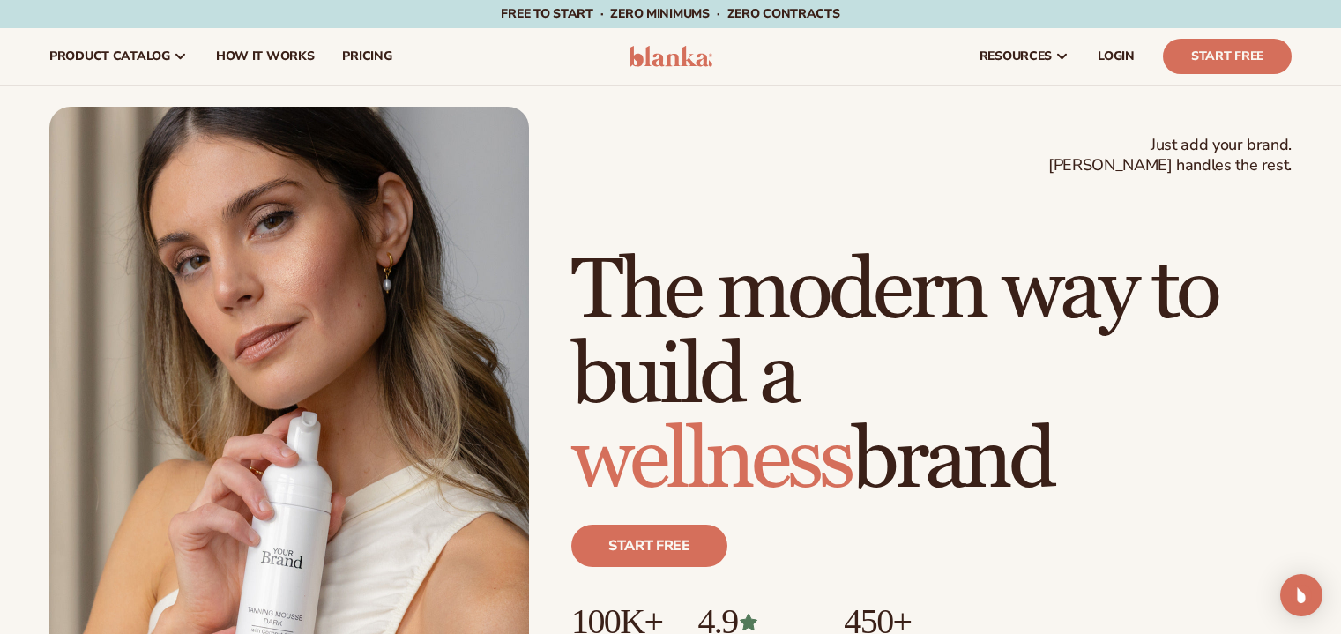
scroll to position [5290, 0]
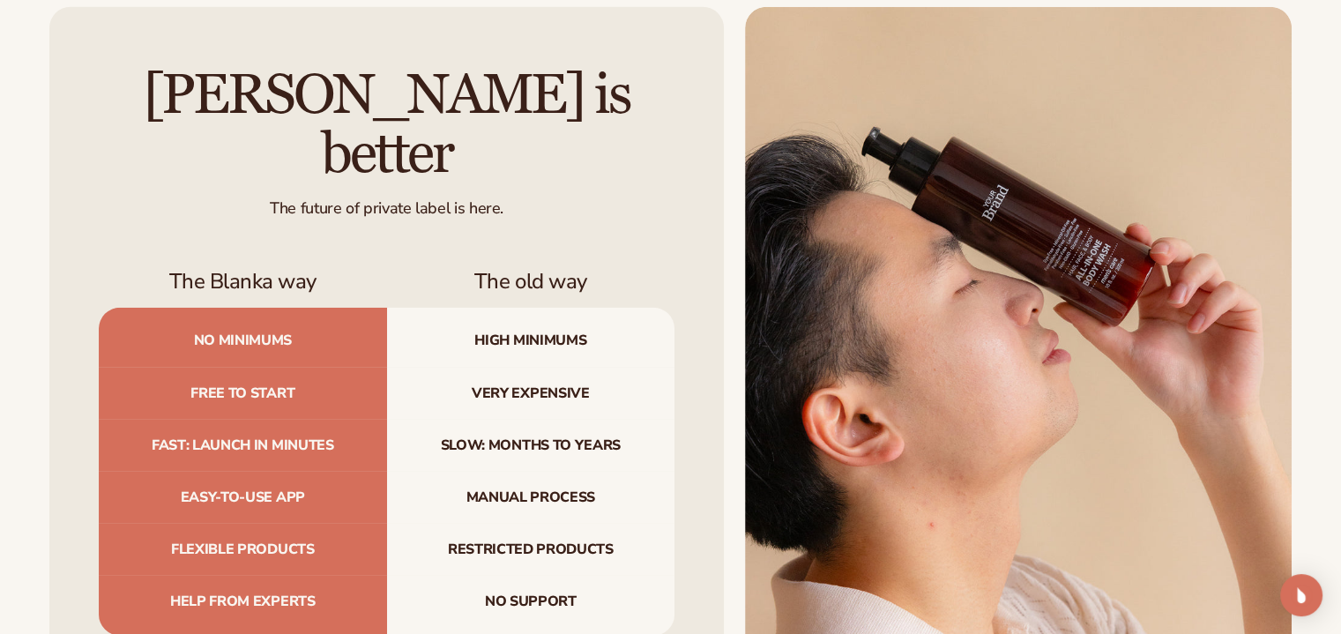
click at [14, 222] on div "[PERSON_NAME] is better The future of private label is here. The Blanka way The…" at bounding box center [670, 350] width 1341 height 687
click at [14, 220] on div "[PERSON_NAME] is better The future of private label is here. The Blanka way The…" at bounding box center [670, 350] width 1341 height 687
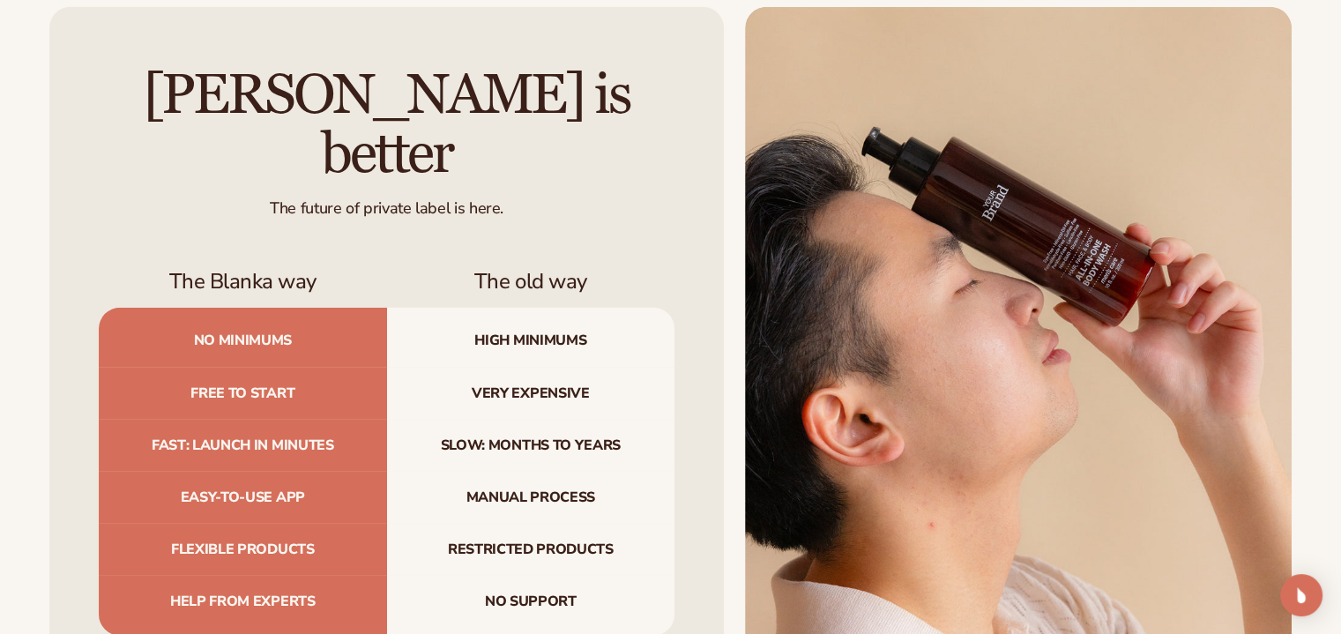
click at [14, 220] on div "[PERSON_NAME] is better The future of private label is here. The Blanka way The…" at bounding box center [670, 350] width 1341 height 687
click at [66, 143] on div "[PERSON_NAME] is better The future of private label is here. The Blanka way The…" at bounding box center [386, 350] width 675 height 687
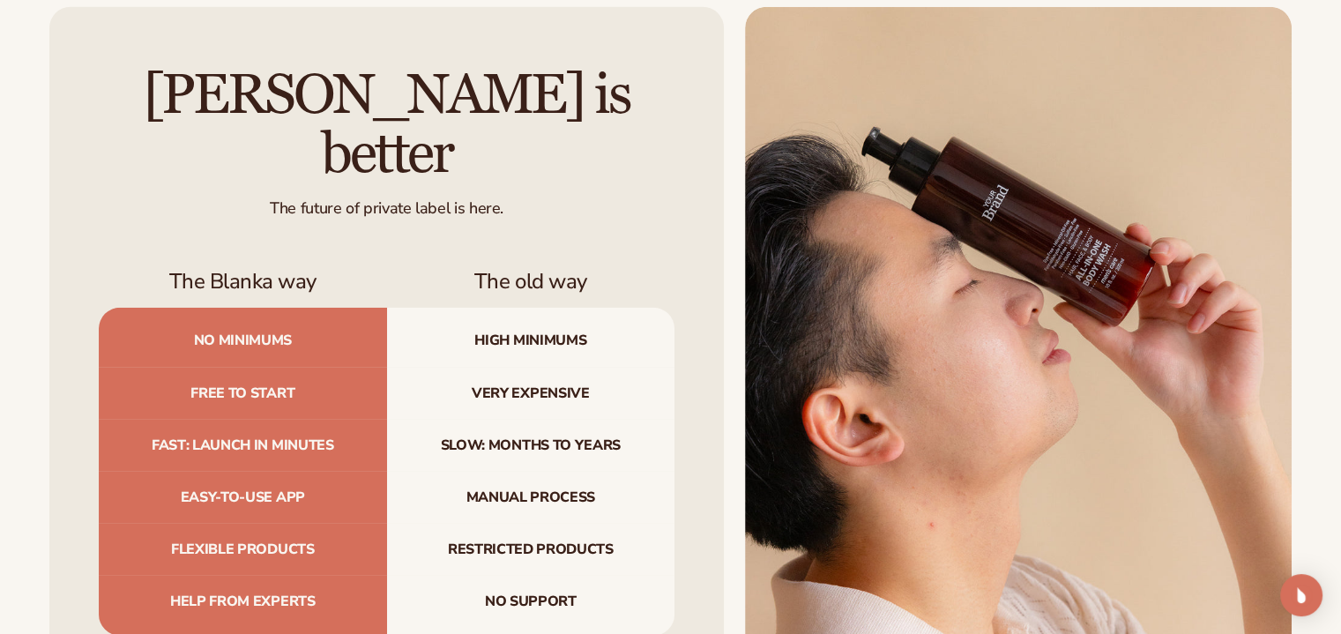
click at [56, 142] on div "[PERSON_NAME] is better The future of private label is here. The Blanka way The…" at bounding box center [386, 350] width 675 height 687
click at [57, 88] on div "[PERSON_NAME] is better The future of private label is here. The Blanka way The…" at bounding box center [386, 350] width 675 height 687
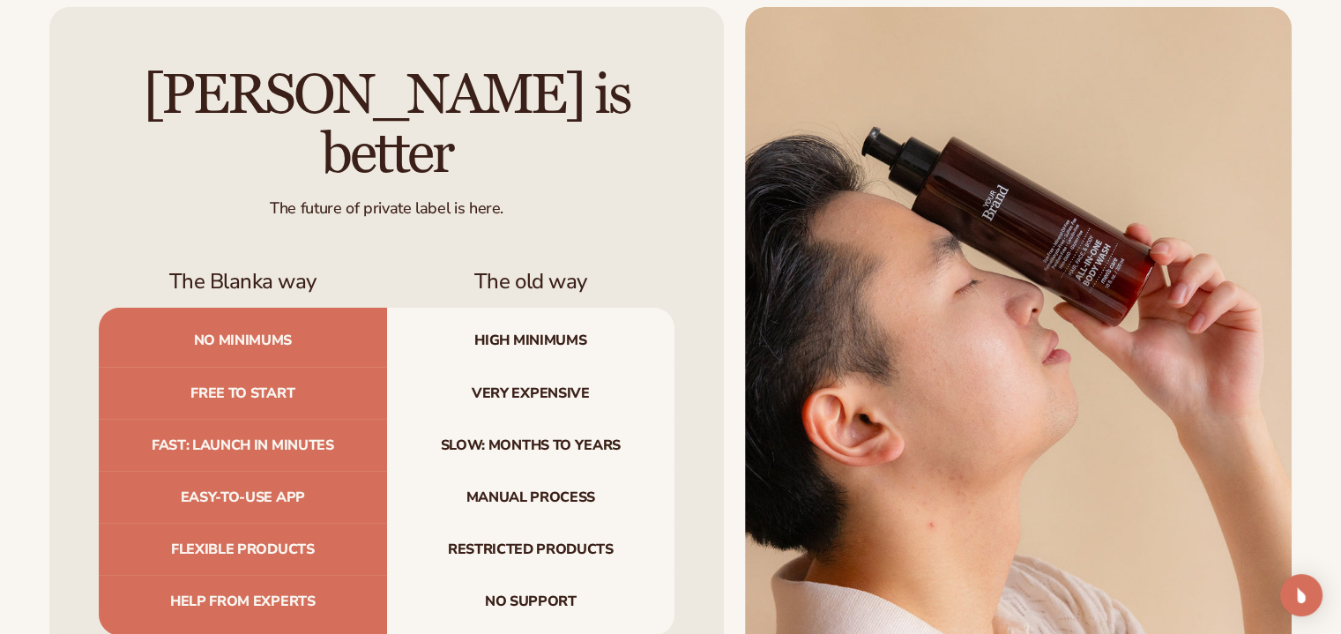
click at [57, 88] on div "[PERSON_NAME] is better The future of private label is here. The Blanka way The…" at bounding box center [386, 350] width 675 height 687
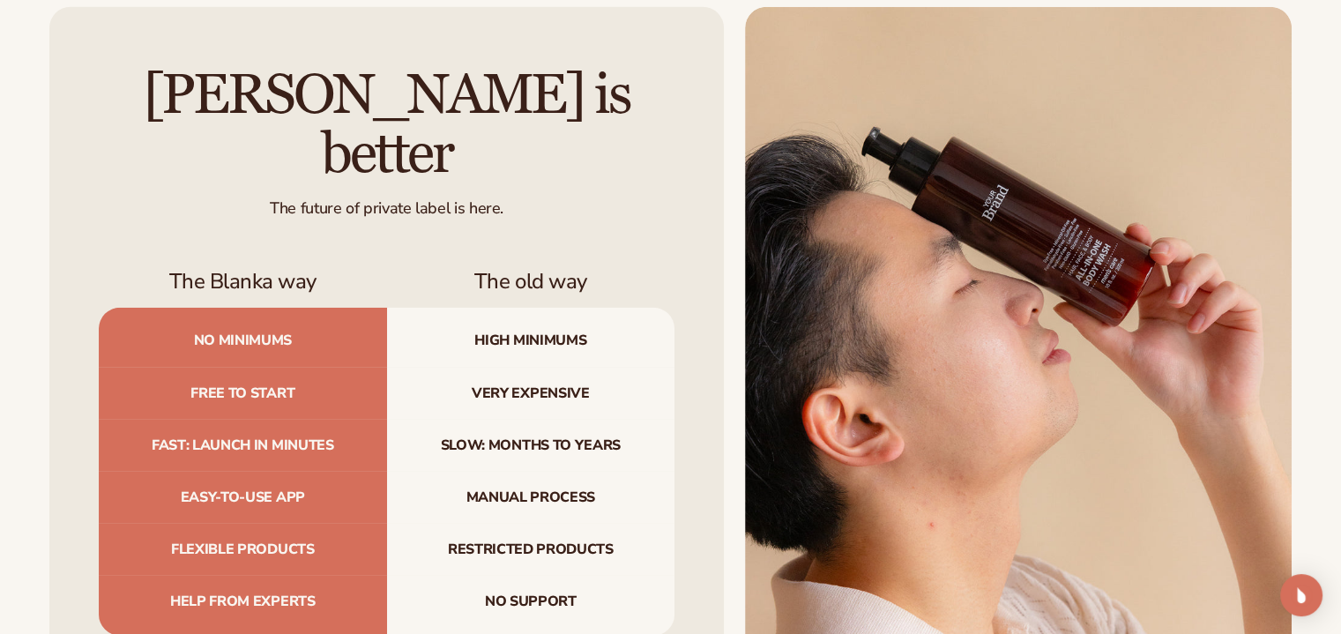
click at [57, 88] on div "[PERSON_NAME] is better The future of private label is here. The Blanka way The…" at bounding box center [386, 350] width 675 height 687
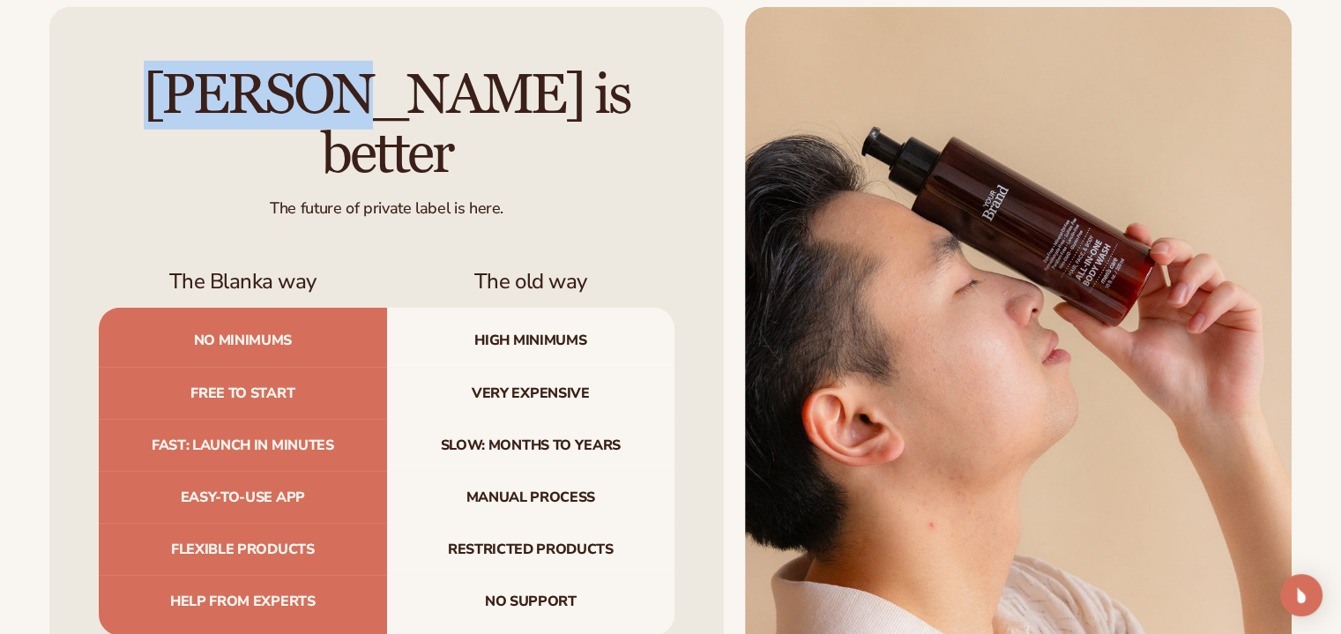
click at [57, 88] on div "[PERSON_NAME] is better The future of private label is here. The Blanka way The…" at bounding box center [386, 350] width 675 height 687
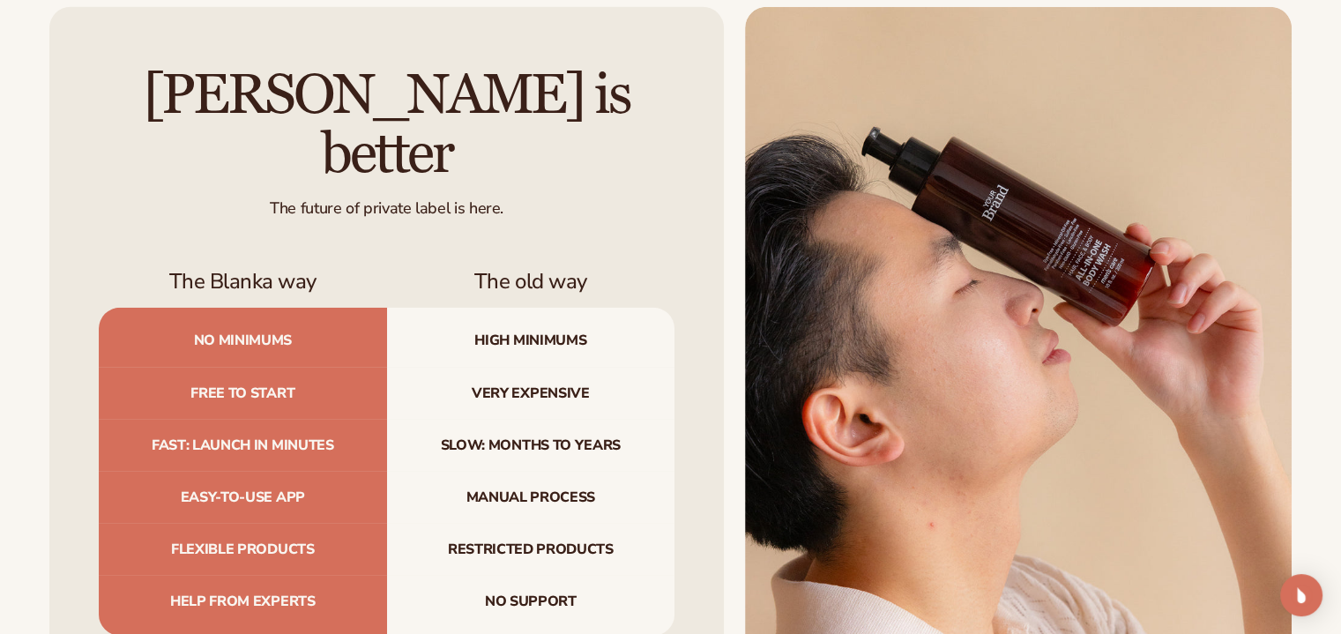
click at [57, 88] on div "[PERSON_NAME] is better The future of private label is here. The Blanka way The…" at bounding box center [386, 350] width 675 height 687
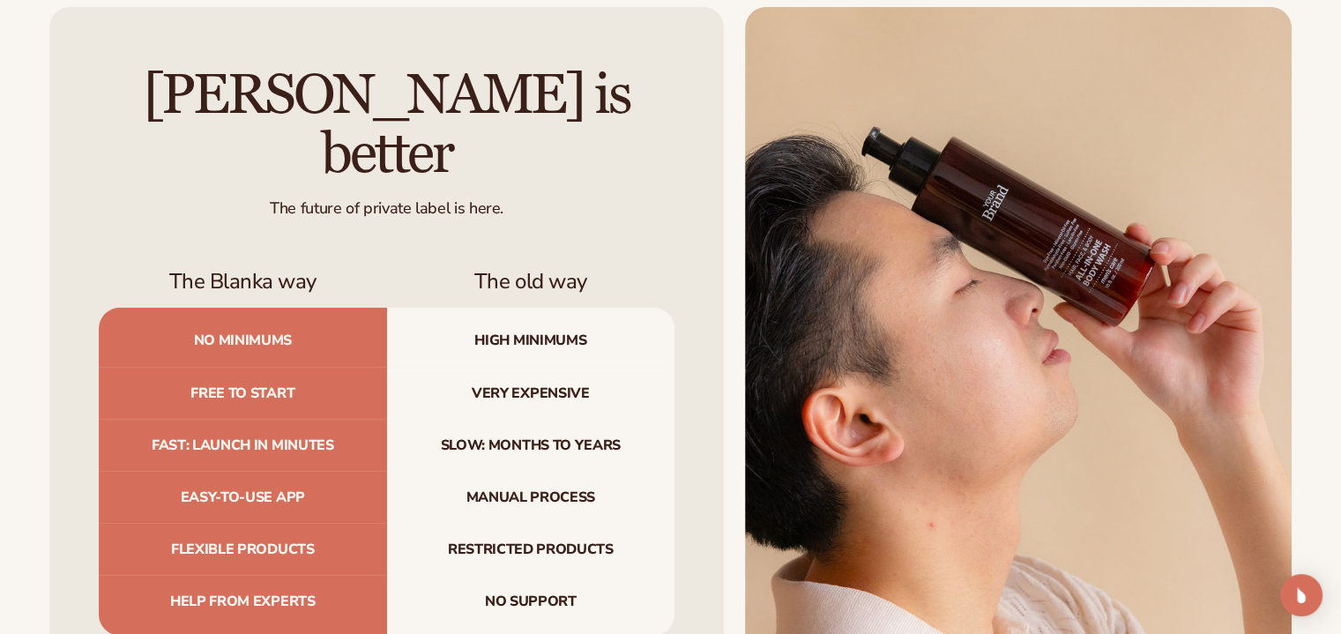
click at [57, 88] on div "[PERSON_NAME] is better The future of private label is here. The Blanka way The…" at bounding box center [386, 350] width 675 height 687
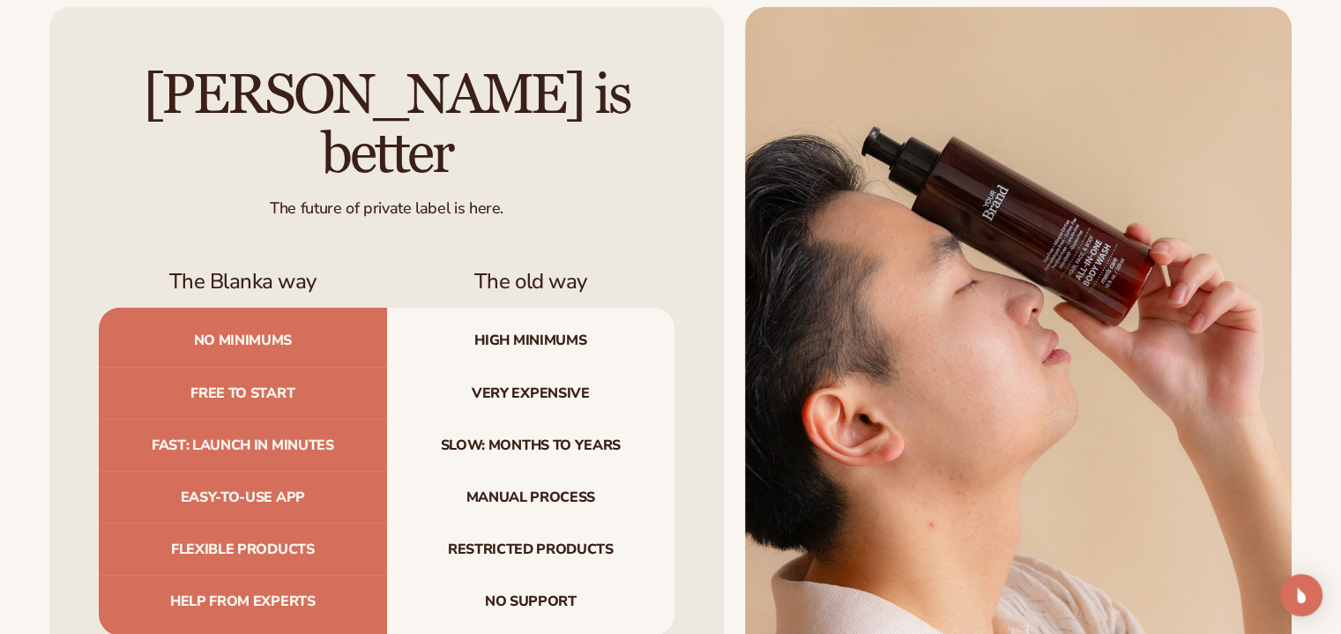
click at [57, 88] on div "[PERSON_NAME] is better The future of private label is here. The Blanka way The…" at bounding box center [386, 350] width 675 height 687
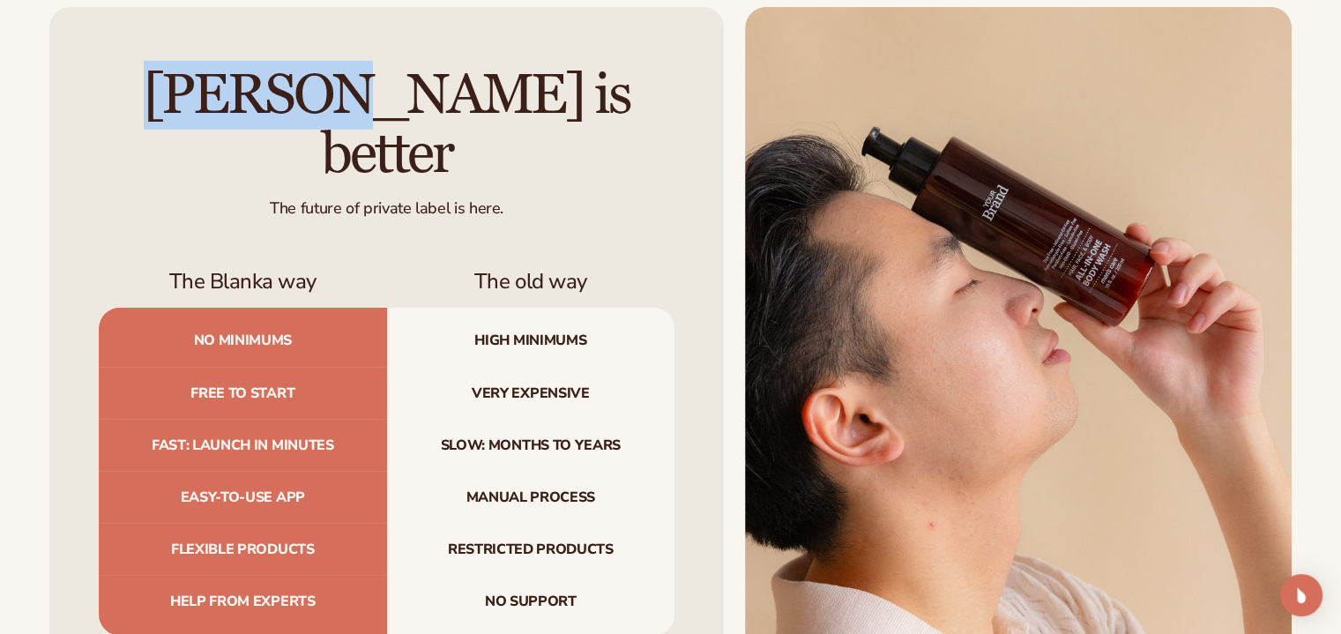
click at [57, 88] on div "[PERSON_NAME] is better The future of private label is here. The Blanka way The…" at bounding box center [386, 350] width 675 height 687
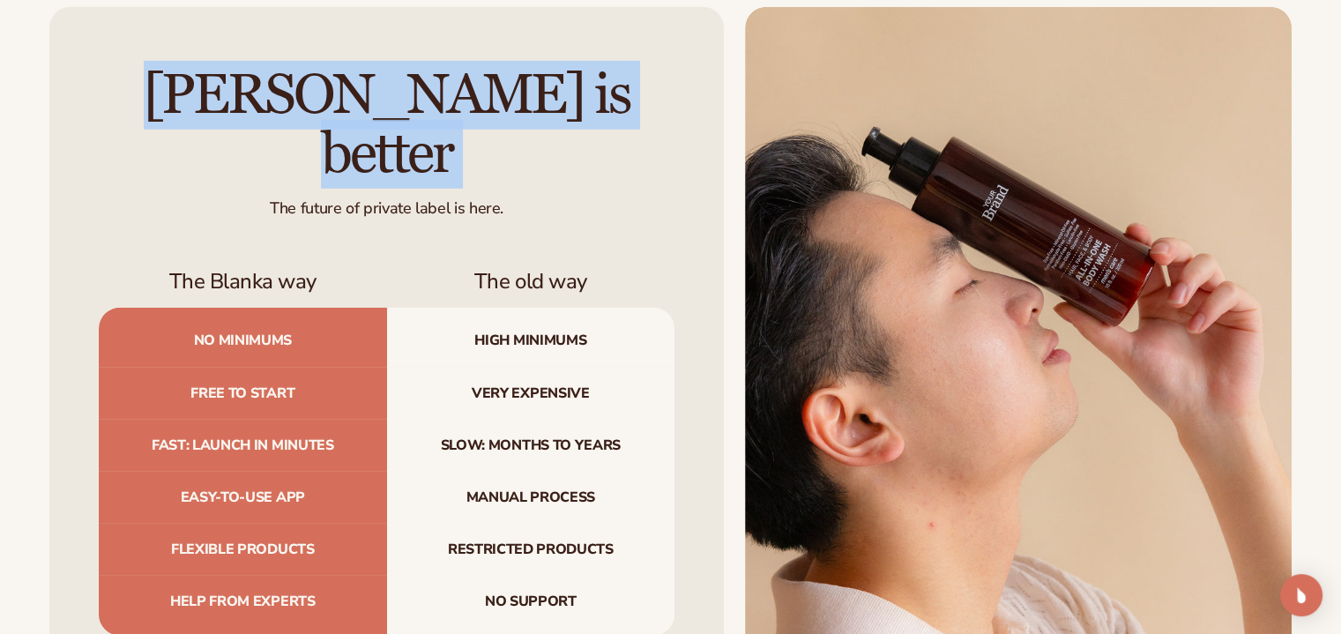
click at [57, 88] on div "[PERSON_NAME] is better The future of private label is here. The Blanka way The…" at bounding box center [386, 350] width 675 height 687
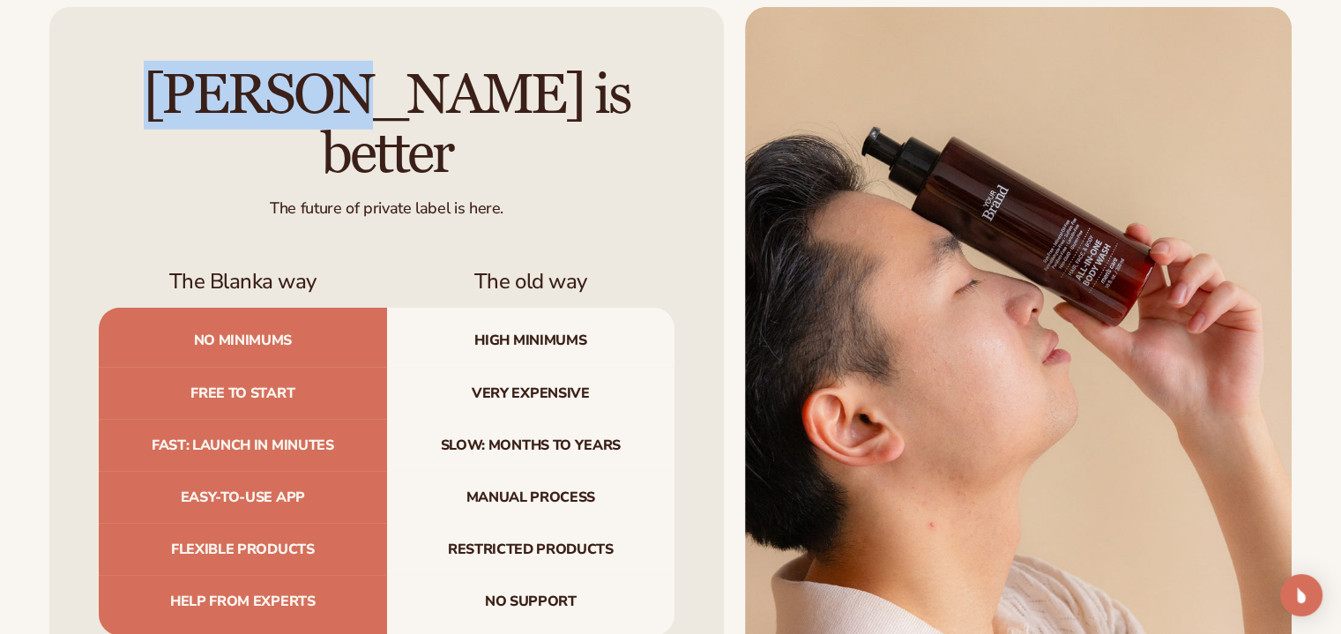
click at [57, 88] on div "[PERSON_NAME] is better The future of private label is here. The Blanka way The…" at bounding box center [386, 350] width 675 height 687
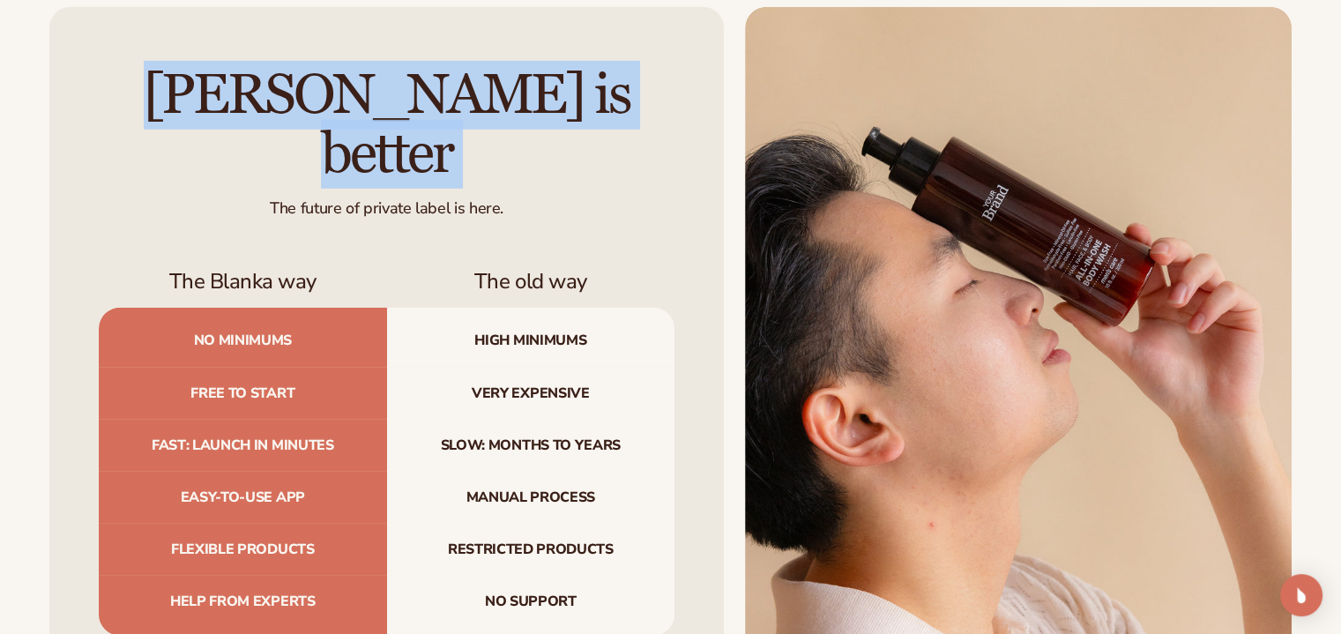
click at [57, 88] on div "[PERSON_NAME] is better The future of private label is here. The Blanka way The…" at bounding box center [386, 350] width 675 height 687
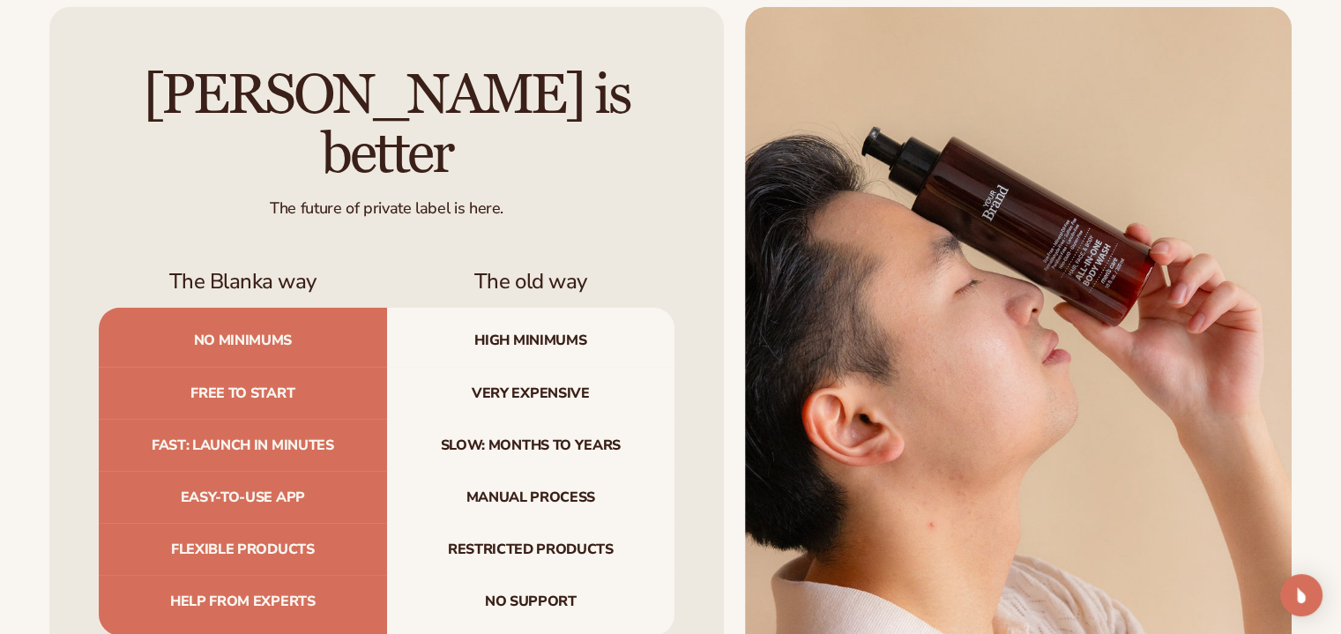
click at [57, 88] on div "[PERSON_NAME] is better The future of private label is here. The Blanka way The…" at bounding box center [386, 350] width 675 height 687
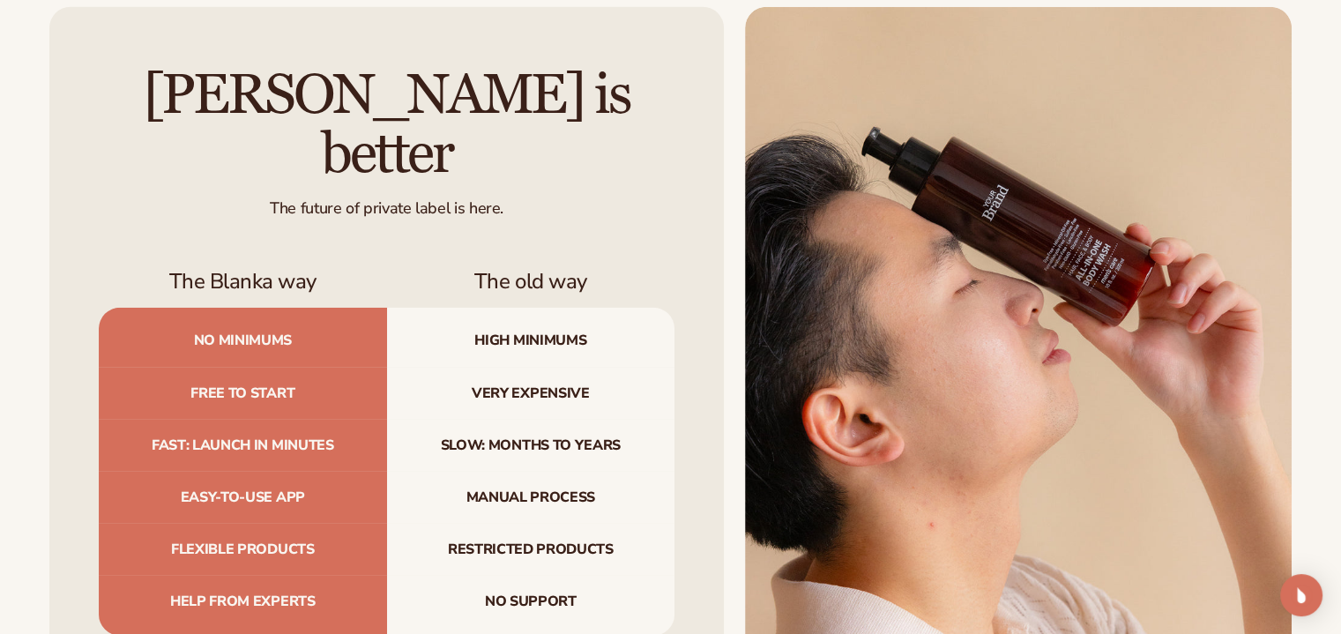
click at [57, 88] on div "[PERSON_NAME] is better The future of private label is here. The Blanka way The…" at bounding box center [386, 350] width 675 height 687
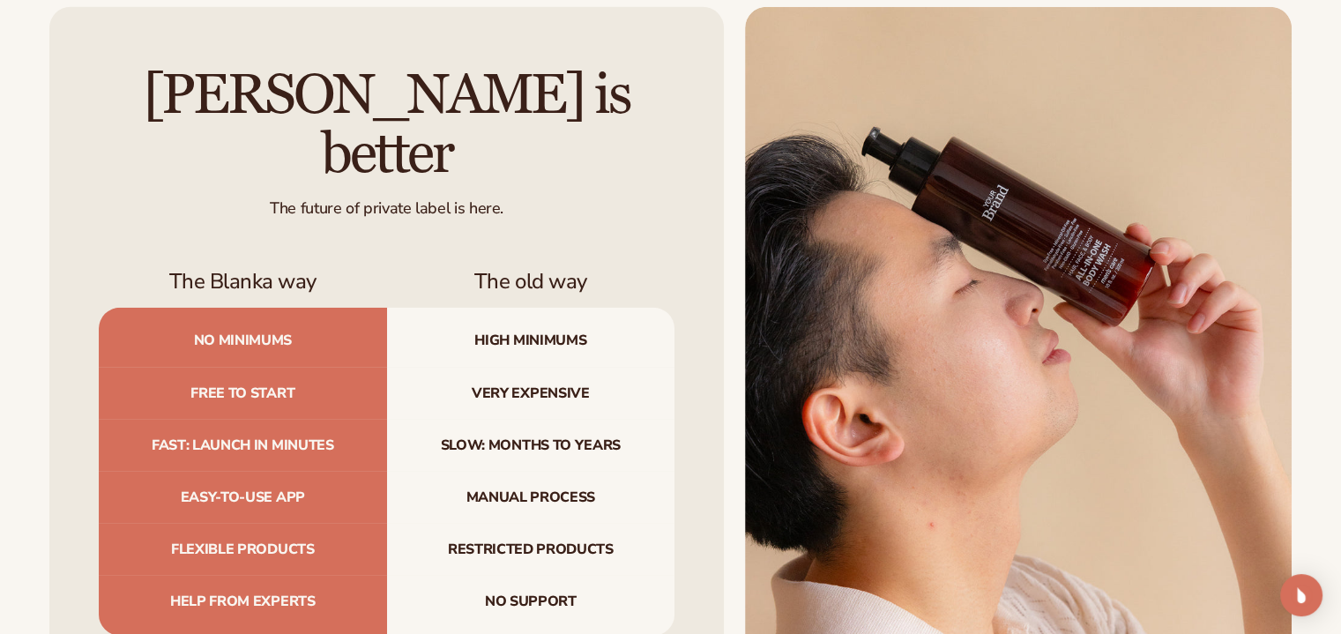
click at [57, 88] on div "[PERSON_NAME] is better The future of private label is here. The Blanka way The…" at bounding box center [386, 350] width 675 height 687
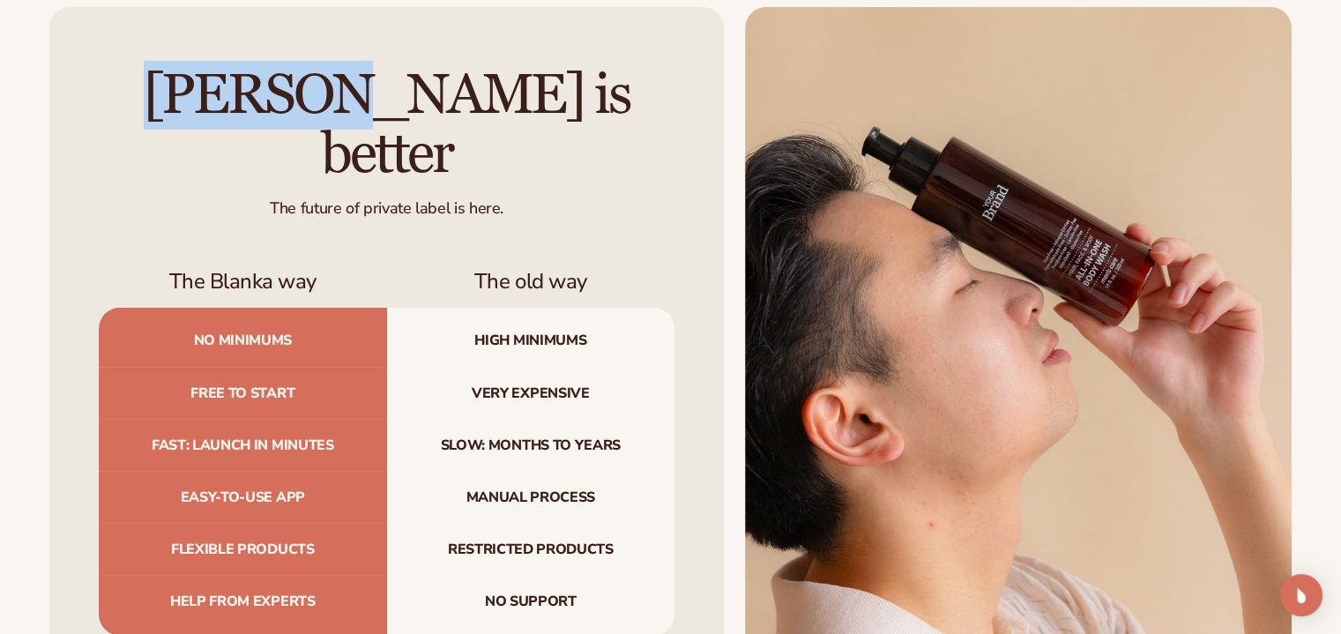
click at [57, 88] on div "[PERSON_NAME] is better The future of private label is here. The Blanka way The…" at bounding box center [386, 350] width 675 height 687
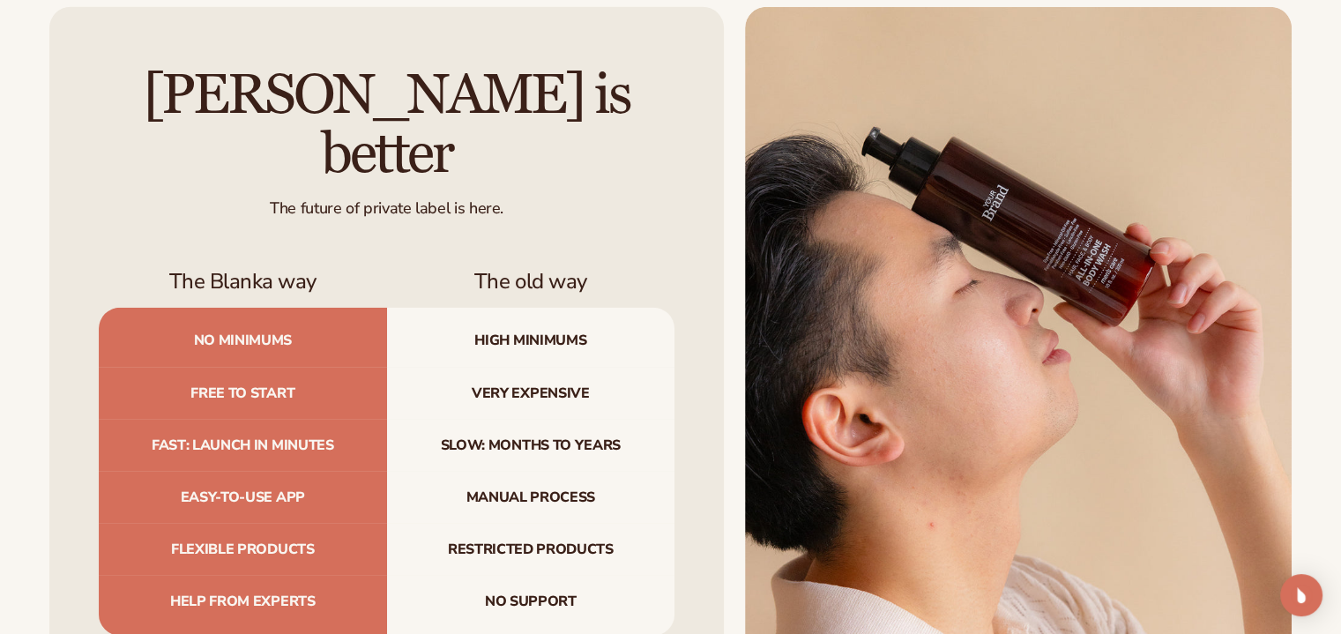
click at [57, 88] on div "[PERSON_NAME] is better The future of private label is here. The Blanka way The…" at bounding box center [386, 350] width 675 height 687
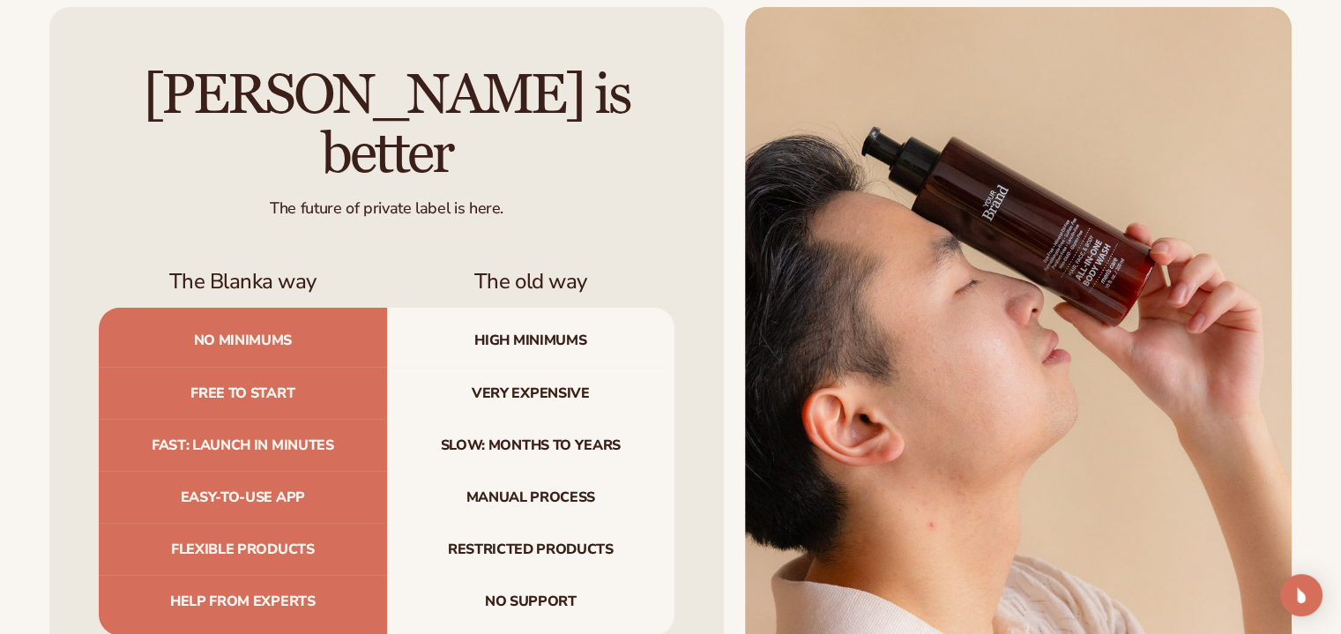
click at [57, 88] on div "[PERSON_NAME] is better The future of private label is here. The Blanka way The…" at bounding box center [386, 350] width 675 height 687
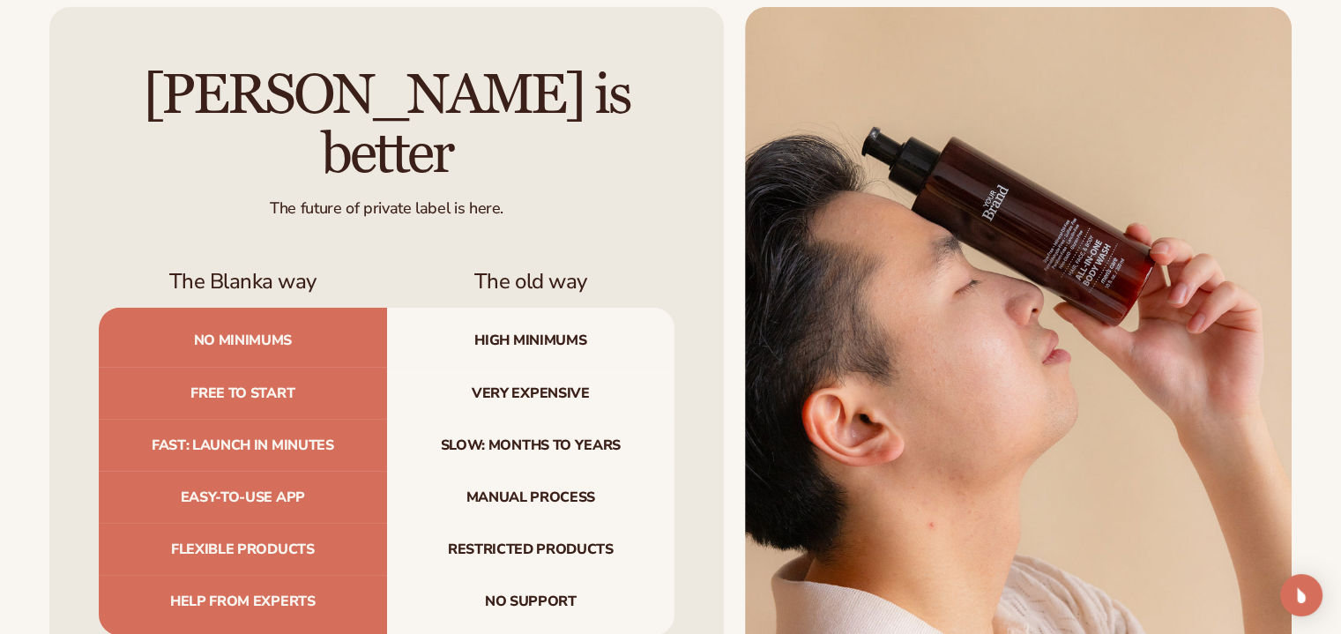
click at [57, 88] on div "[PERSON_NAME] is better The future of private label is here. The Blanka way The…" at bounding box center [386, 350] width 675 height 687
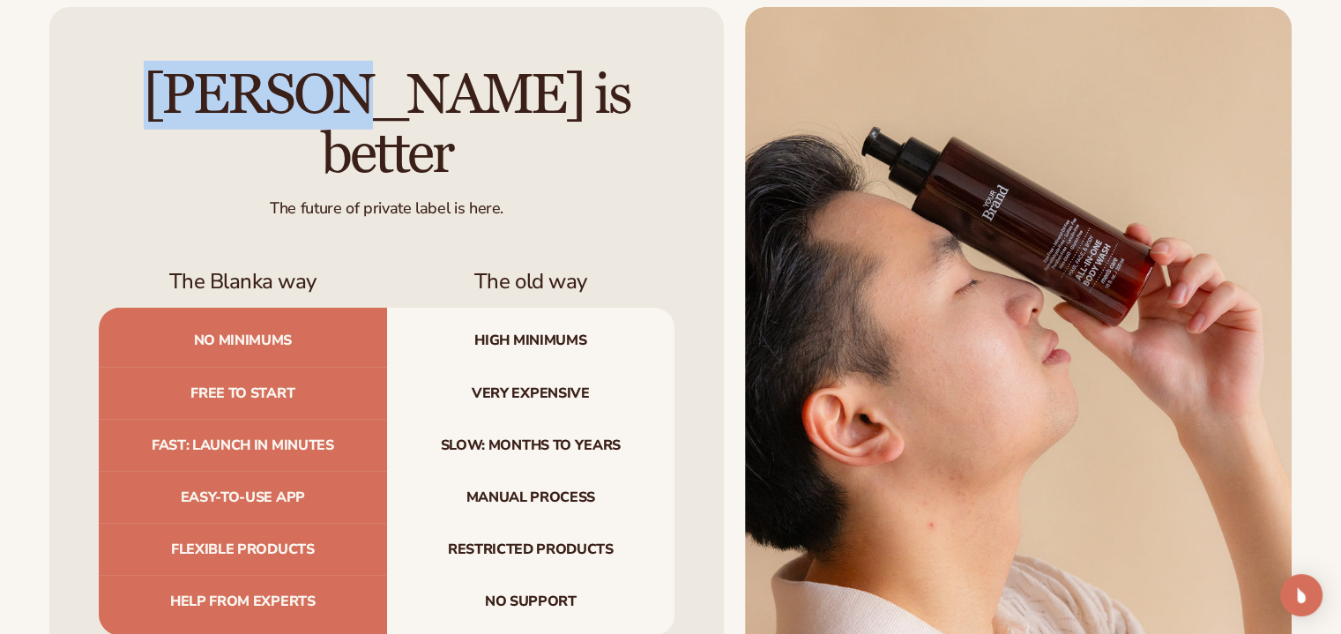
click at [57, 88] on div "[PERSON_NAME] is better The future of private label is here. The Blanka way The…" at bounding box center [386, 350] width 675 height 687
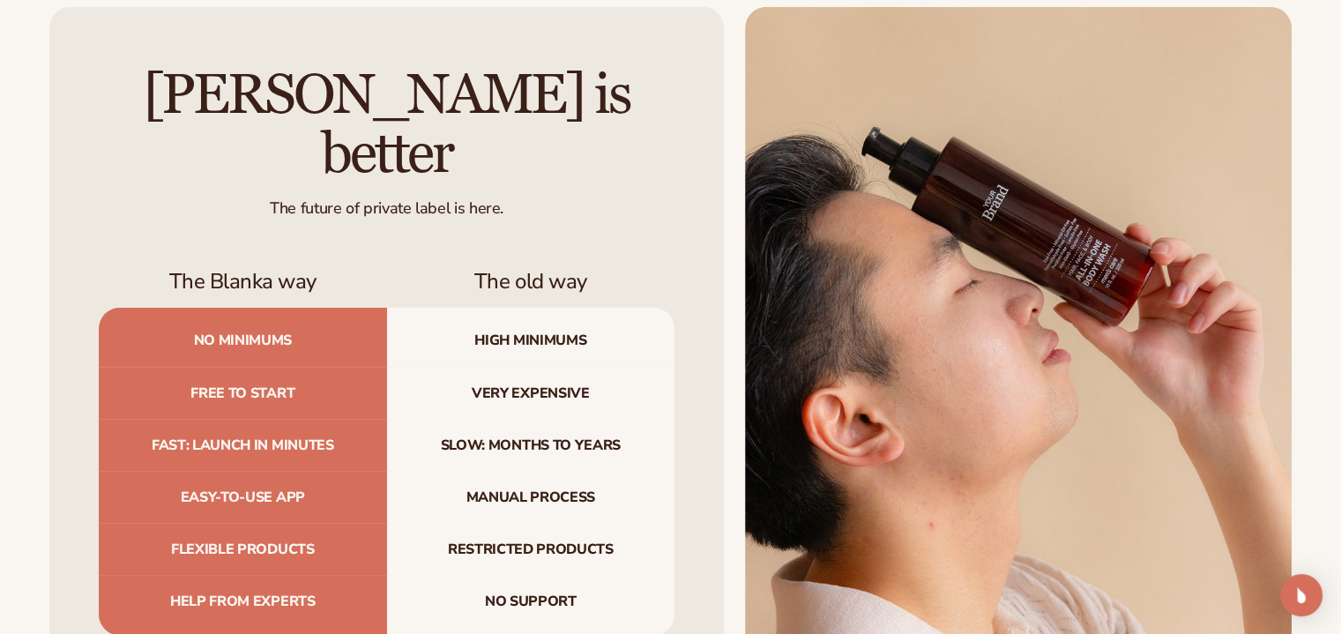
click at [57, 91] on div "[PERSON_NAME] is better The future of private label is here. The Blanka way The…" at bounding box center [386, 350] width 675 height 687
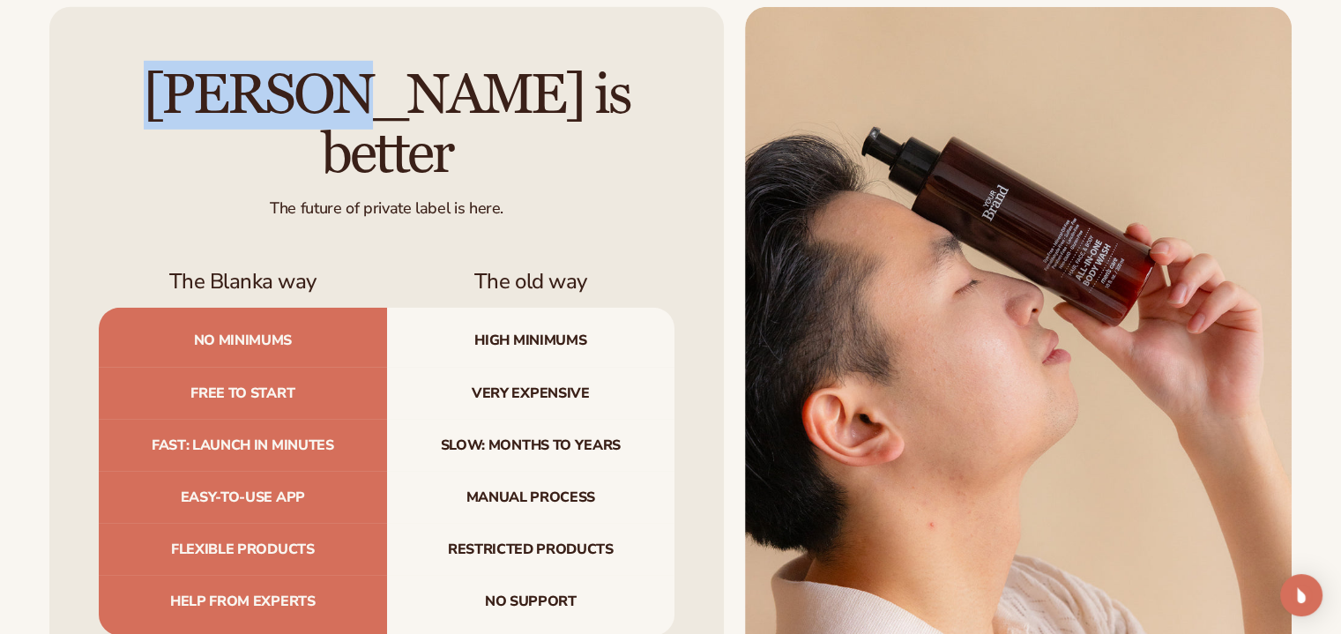
click at [57, 91] on div "[PERSON_NAME] is better The future of private label is here. The Blanka way The…" at bounding box center [386, 350] width 675 height 687
click at [97, 130] on div "[PERSON_NAME] is better The future of private label is here. The Blanka way The…" at bounding box center [386, 350] width 675 height 687
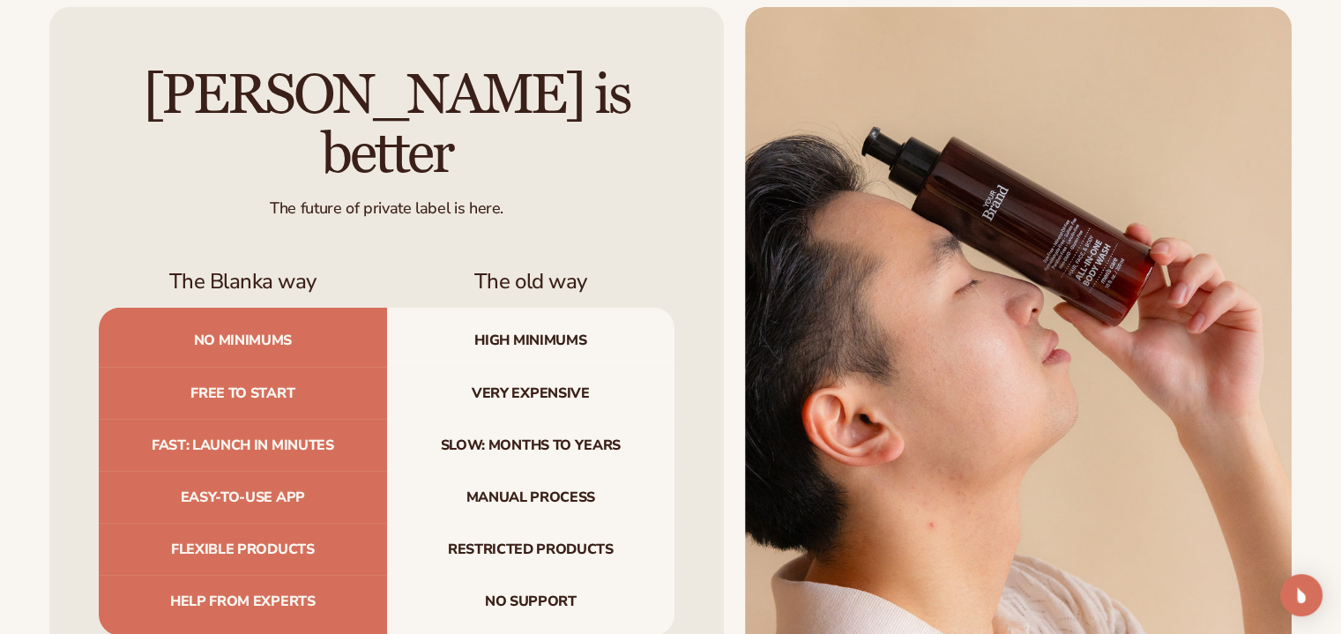
click at [97, 130] on div "[PERSON_NAME] is better The future of private label is here. The Blanka way The…" at bounding box center [386, 350] width 675 height 687
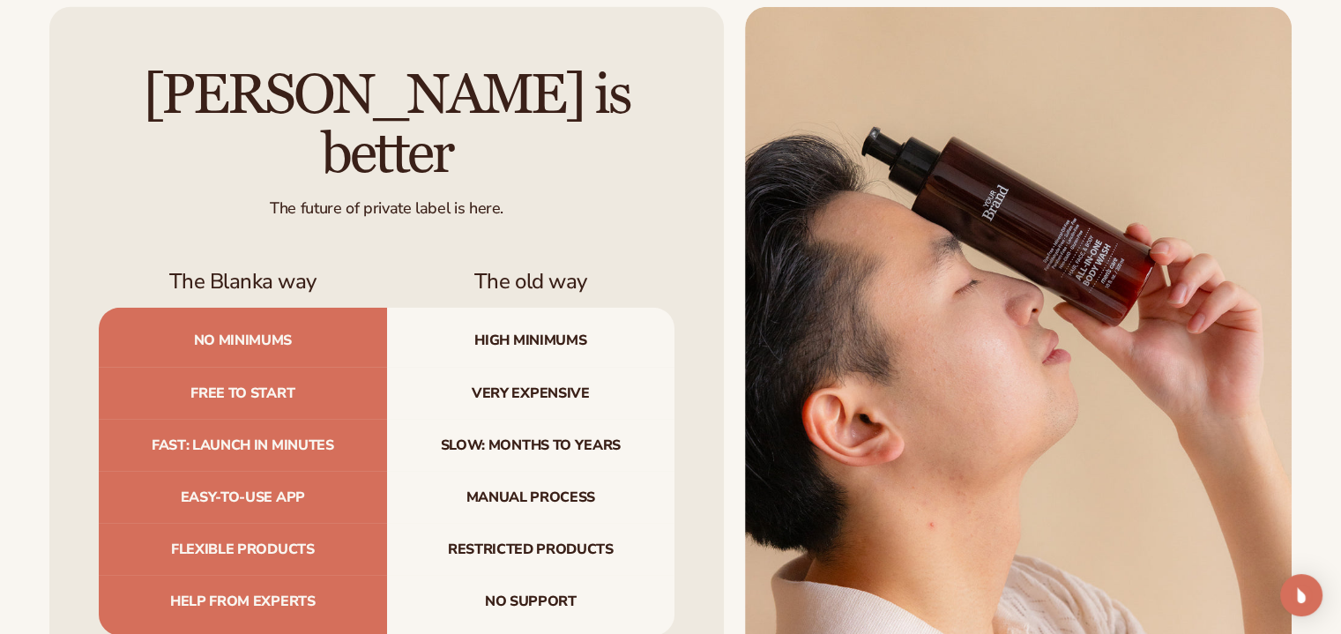
click at [97, 130] on div "[PERSON_NAME] is better The future of private label is here. The Blanka way The…" at bounding box center [386, 350] width 675 height 687
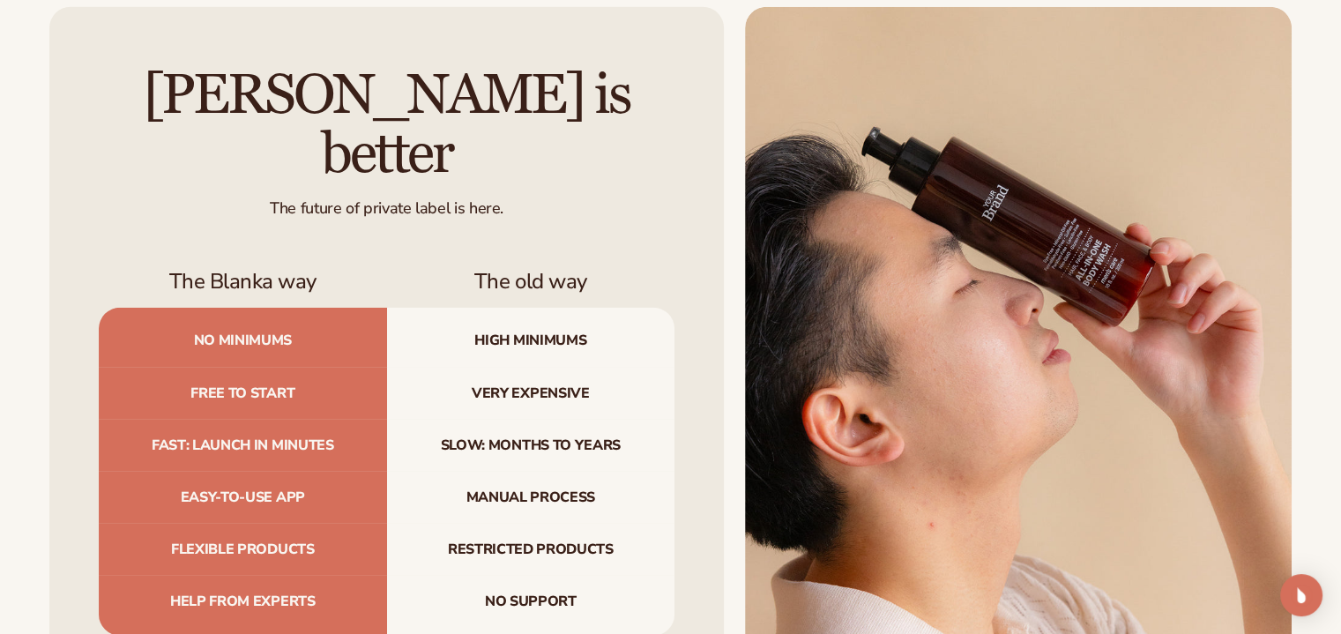
click at [97, 130] on div "[PERSON_NAME] is better The future of private label is here. The Blanka way The…" at bounding box center [386, 350] width 675 height 687
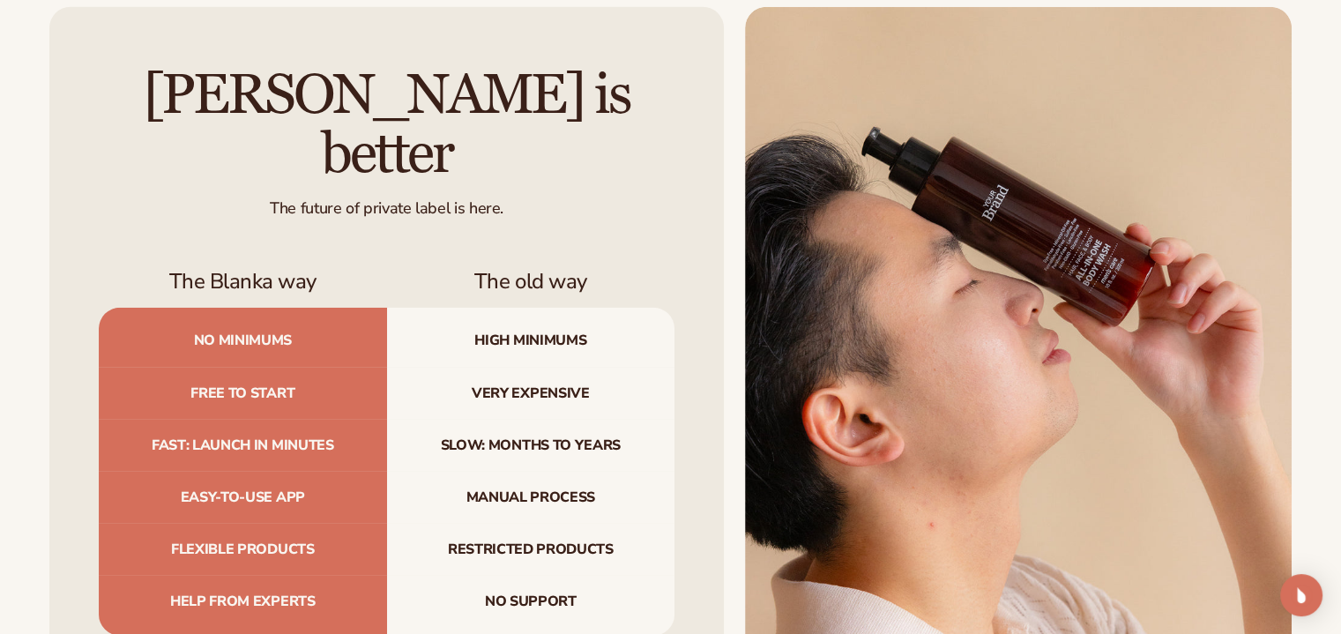
click at [97, 130] on div "[PERSON_NAME] is better The future of private label is here. The Blanka way The…" at bounding box center [386, 350] width 675 height 687
click at [63, 104] on div "[PERSON_NAME] is better The future of private label is here. The Blanka way The…" at bounding box center [386, 350] width 675 height 687
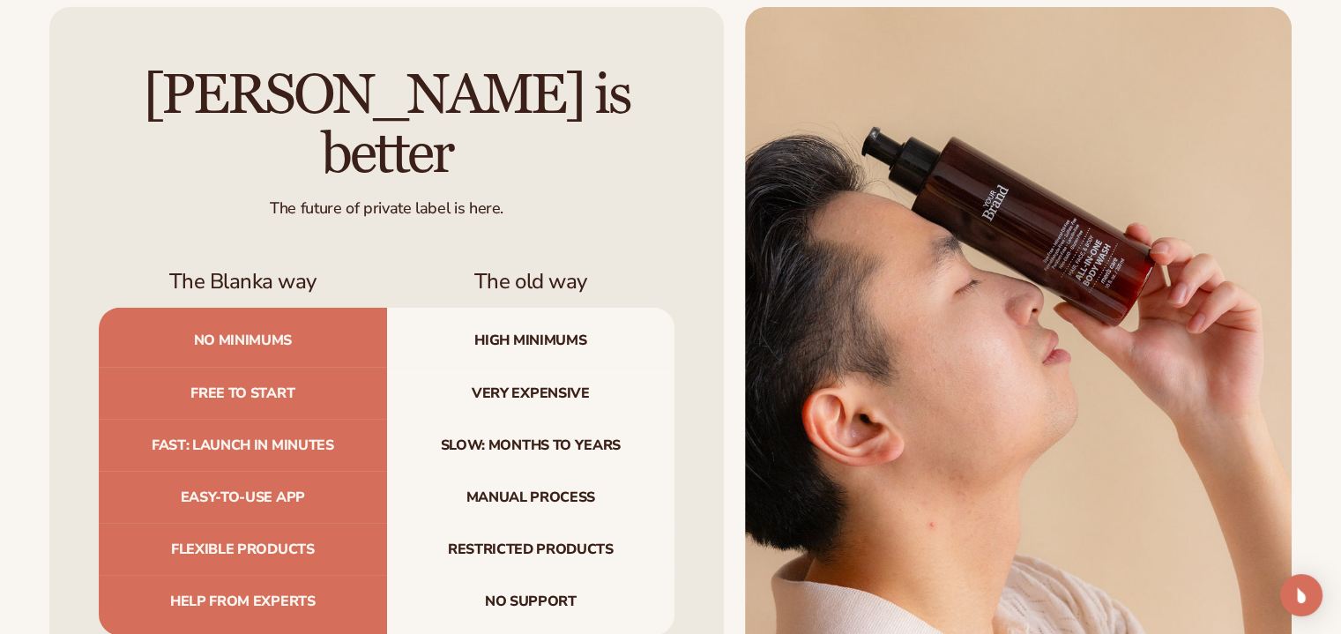
click at [63, 105] on div "[PERSON_NAME] is better The future of private label is here. The Blanka way The…" at bounding box center [386, 350] width 675 height 687
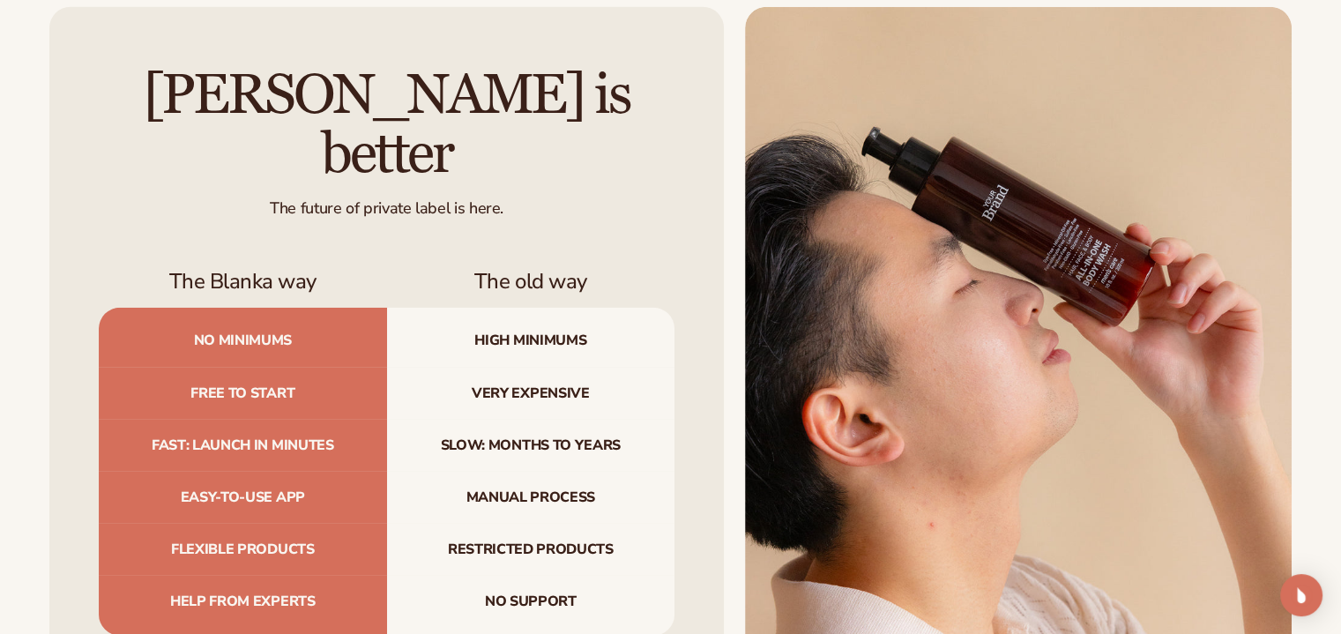
click at [63, 105] on div "[PERSON_NAME] is better The future of private label is here. The Blanka way The…" at bounding box center [386, 350] width 675 height 687
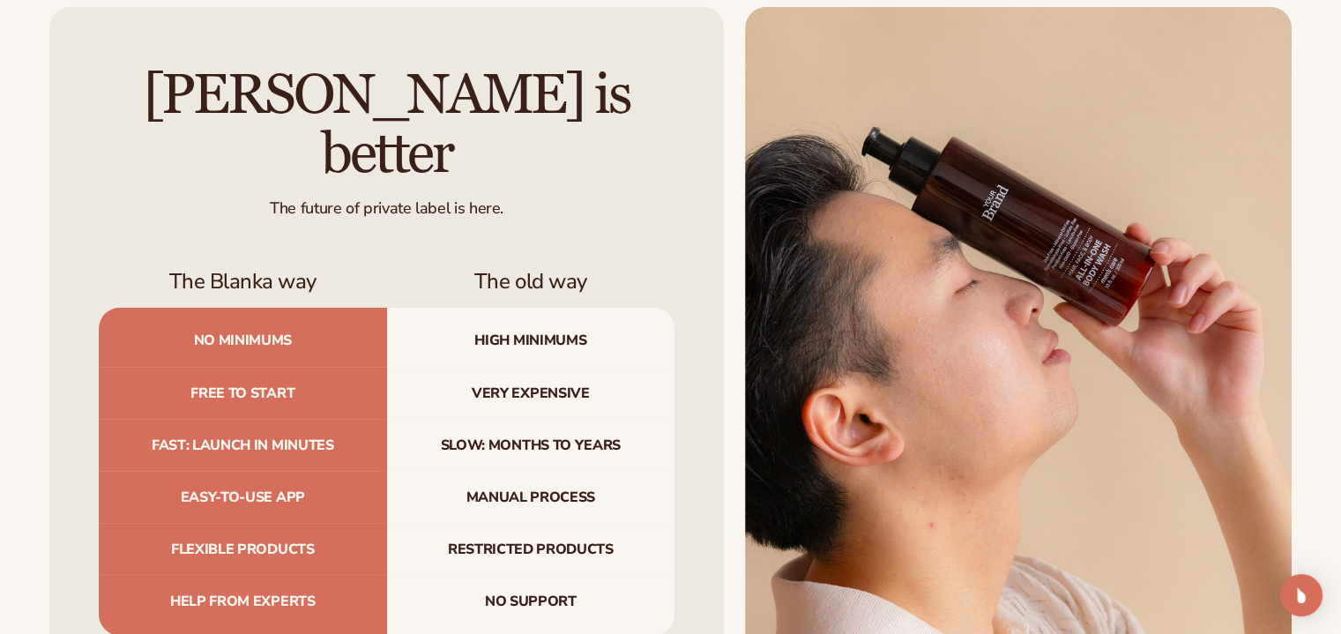
click at [63, 105] on div "[PERSON_NAME] is better The future of private label is here. The Blanka way The…" at bounding box center [386, 350] width 675 height 687
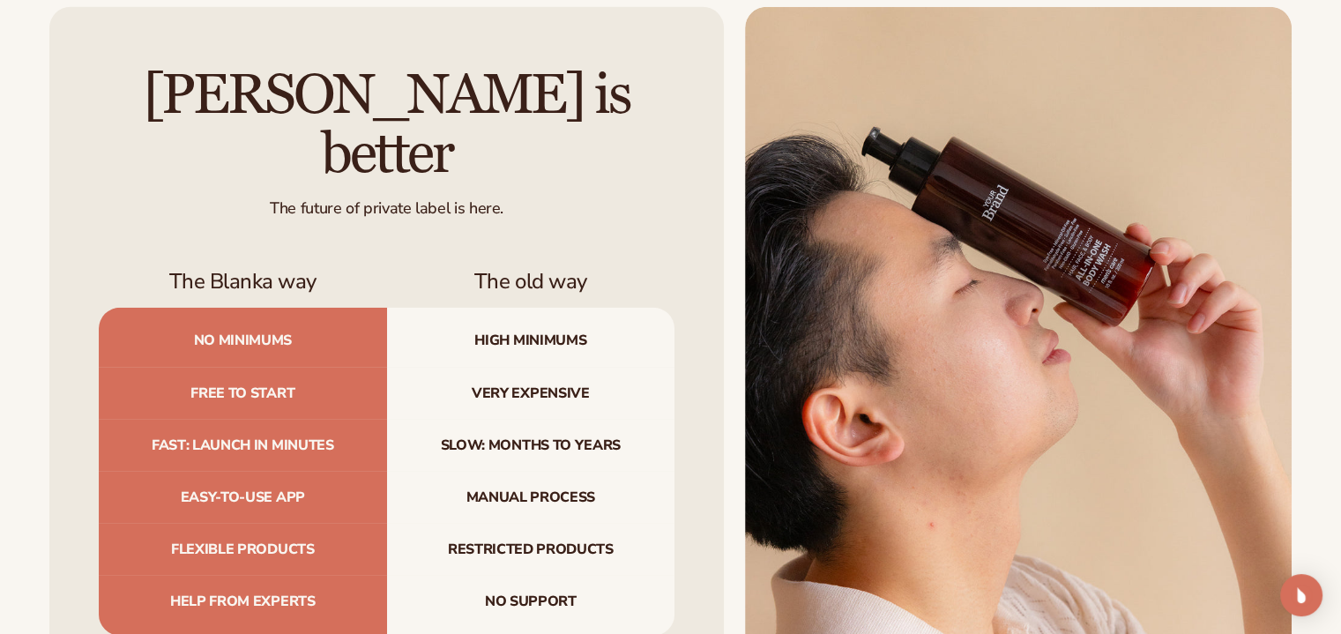
click at [63, 105] on div "[PERSON_NAME] is better The future of private label is here. The Blanka way The…" at bounding box center [386, 350] width 675 height 687
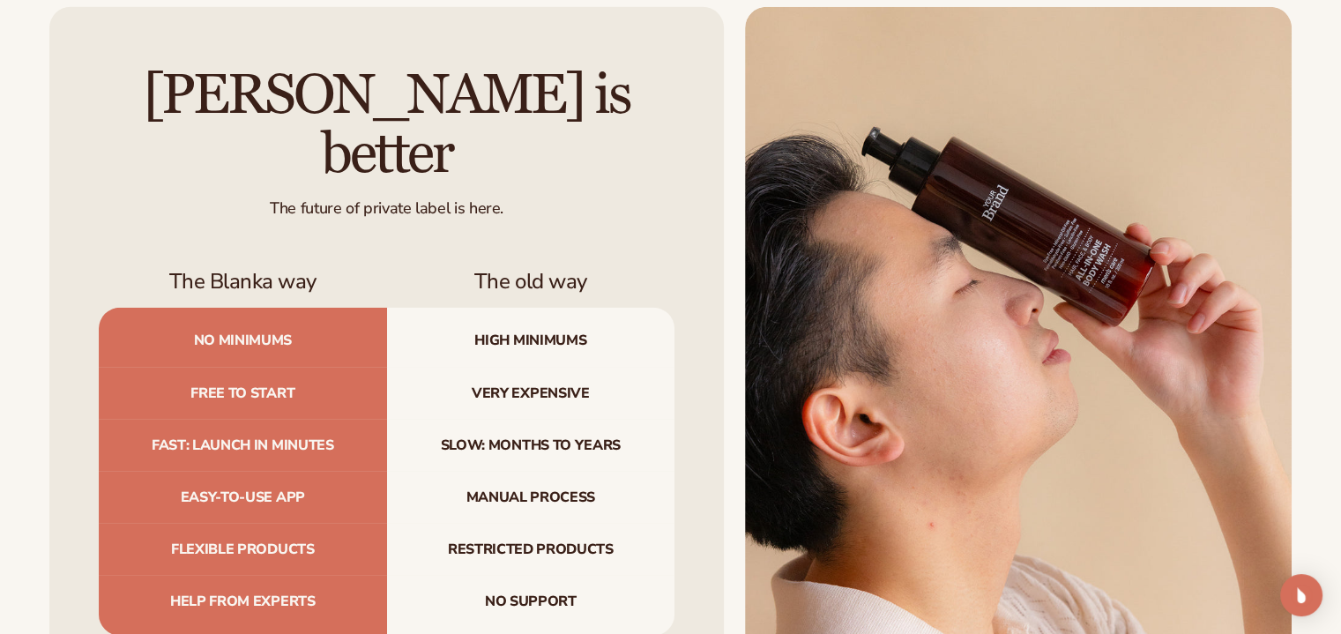
click at [63, 105] on div "[PERSON_NAME] is better The future of private label is here. The Blanka way The…" at bounding box center [386, 350] width 675 height 687
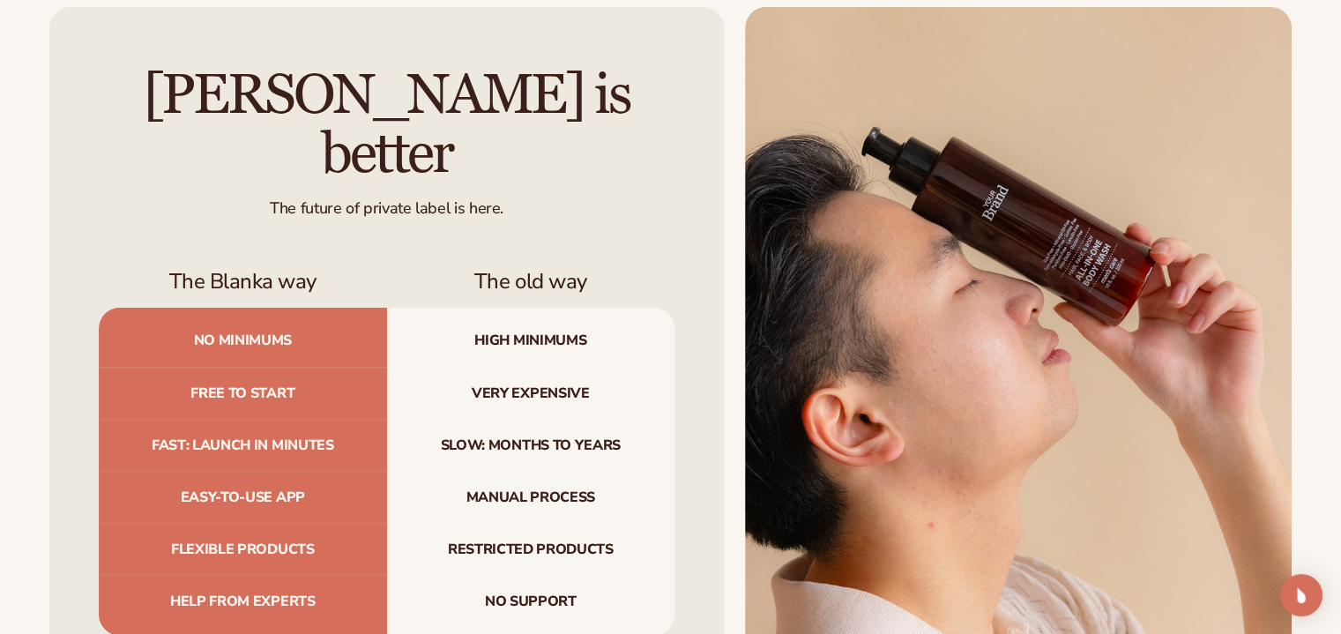
click at [63, 105] on div "[PERSON_NAME] is better The future of private label is here. The Blanka way The…" at bounding box center [386, 350] width 675 height 687
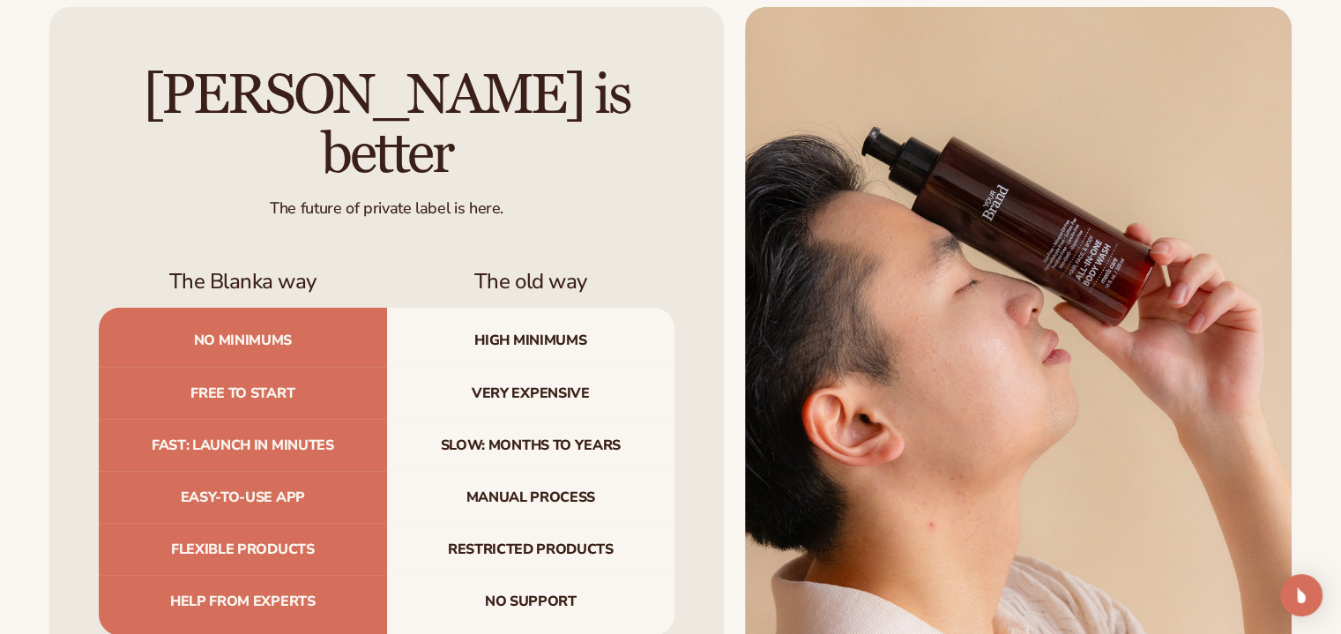
click at [63, 105] on div "[PERSON_NAME] is better The future of private label is here. The Blanka way The…" at bounding box center [386, 350] width 675 height 687
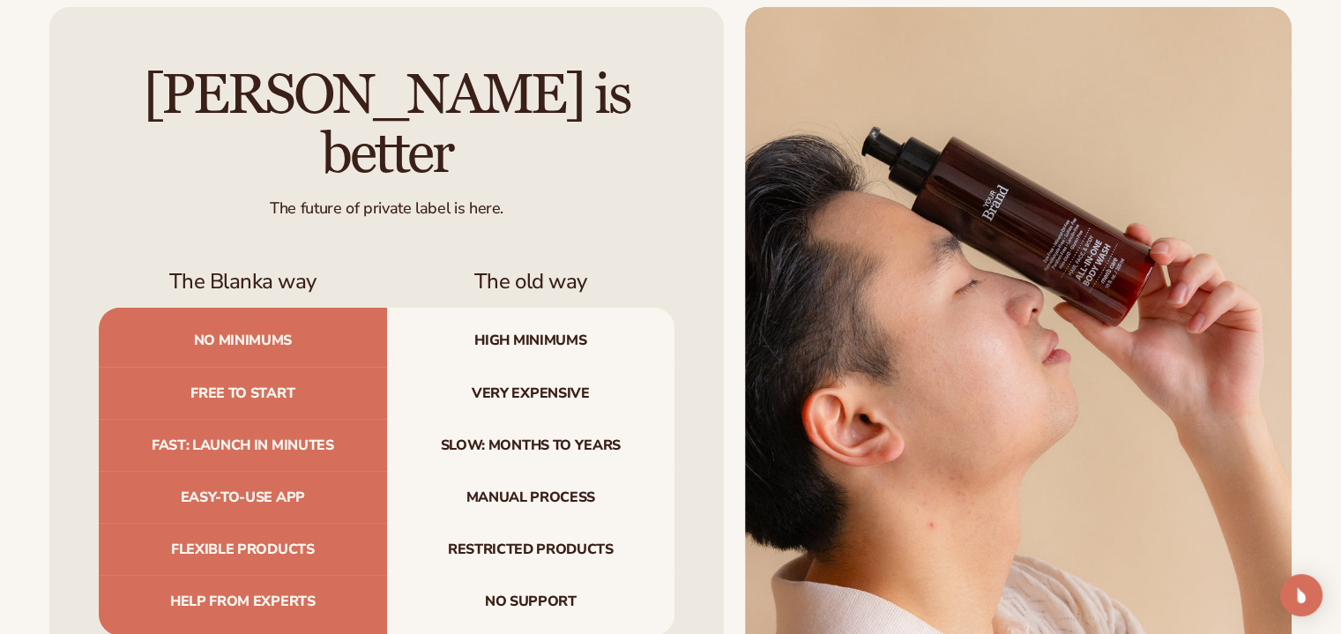
click at [63, 105] on div "[PERSON_NAME] is better The future of private label is here. The Blanka way The…" at bounding box center [386, 350] width 675 height 687
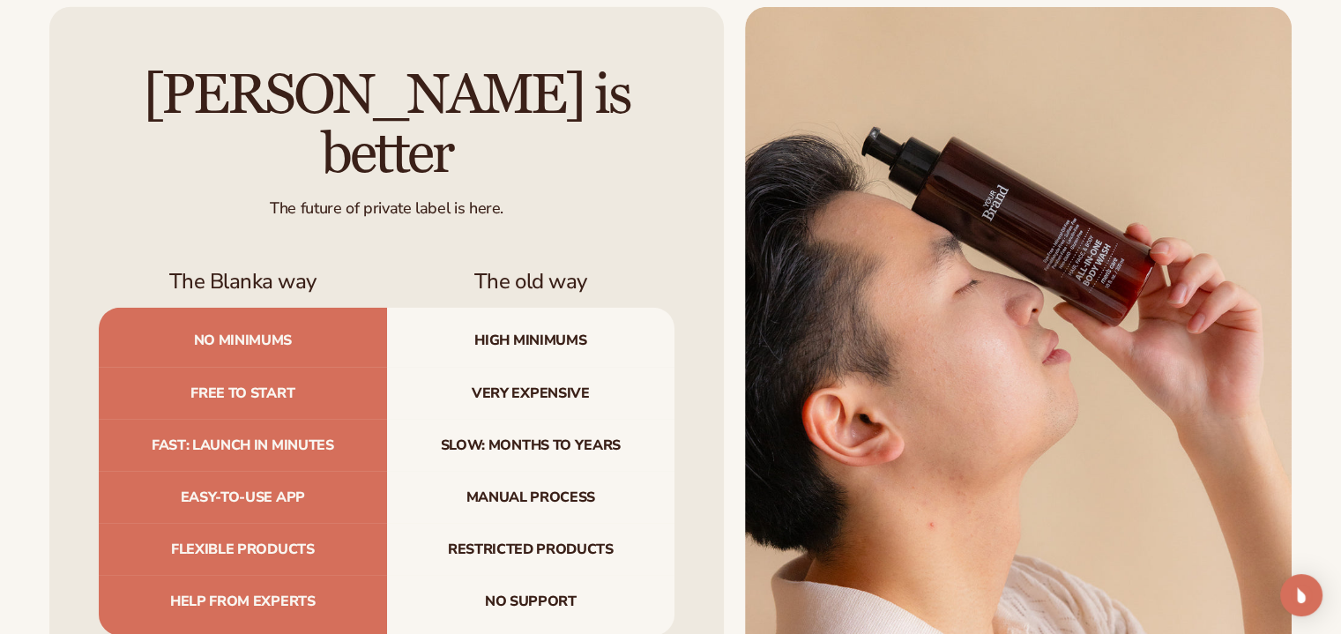
click at [63, 105] on div "[PERSON_NAME] is better The future of private label is here. The Blanka way The…" at bounding box center [386, 350] width 675 height 687
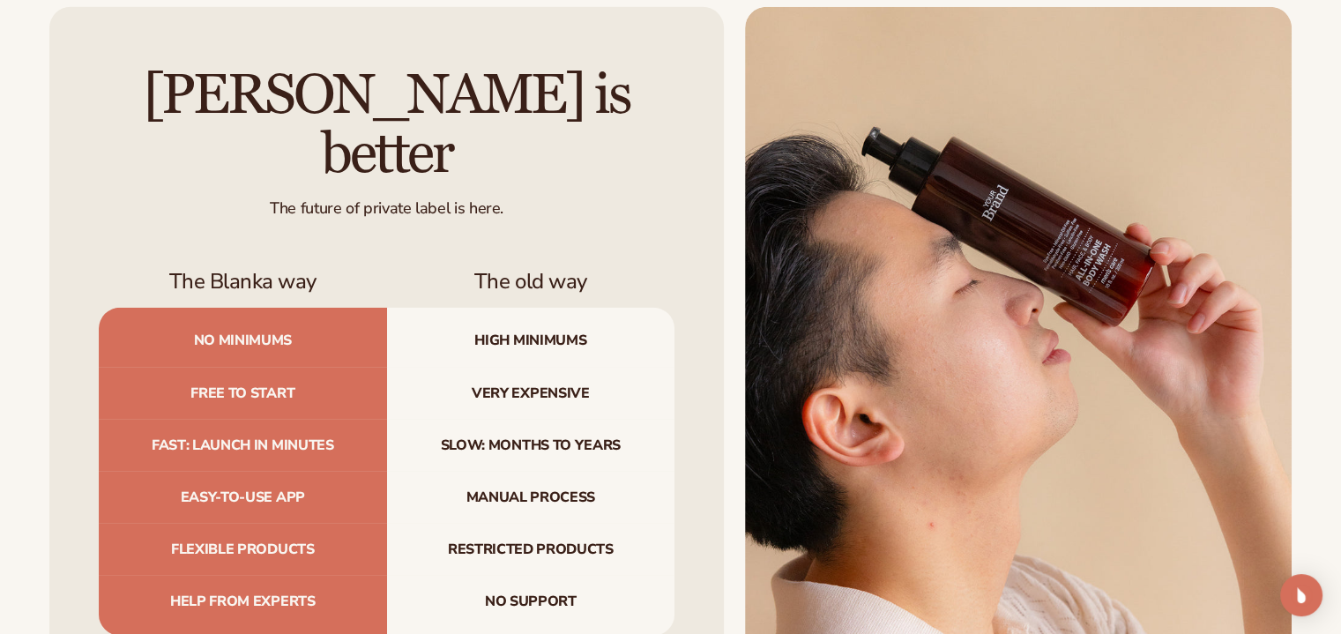
click at [63, 105] on div "[PERSON_NAME] is better The future of private label is here. The Blanka way The…" at bounding box center [386, 350] width 675 height 687
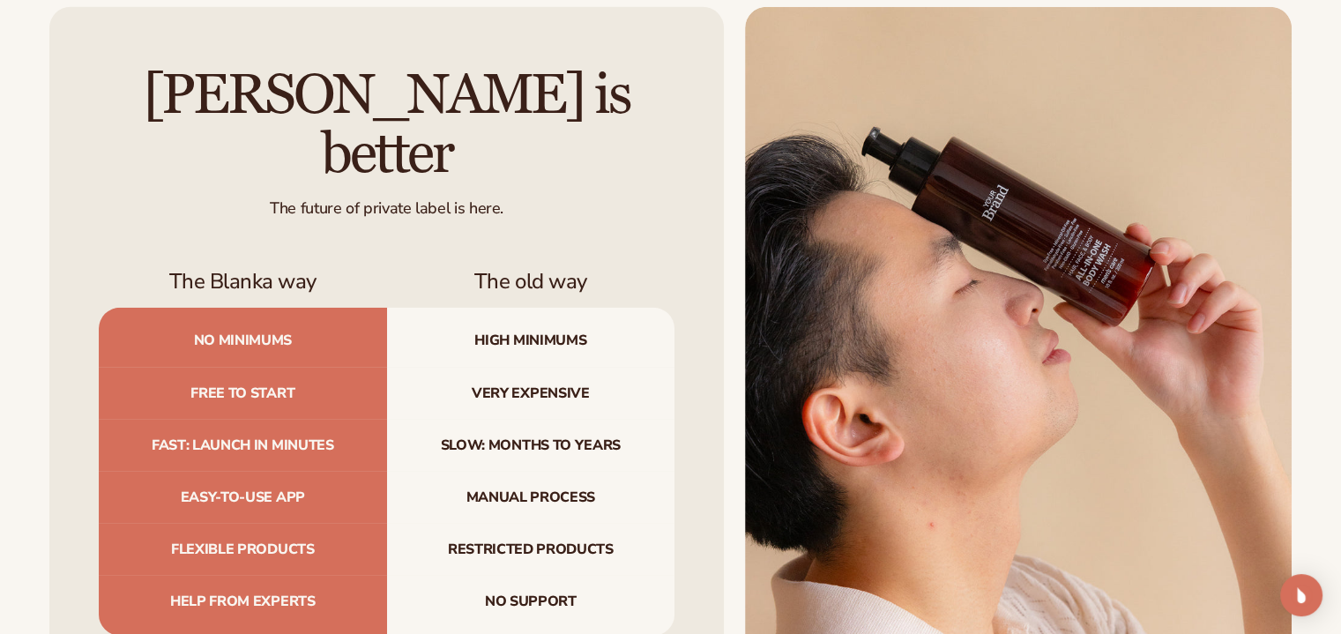
click at [63, 105] on div "[PERSON_NAME] is better The future of private label is here. The Blanka way The…" at bounding box center [386, 350] width 675 height 687
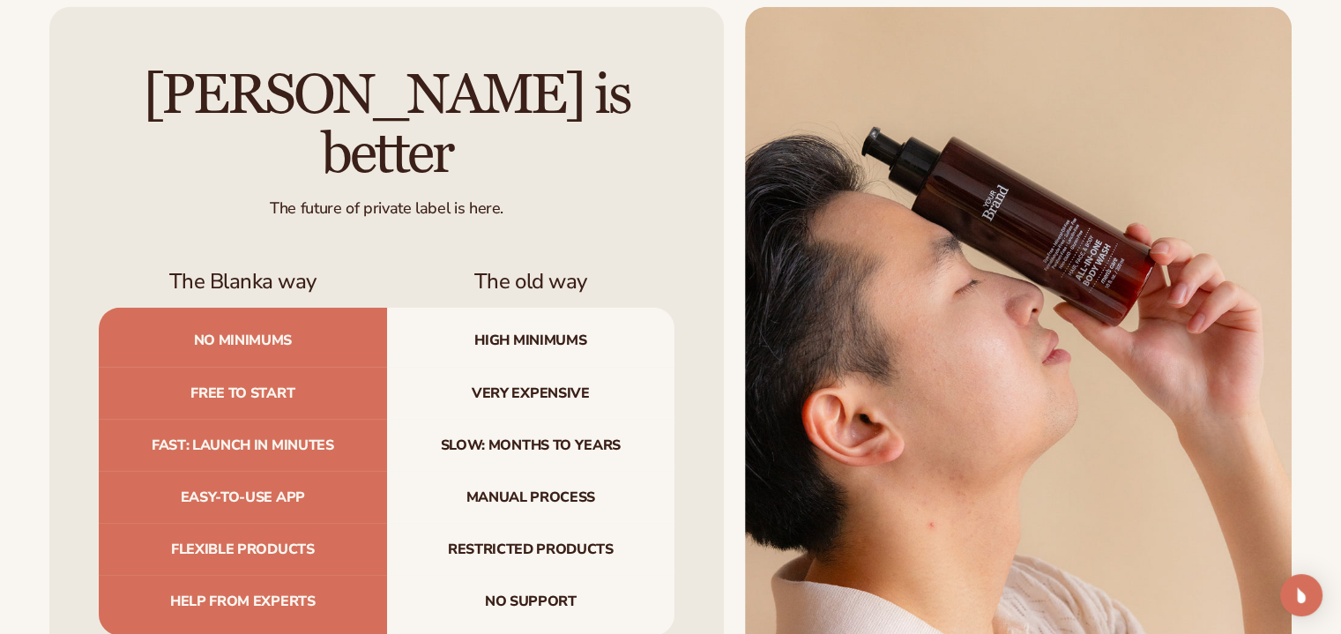
click at [63, 105] on div "[PERSON_NAME] is better The future of private label is here. The Blanka way The…" at bounding box center [386, 350] width 675 height 687
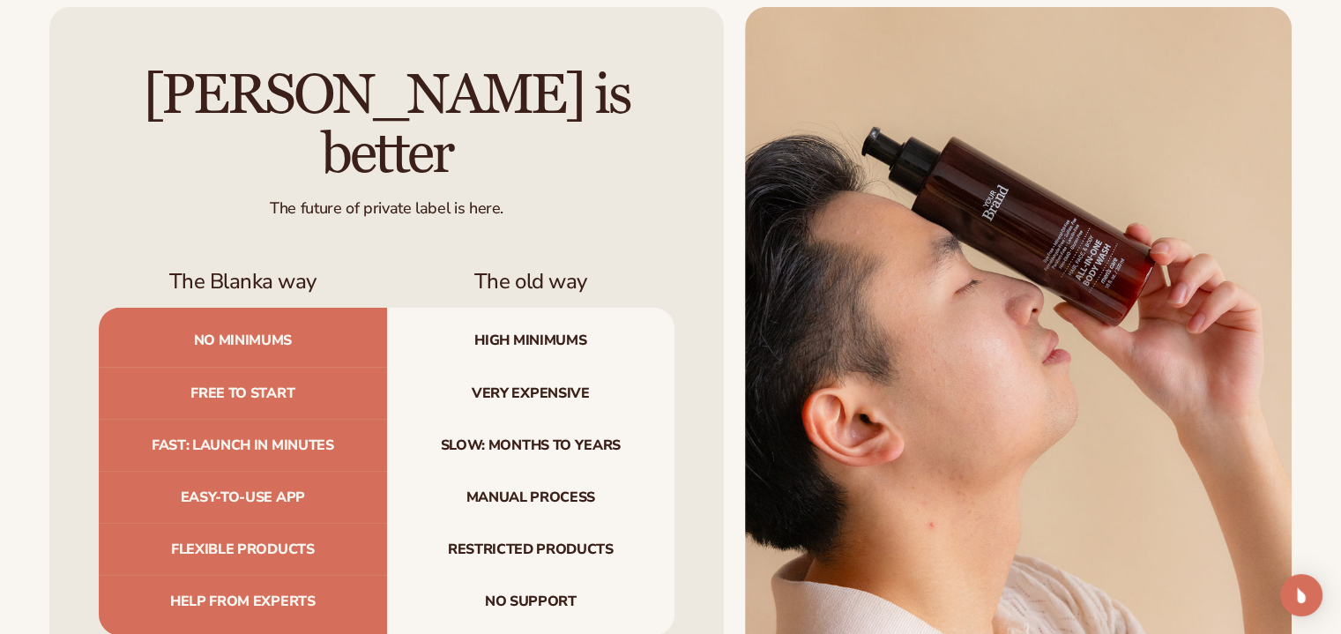
click at [63, 105] on div "[PERSON_NAME] is better The future of private label is here. The Blanka way The…" at bounding box center [386, 350] width 675 height 687
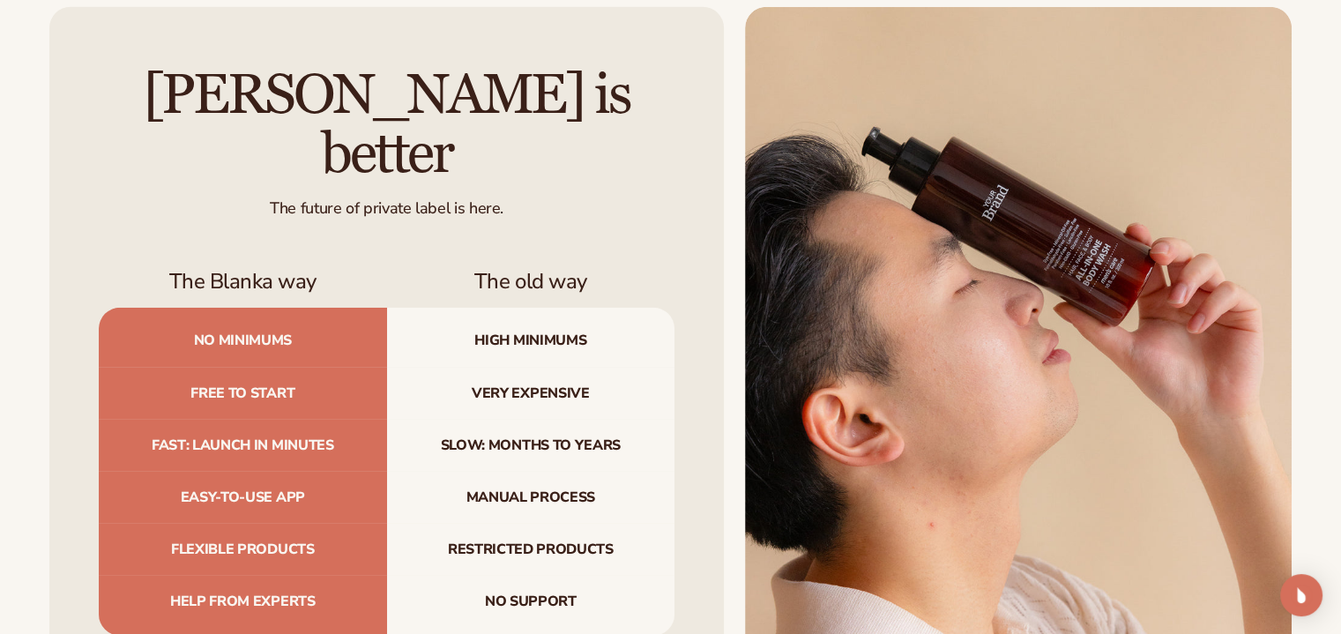
click at [63, 105] on div "[PERSON_NAME] is better The future of private label is here. The Blanka way The…" at bounding box center [386, 350] width 675 height 687
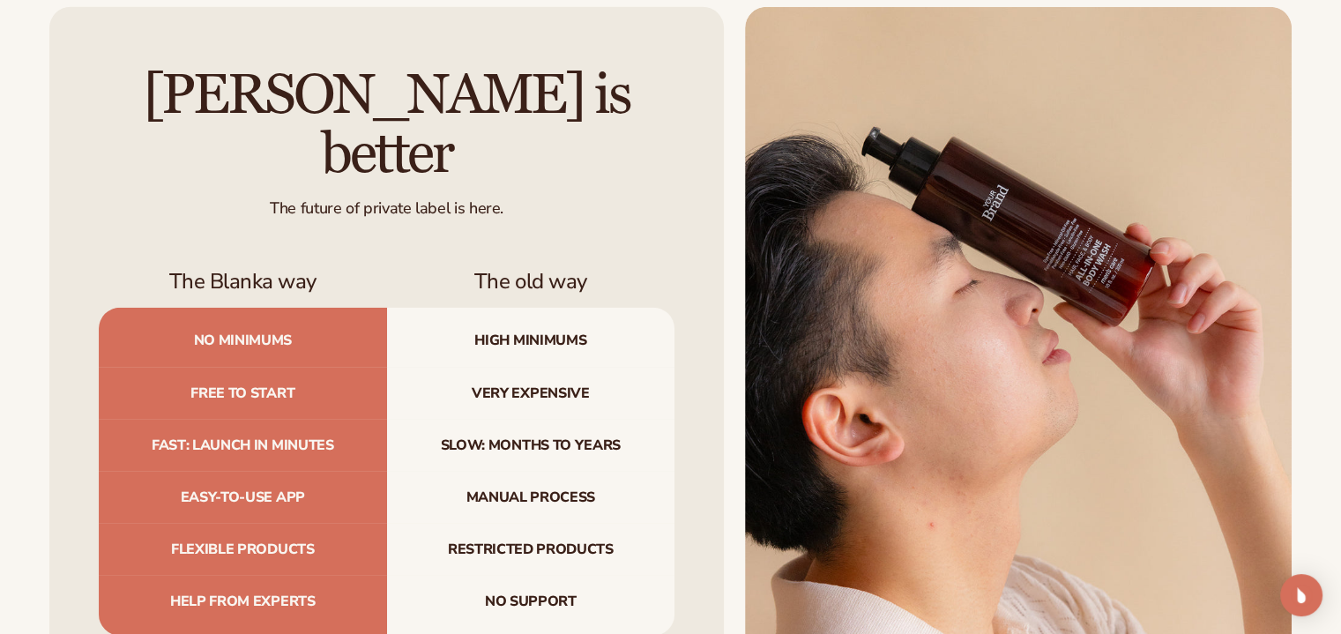
click at [63, 105] on div "[PERSON_NAME] is better The future of private label is here. The Blanka way The…" at bounding box center [386, 350] width 675 height 687
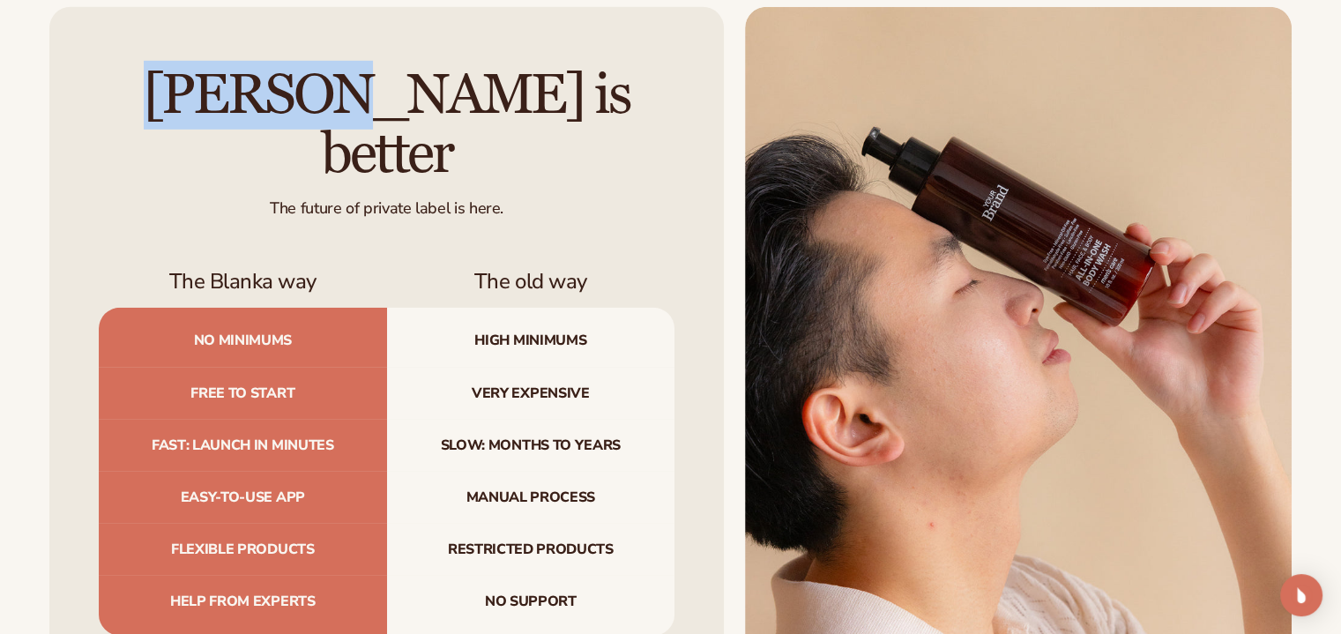
click at [63, 105] on div "[PERSON_NAME] is better The future of private label is here. The Blanka way The…" at bounding box center [386, 350] width 675 height 687
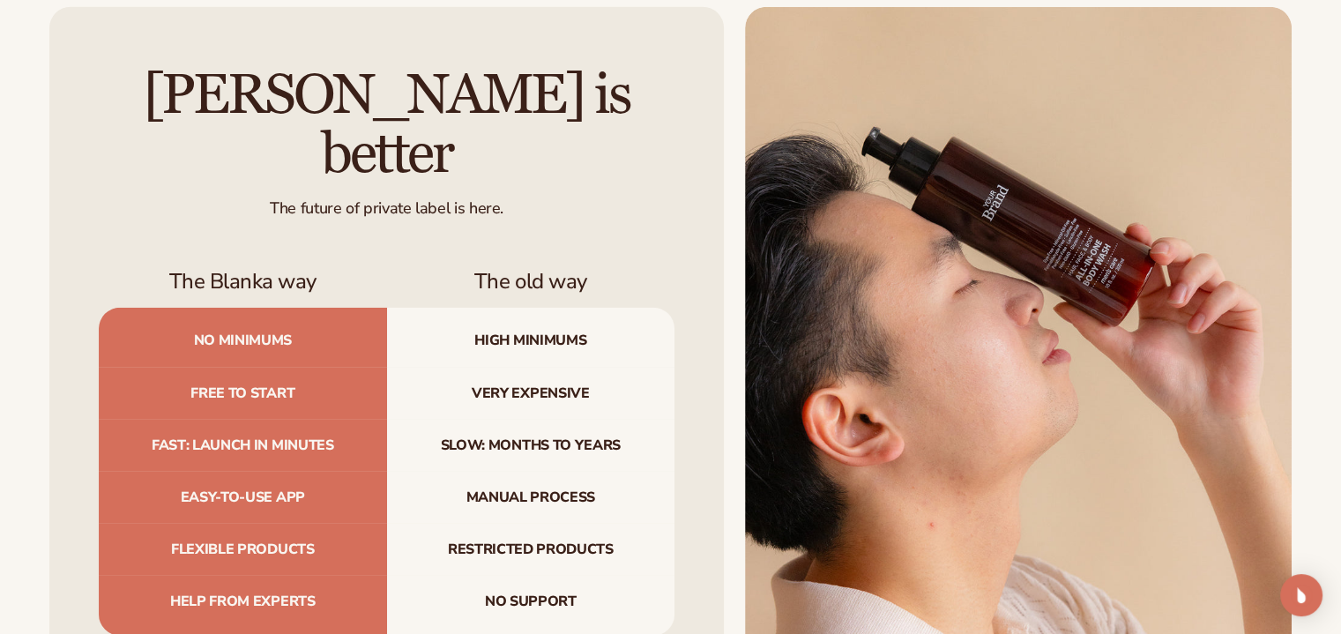
click at [63, 105] on div "[PERSON_NAME] is better The future of private label is here. The Blanka way The…" at bounding box center [386, 350] width 675 height 687
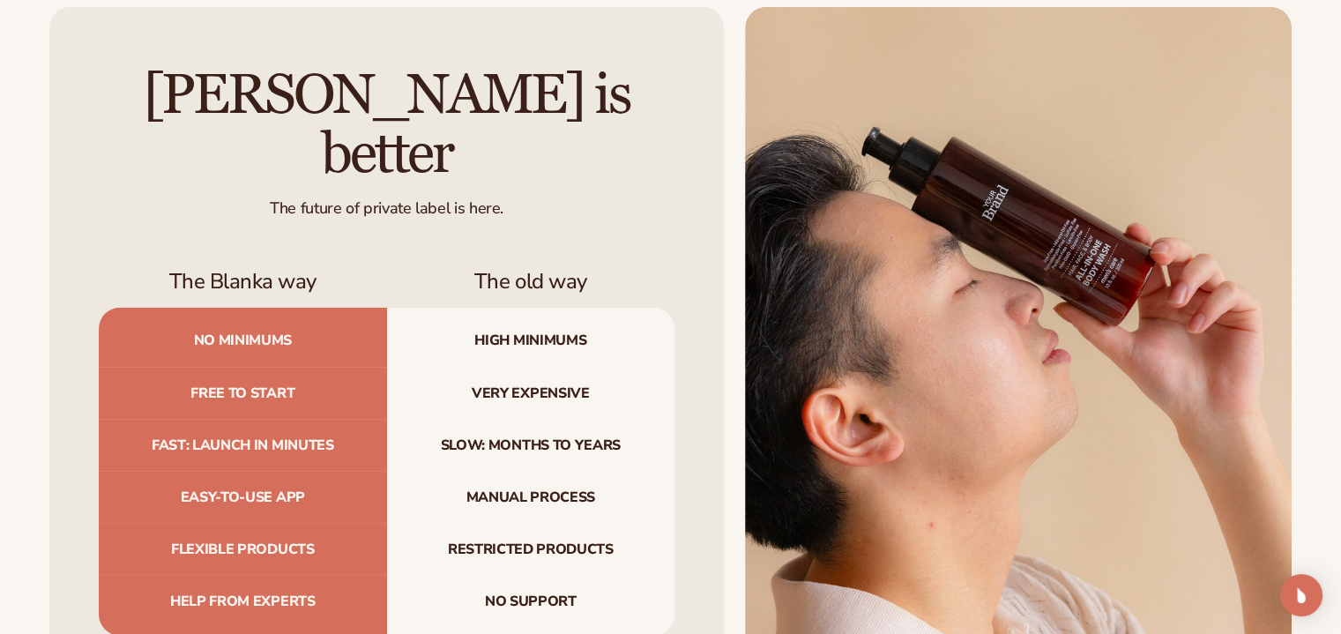
click at [63, 105] on div "[PERSON_NAME] is better The future of private label is here. The Blanka way The…" at bounding box center [386, 350] width 675 height 687
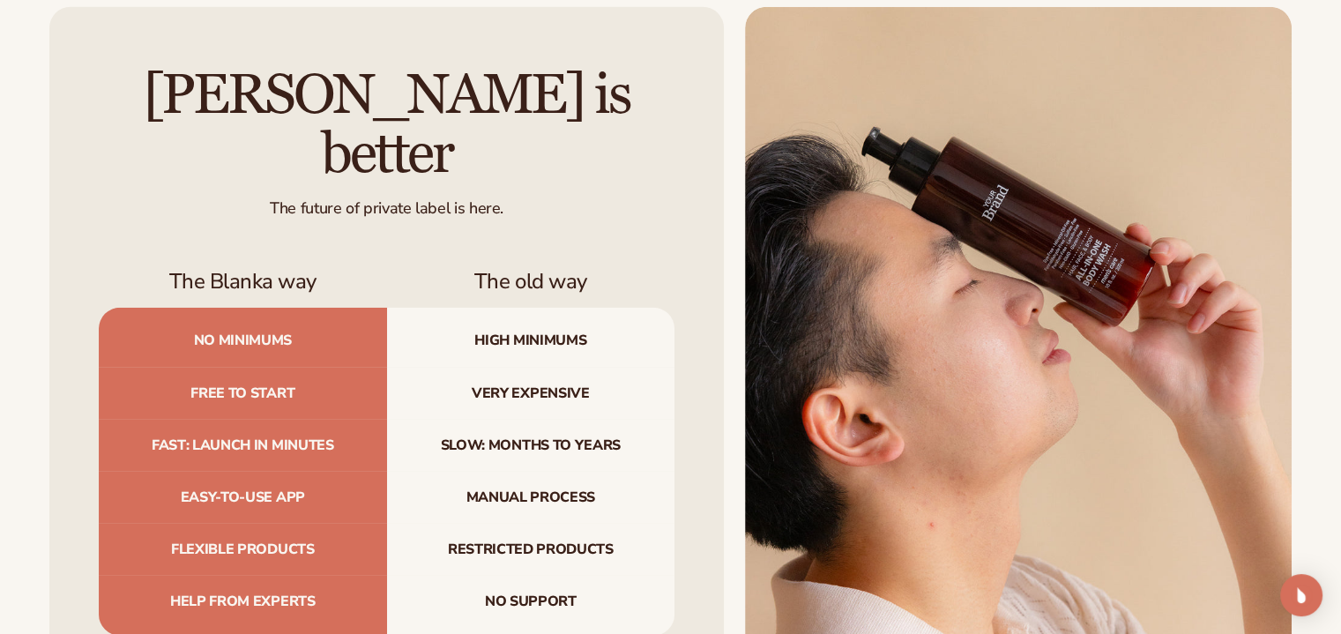
click at [63, 105] on div "[PERSON_NAME] is better The future of private label is here. The Blanka way The…" at bounding box center [386, 350] width 675 height 687
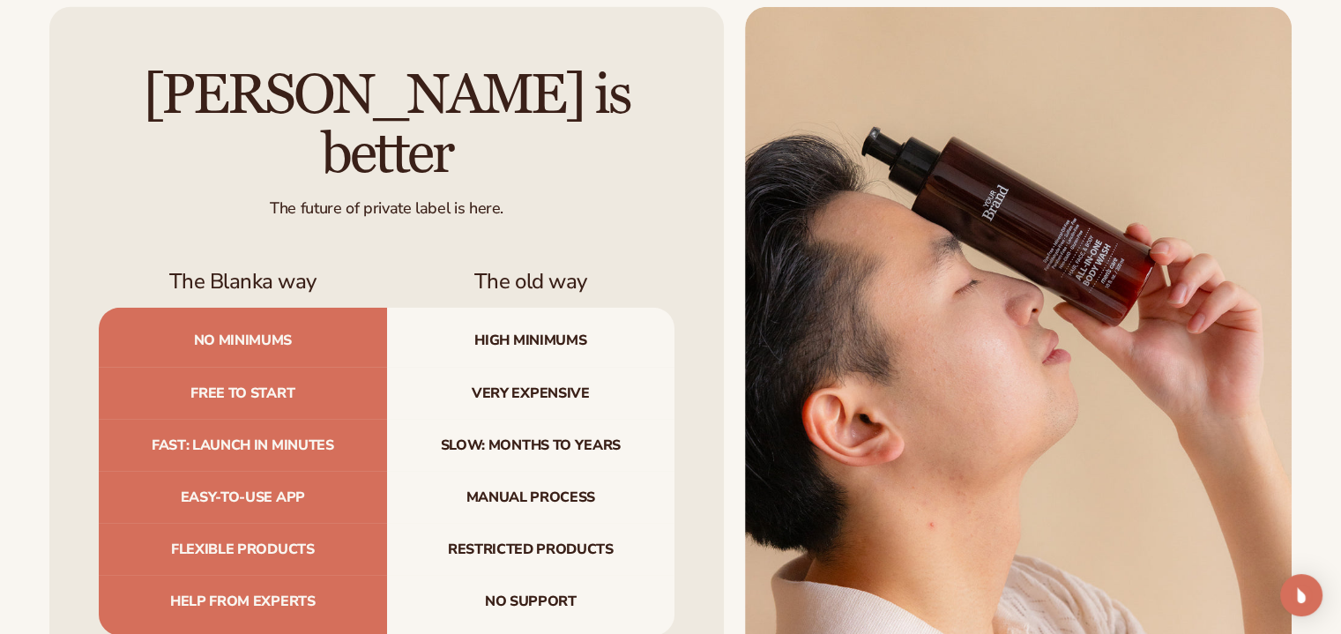
click at [63, 105] on div "[PERSON_NAME] is better The future of private label is here. The Blanka way The…" at bounding box center [386, 350] width 675 height 687
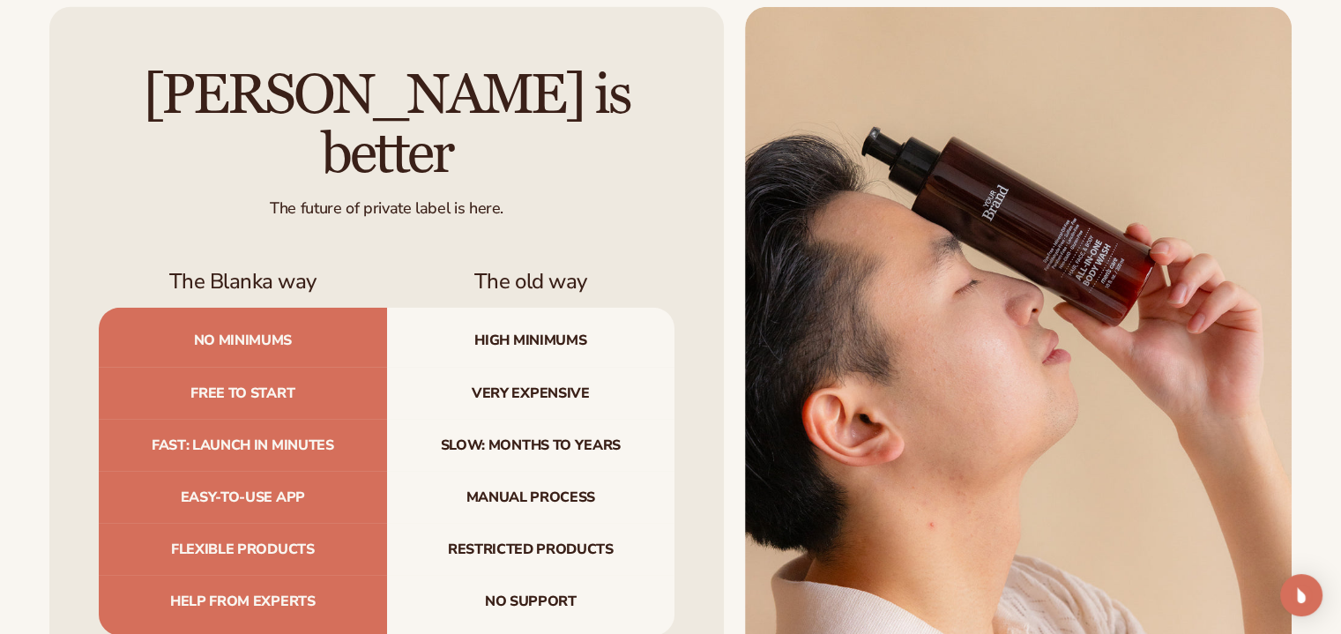
click at [63, 105] on div "[PERSON_NAME] is better The future of private label is here. The Blanka way The…" at bounding box center [386, 350] width 675 height 687
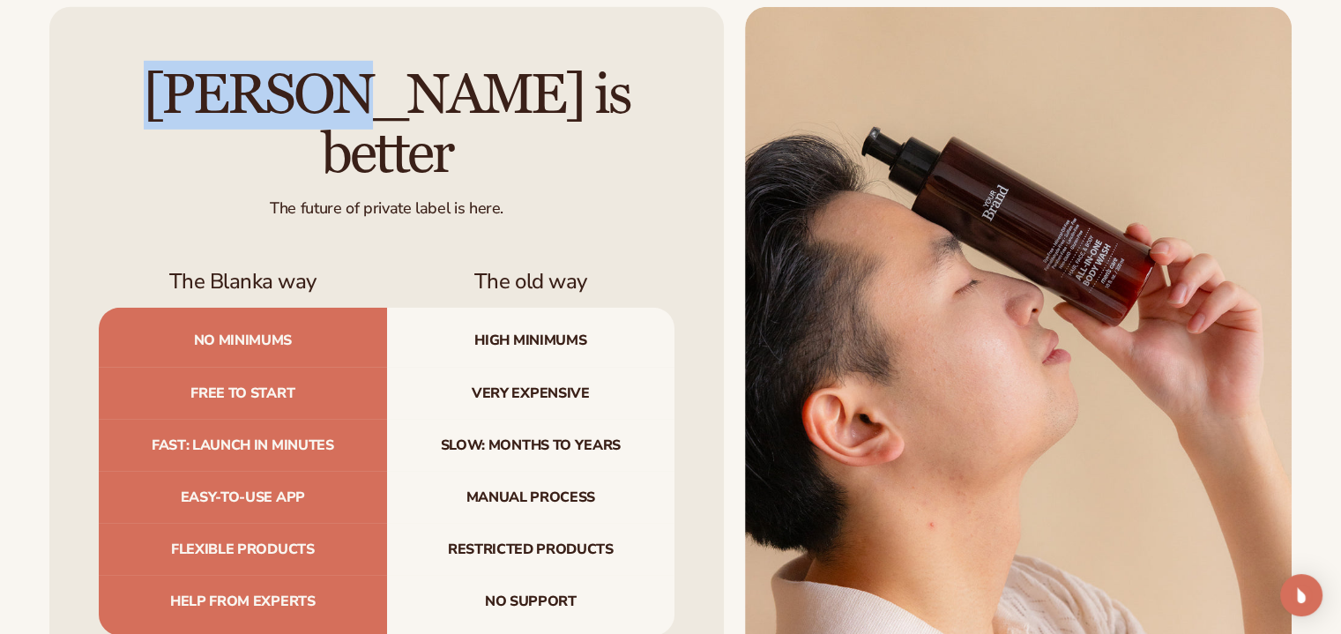
click at [63, 105] on div "[PERSON_NAME] is better The future of private label is here. The Blanka way The…" at bounding box center [386, 350] width 675 height 687
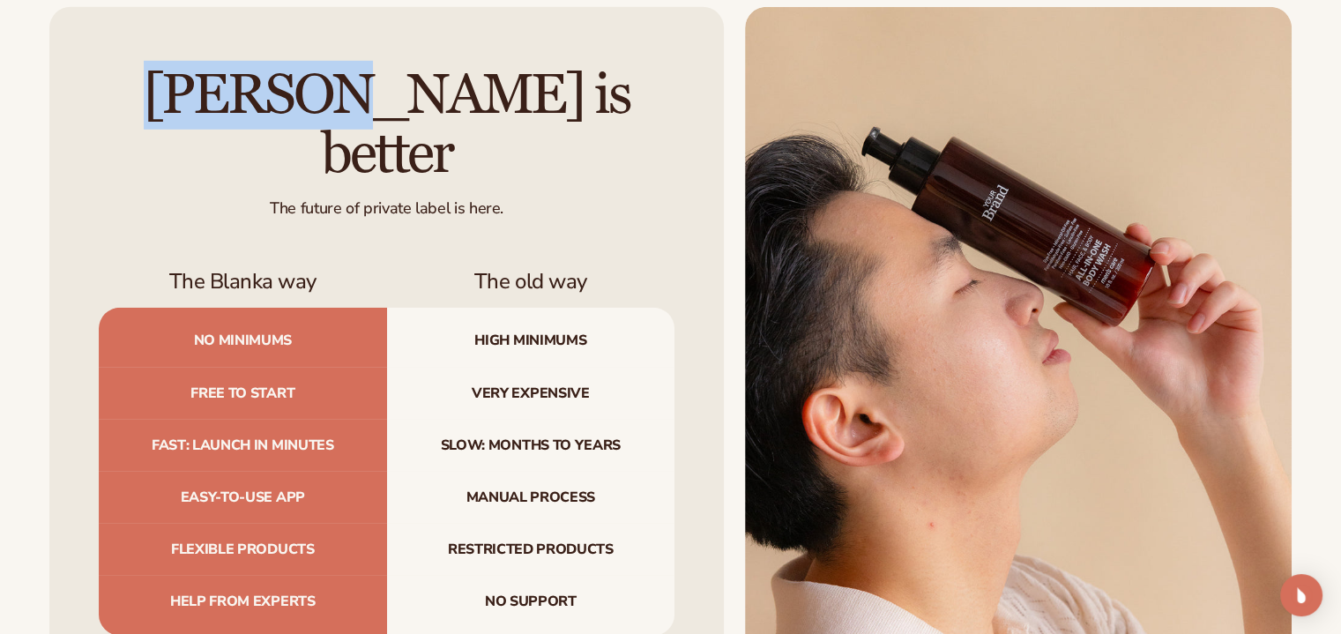
click at [63, 105] on div "[PERSON_NAME] is better The future of private label is here. The Blanka way The…" at bounding box center [386, 350] width 675 height 687
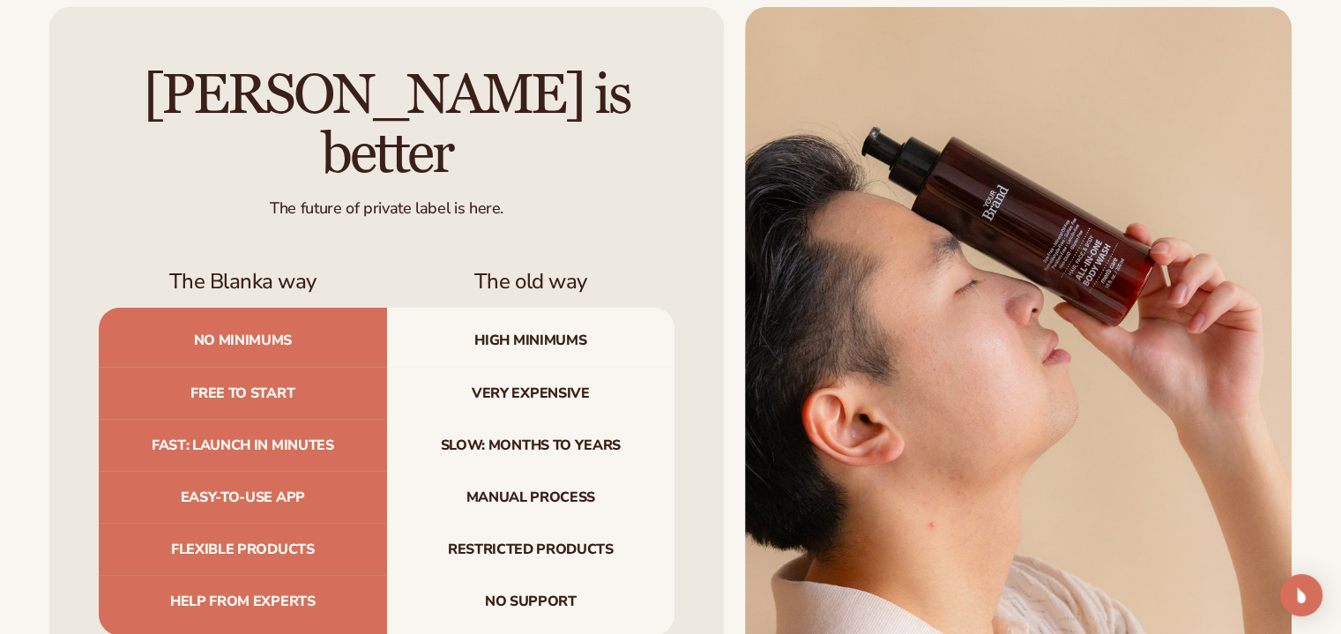
click at [63, 105] on div "[PERSON_NAME] is better The future of private label is here. The Blanka way The…" at bounding box center [386, 350] width 675 height 687
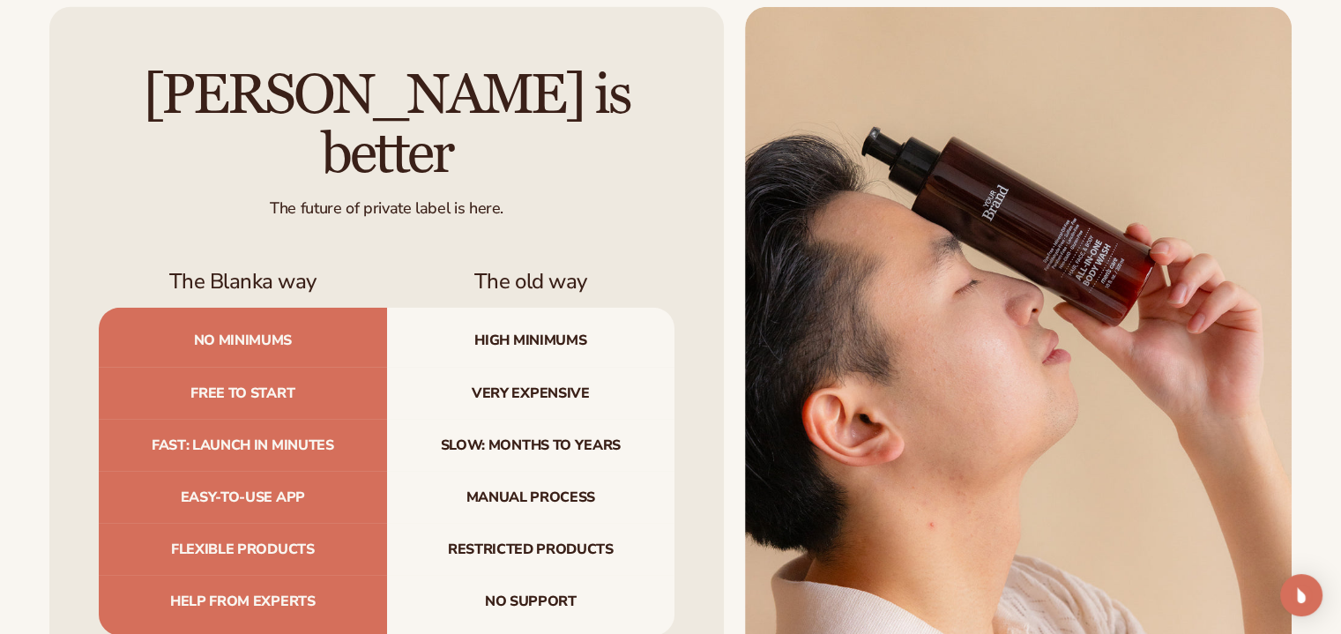
click at [63, 105] on div "[PERSON_NAME] is better The future of private label is here. The Blanka way The…" at bounding box center [386, 350] width 675 height 687
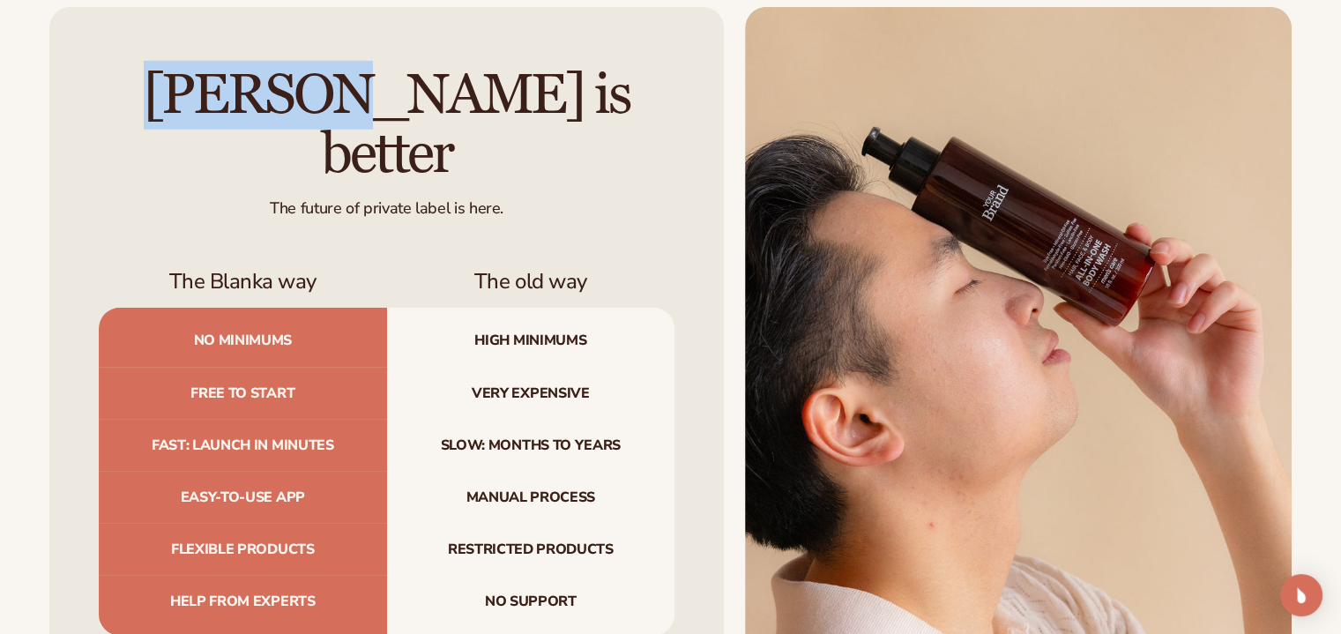
click at [63, 105] on div "[PERSON_NAME] is better The future of private label is here. The Blanka way The…" at bounding box center [386, 350] width 675 height 687
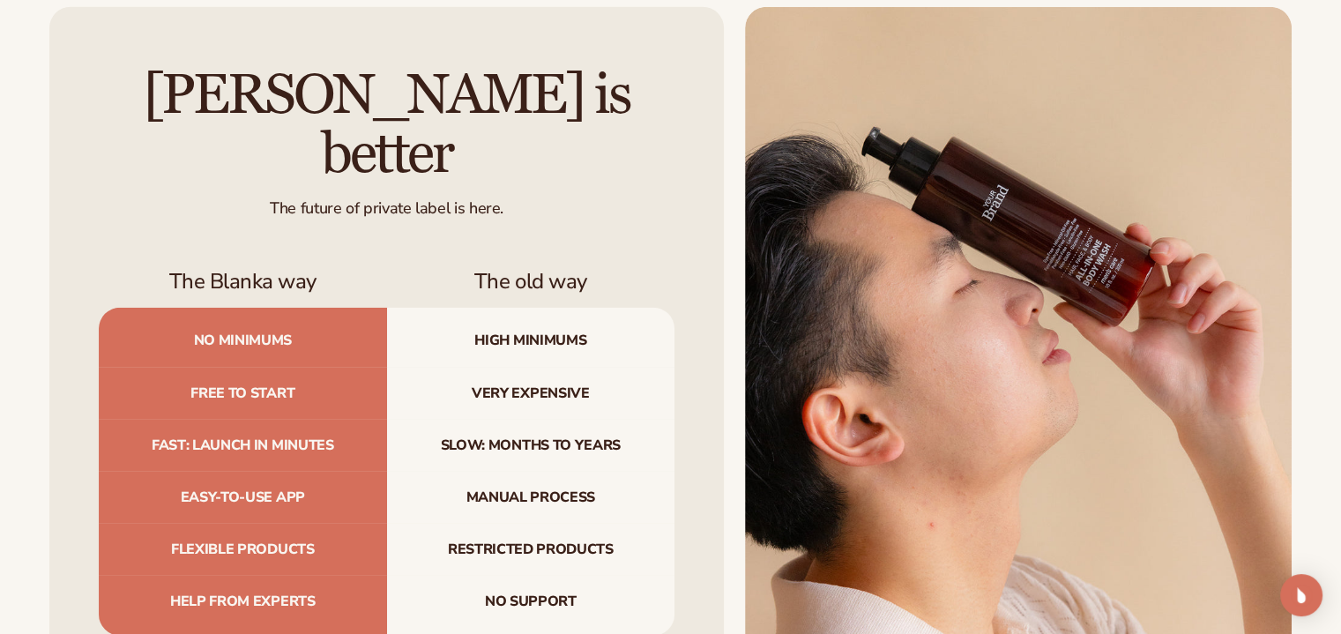
click at [63, 105] on div "[PERSON_NAME] is better The future of private label is here. The Blanka way The…" at bounding box center [386, 350] width 675 height 687
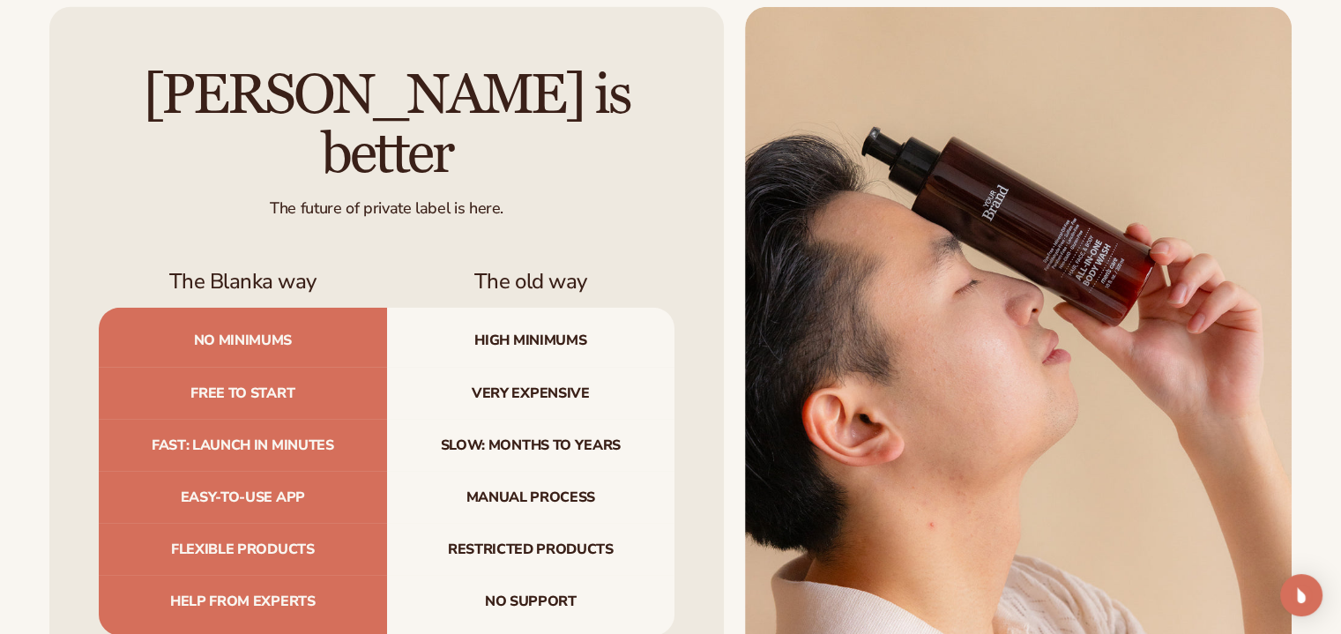
click at [63, 105] on div "[PERSON_NAME] is better The future of private label is here. The Blanka way The…" at bounding box center [386, 350] width 675 height 687
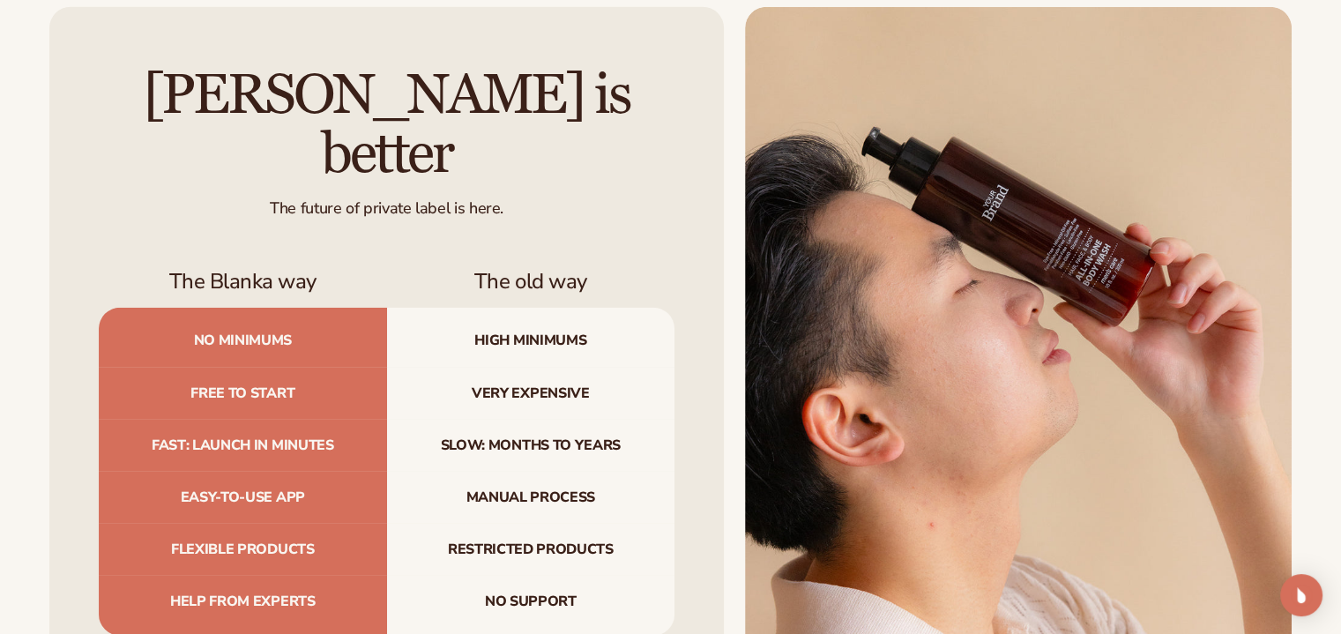
click at [63, 105] on div "[PERSON_NAME] is better The future of private label is here. The Blanka way The…" at bounding box center [386, 350] width 675 height 687
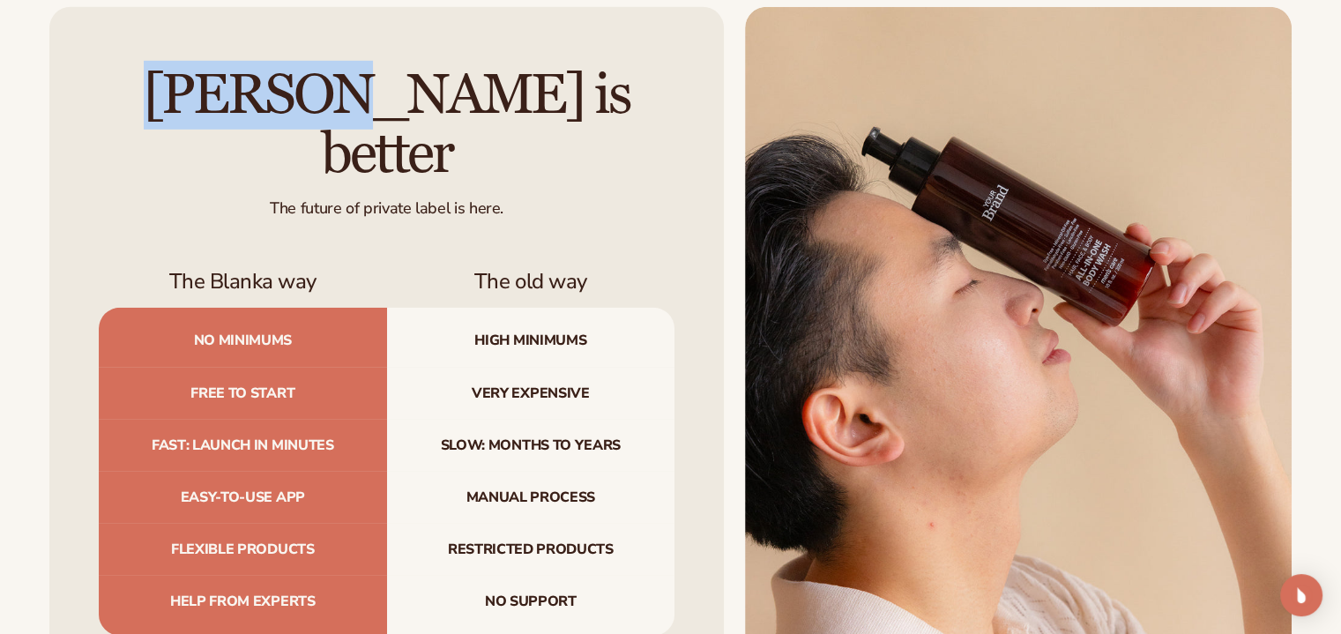
click at [63, 105] on div "[PERSON_NAME] is better The future of private label is here. The Blanka way The…" at bounding box center [386, 350] width 675 height 687
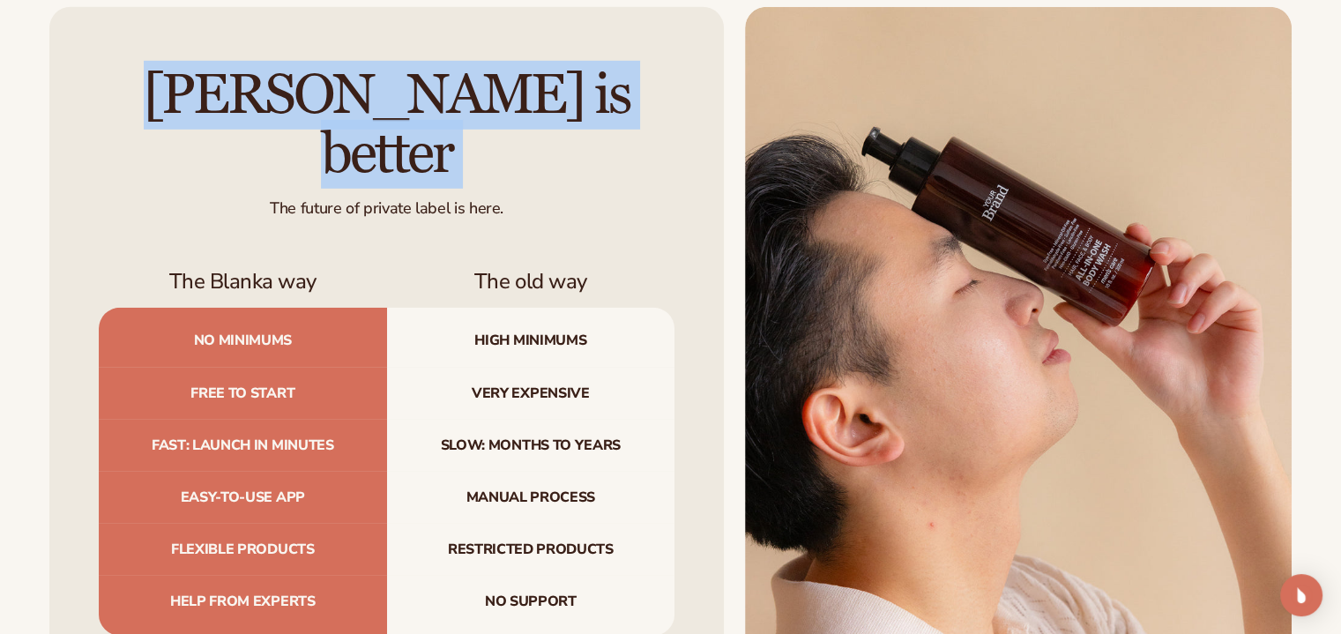
click at [63, 105] on div "[PERSON_NAME] is better The future of private label is here. The Blanka way The…" at bounding box center [386, 350] width 675 height 687
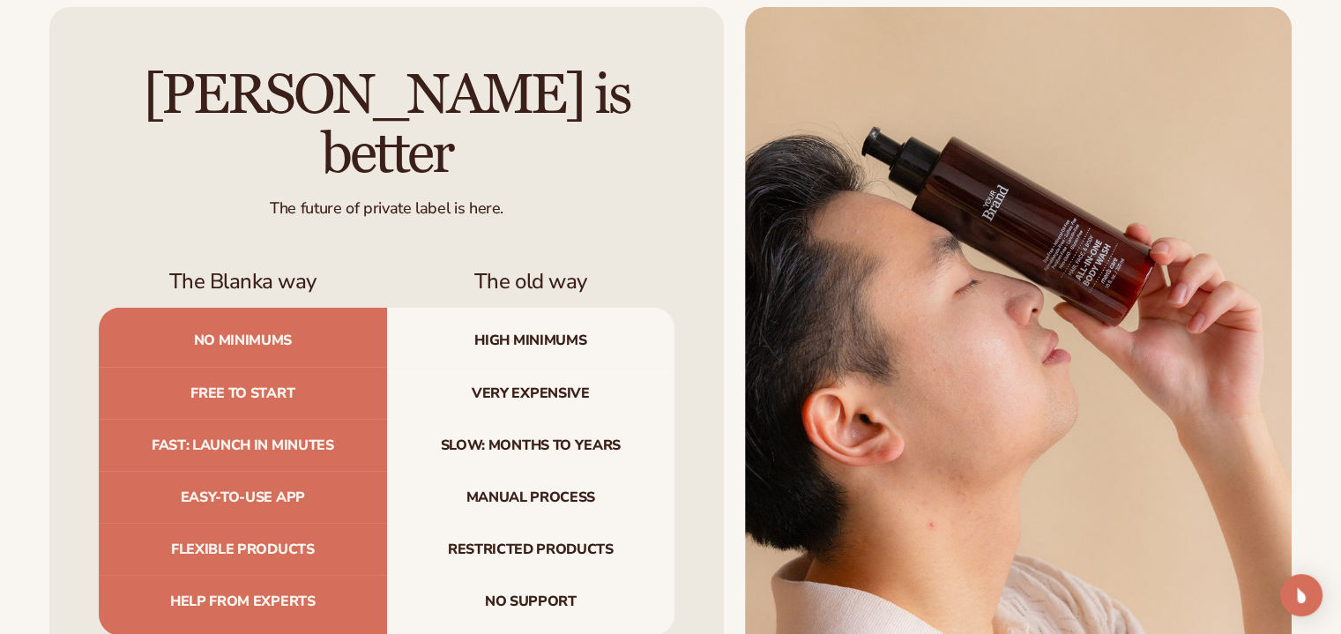
click at [63, 105] on div "[PERSON_NAME] is better The future of private label is here. The Blanka way The…" at bounding box center [386, 350] width 675 height 687
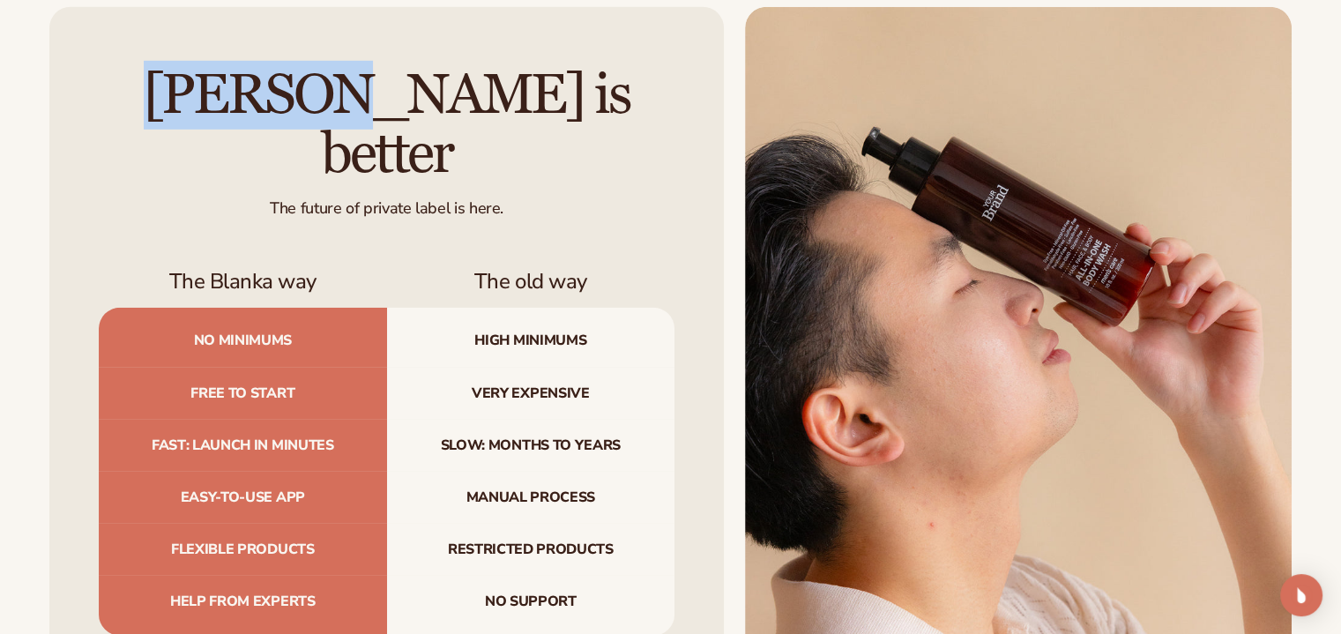
click at [63, 105] on div "[PERSON_NAME] is better The future of private label is here. The Blanka way The…" at bounding box center [386, 350] width 675 height 687
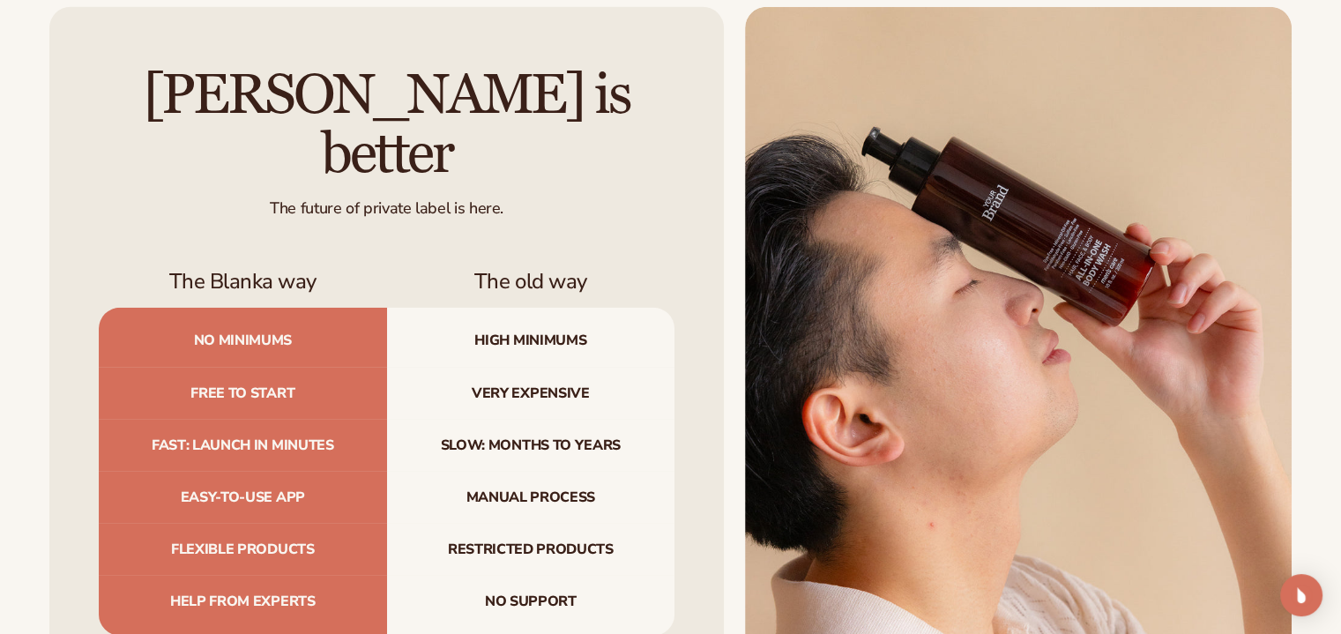
click at [63, 105] on div "[PERSON_NAME] is better The future of private label is here. The Blanka way The…" at bounding box center [386, 350] width 675 height 687
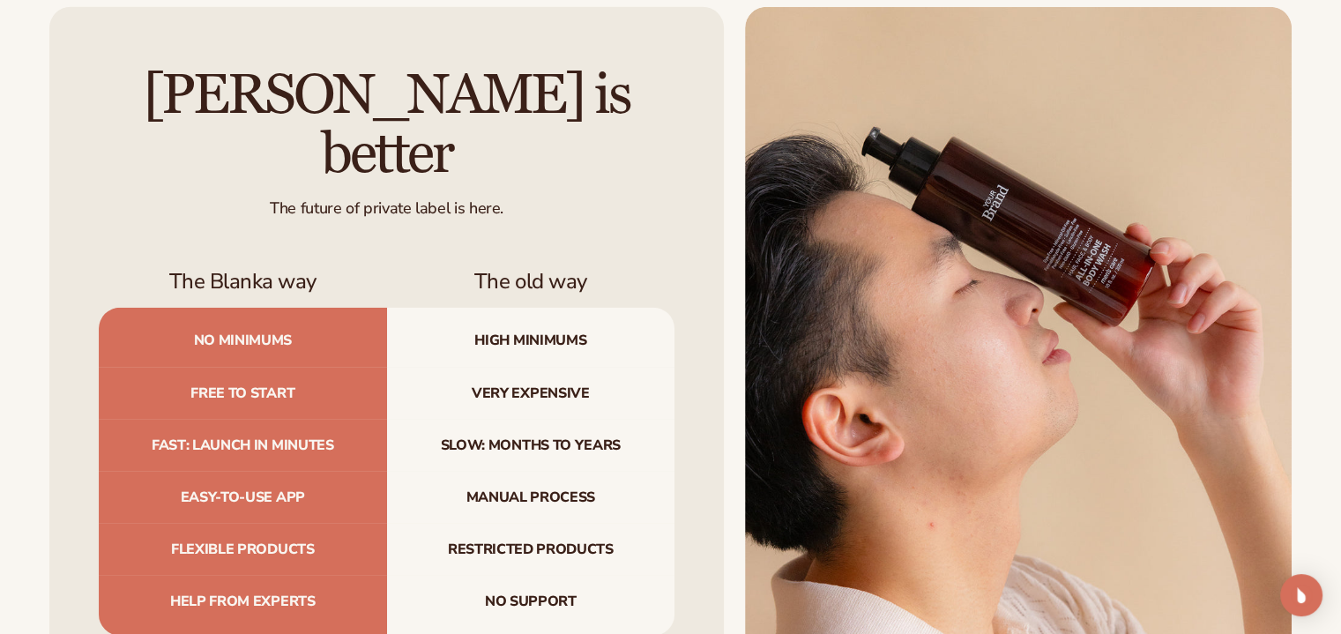
click at [63, 105] on div "[PERSON_NAME] is better The future of private label is here. The Blanka way The…" at bounding box center [386, 350] width 675 height 687
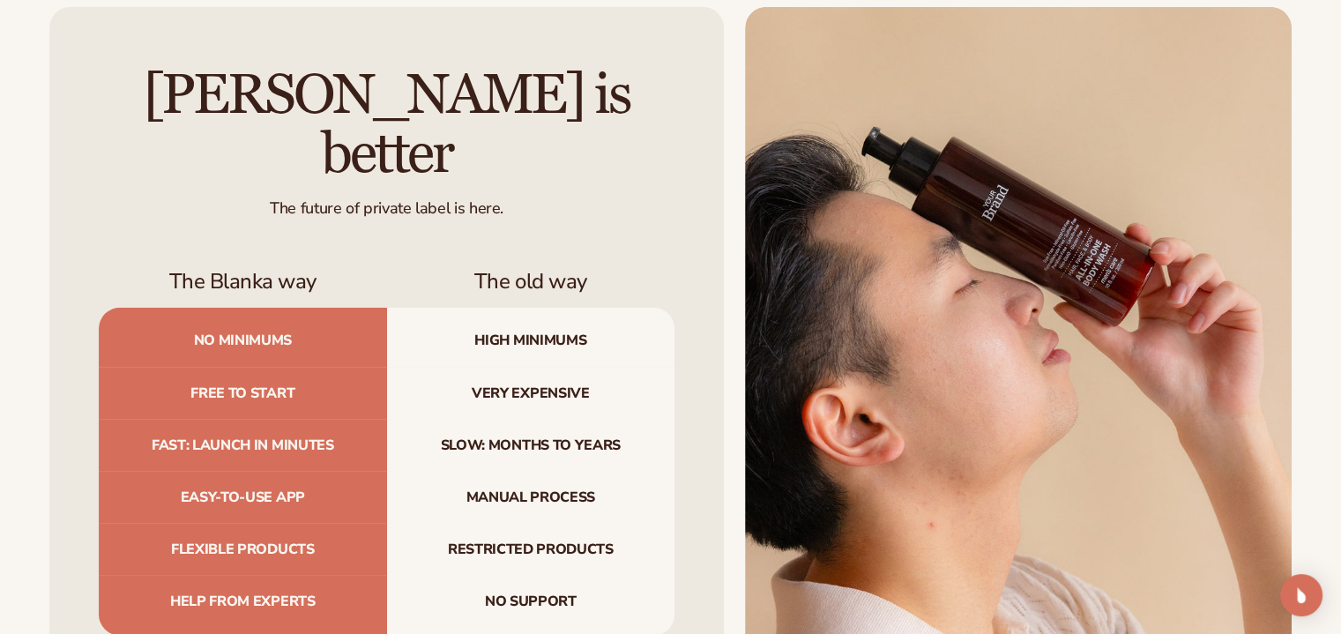
click at [63, 105] on div "[PERSON_NAME] is better The future of private label is here. The Blanka way The…" at bounding box center [386, 350] width 675 height 687
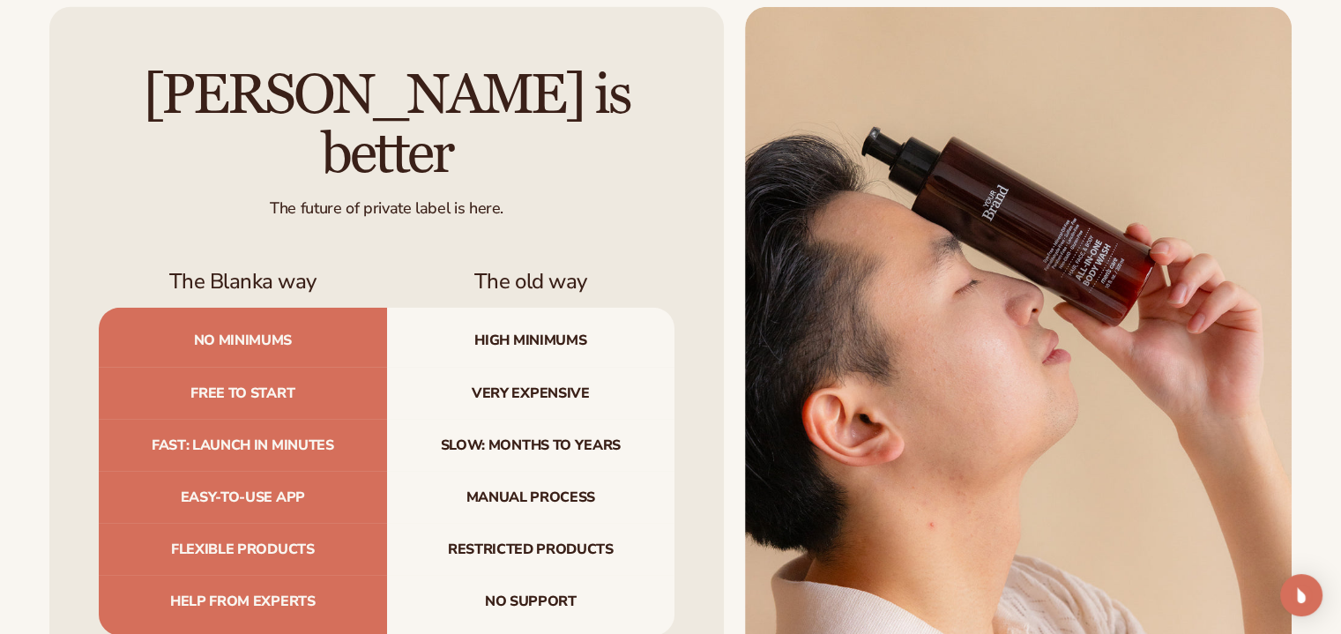
click at [63, 105] on div "[PERSON_NAME] is better The future of private label is here. The Blanka way The…" at bounding box center [386, 350] width 675 height 687
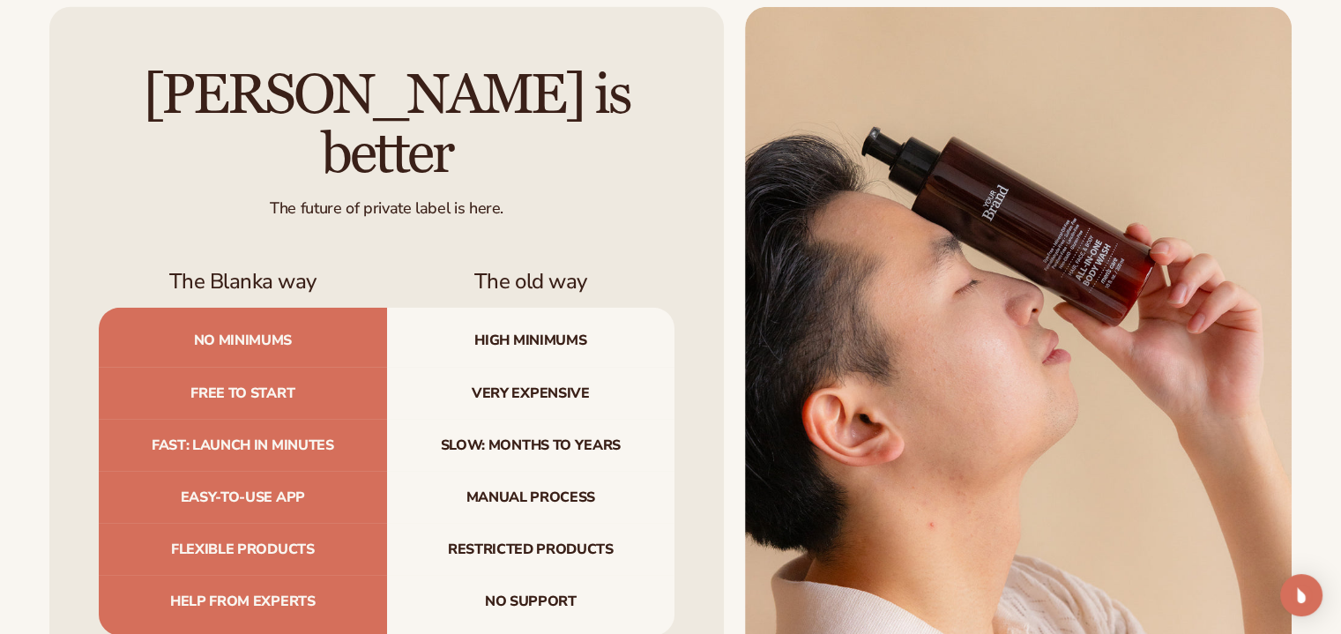
click at [63, 105] on div "[PERSON_NAME] is better The future of private label is here. The Blanka way The…" at bounding box center [386, 350] width 675 height 687
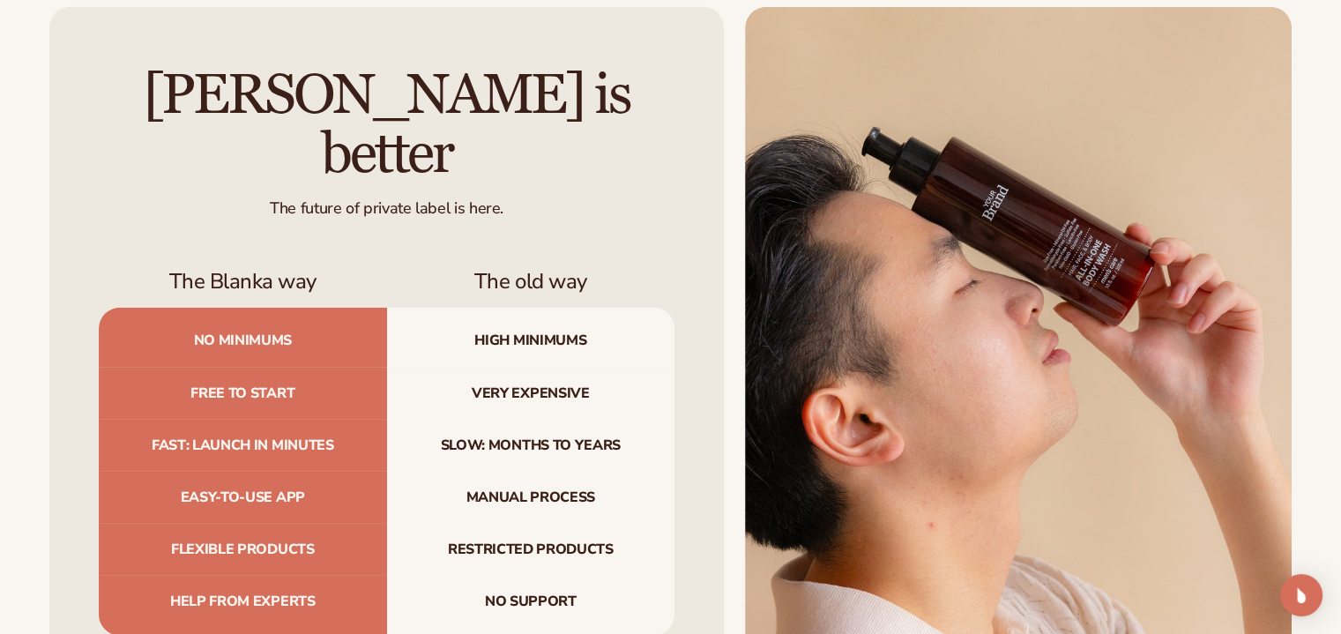
click at [63, 105] on div "[PERSON_NAME] is better The future of private label is here. The Blanka way The…" at bounding box center [386, 350] width 675 height 687
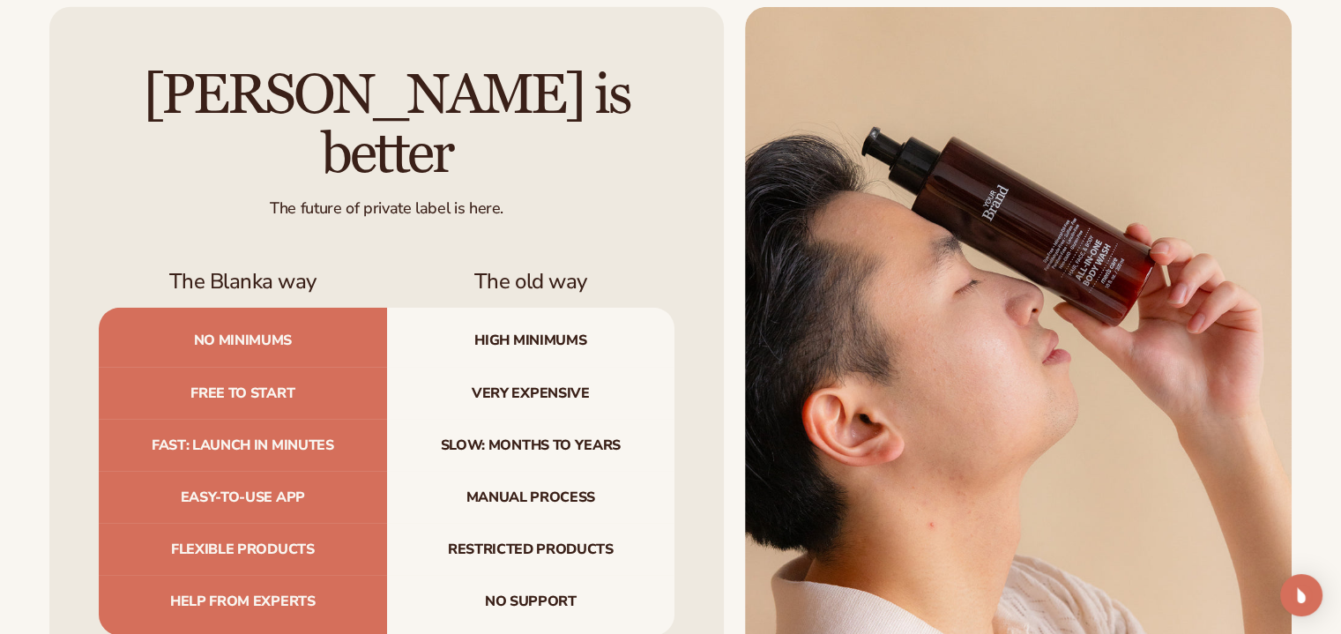
click at [63, 105] on div "[PERSON_NAME] is better The future of private label is here. The Blanka way The…" at bounding box center [386, 350] width 675 height 687
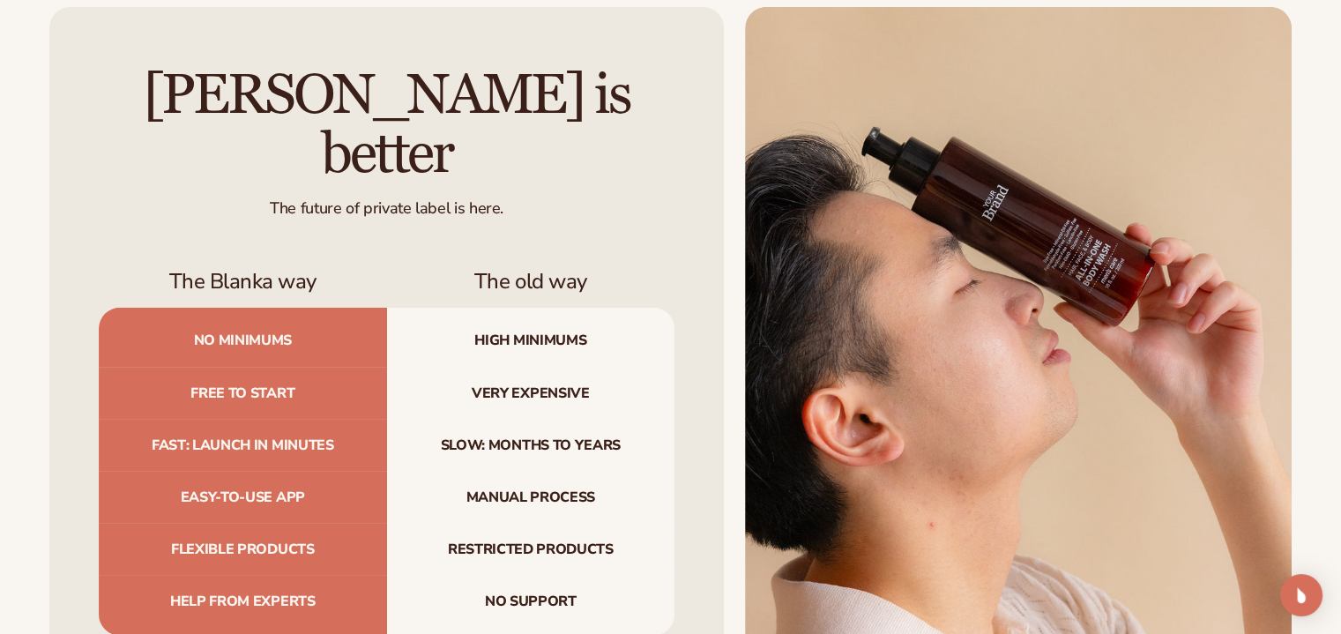
click at [63, 105] on div "[PERSON_NAME] is better The future of private label is here. The Blanka way The…" at bounding box center [386, 350] width 675 height 687
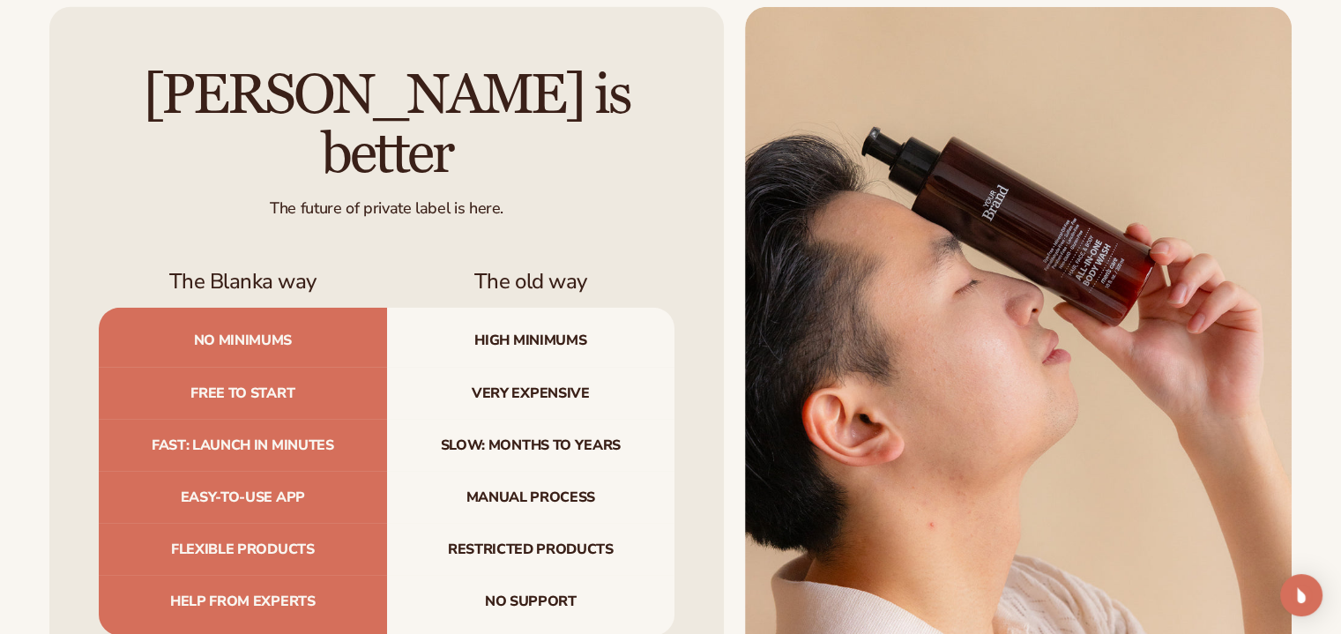
click at [63, 105] on div "[PERSON_NAME] is better The future of private label is here. The Blanka way The…" at bounding box center [386, 350] width 675 height 687
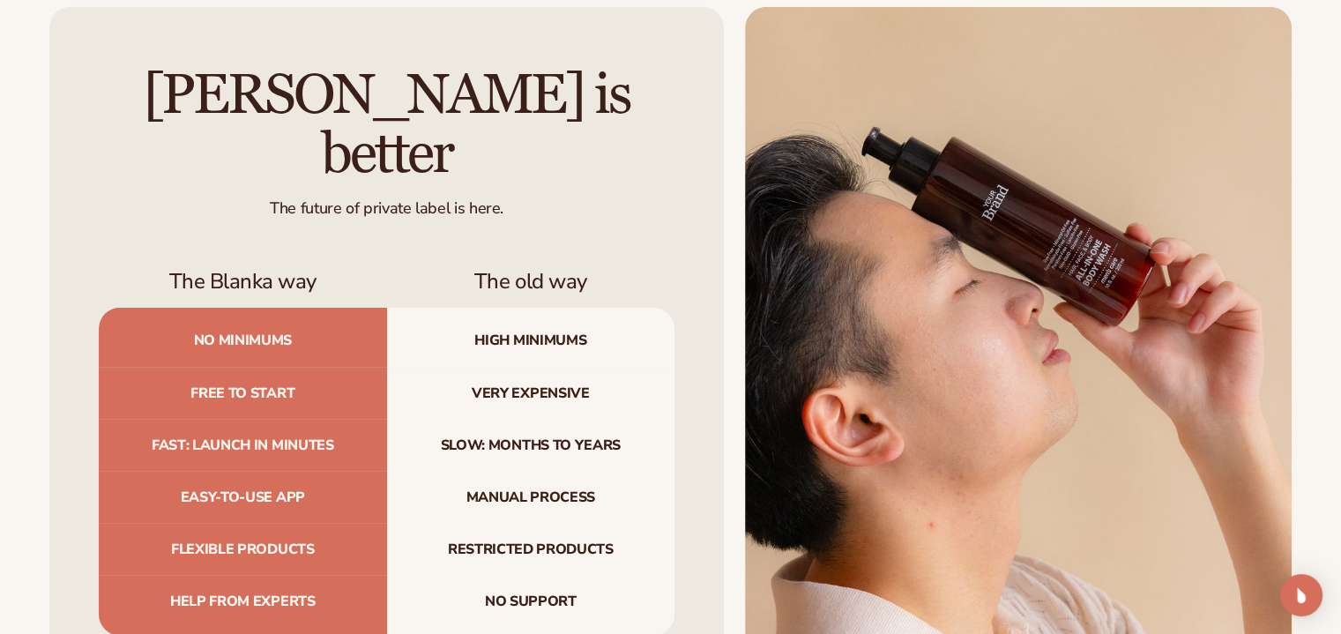
click at [63, 105] on div "[PERSON_NAME] is better The future of private label is here. The Blanka way The…" at bounding box center [386, 350] width 675 height 687
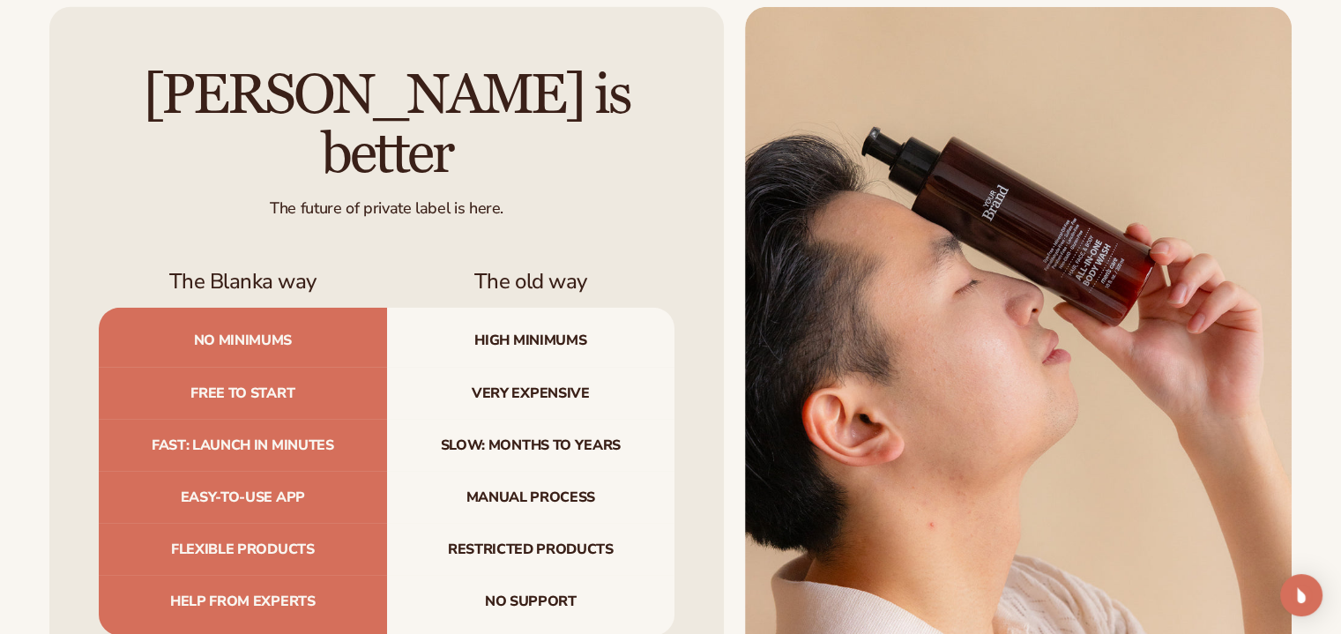
click at [63, 105] on div "[PERSON_NAME] is better The future of private label is here. The Blanka way The…" at bounding box center [386, 350] width 675 height 687
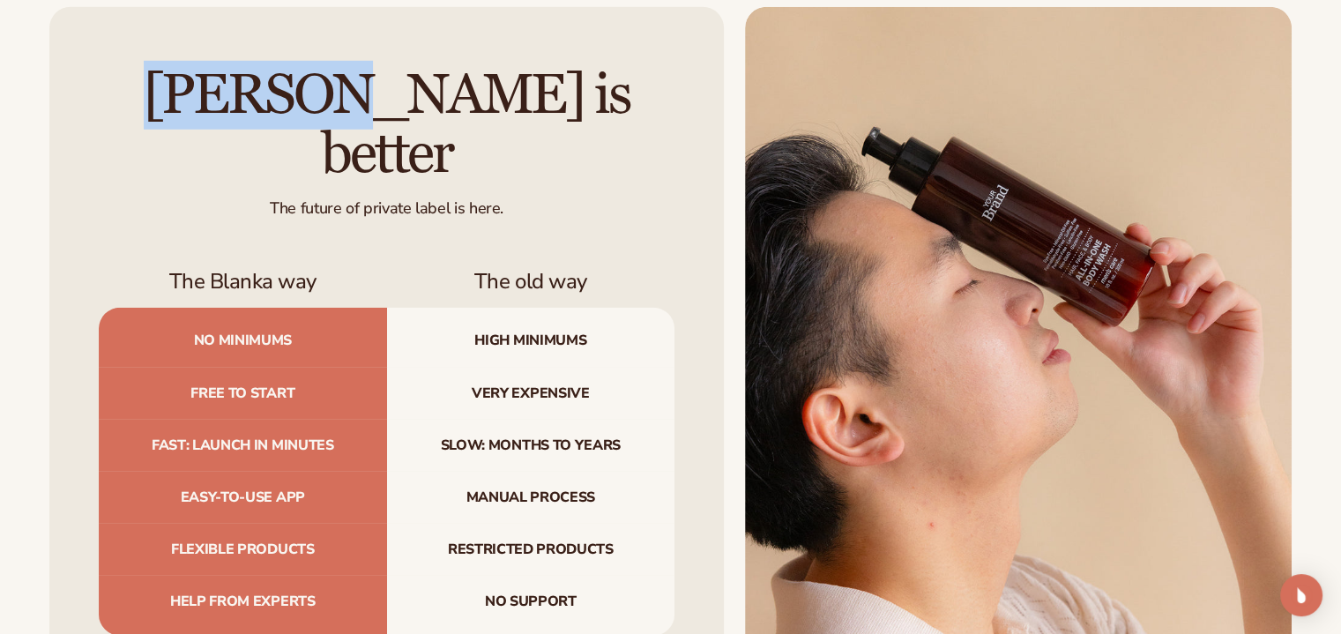
click at [63, 105] on div "[PERSON_NAME] is better The future of private label is here. The Blanka way The…" at bounding box center [386, 350] width 675 height 687
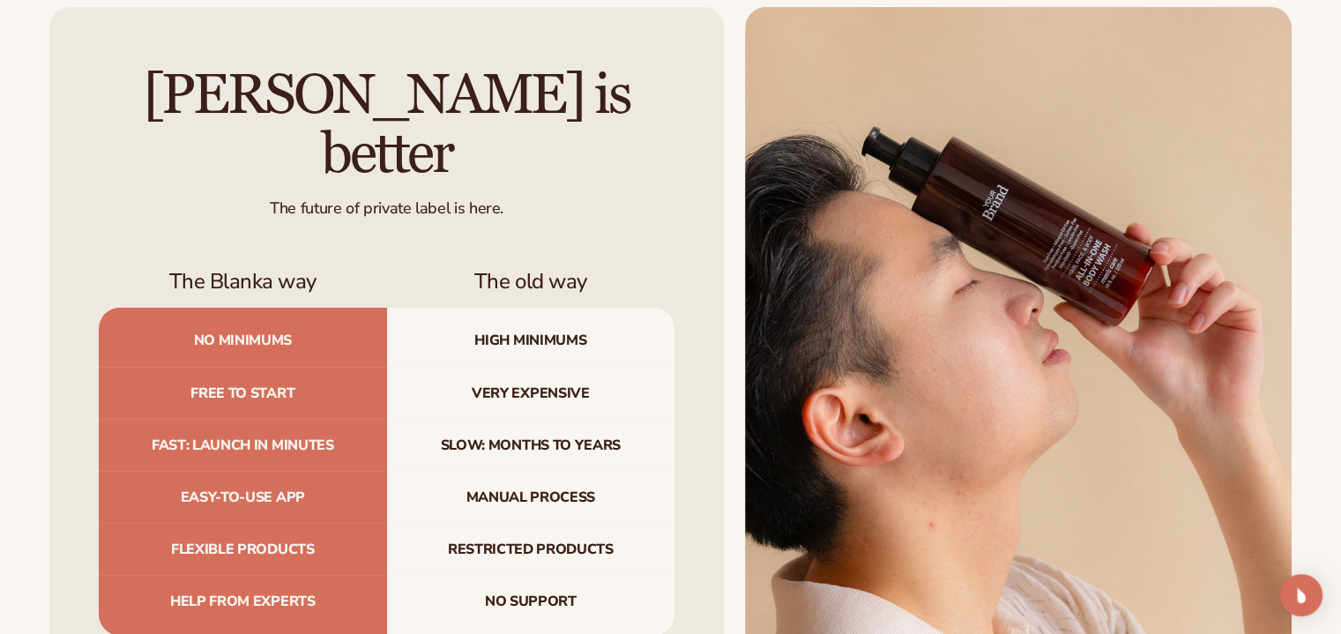
click at [63, 105] on div "[PERSON_NAME] is better The future of private label is here. The Blanka way The…" at bounding box center [386, 350] width 675 height 687
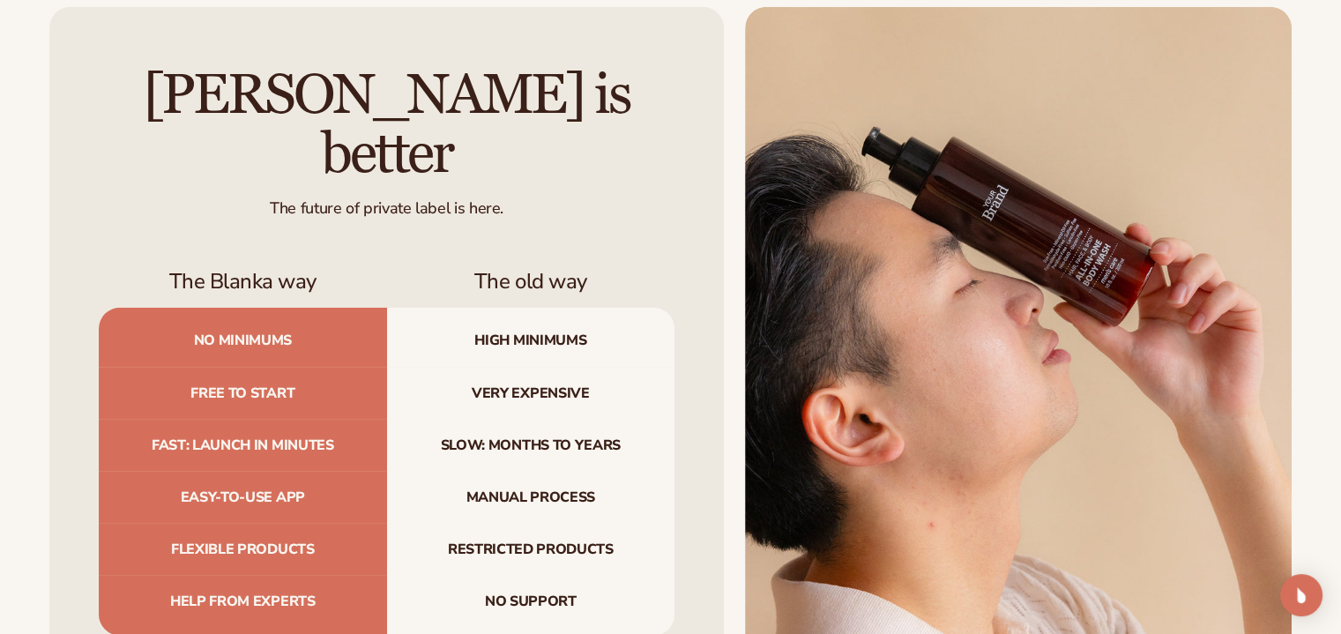
click at [63, 105] on div "[PERSON_NAME] is better The future of private label is here. The Blanka way The…" at bounding box center [386, 350] width 675 height 687
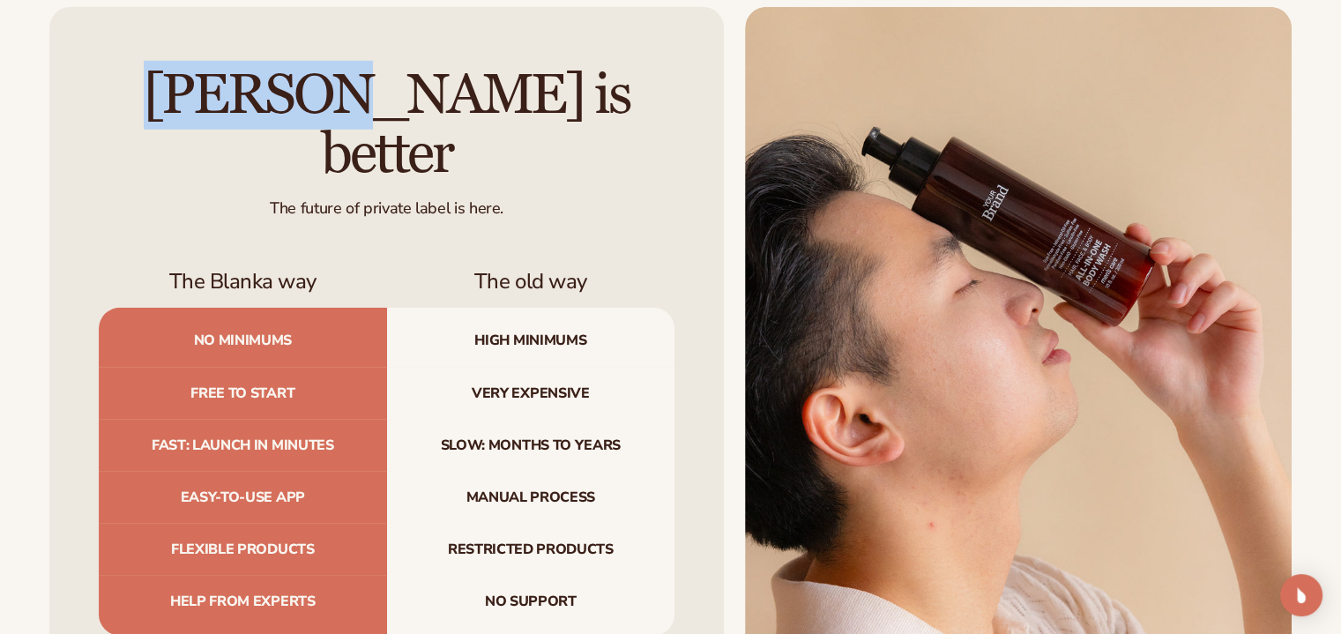
click at [63, 105] on div "[PERSON_NAME] is better The future of private label is here. The Blanka way The…" at bounding box center [386, 350] width 675 height 687
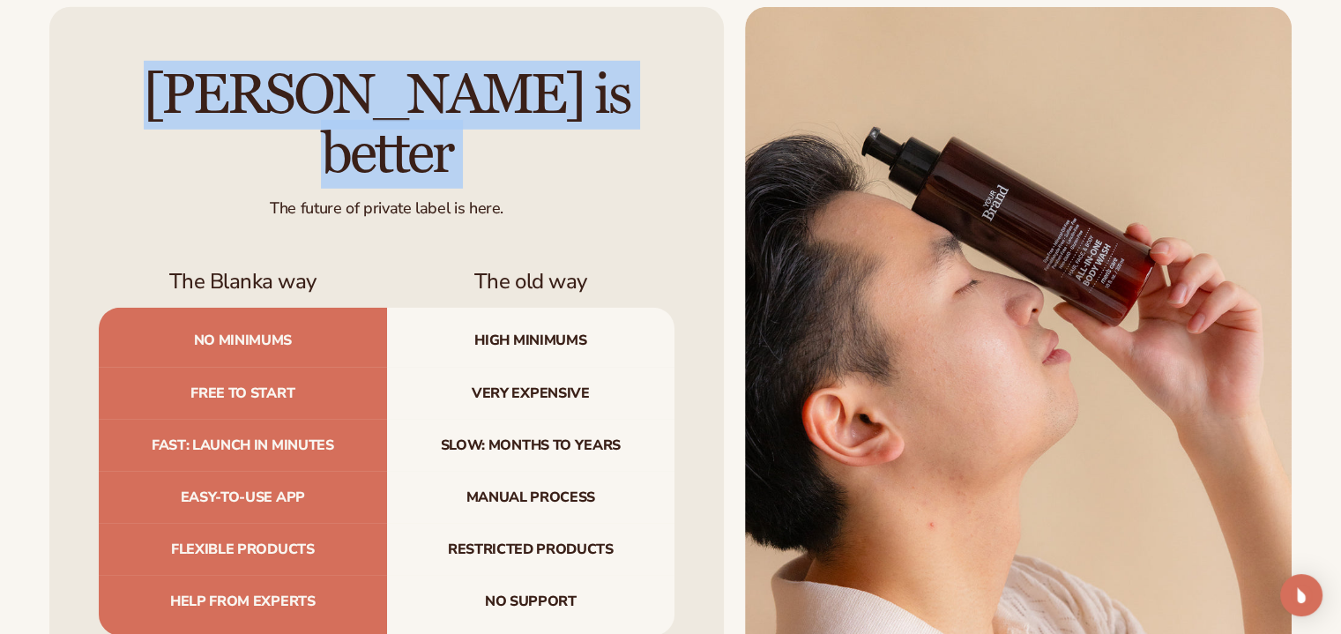
click at [63, 105] on div "[PERSON_NAME] is better The future of private label is here. The Blanka way The…" at bounding box center [386, 350] width 675 height 687
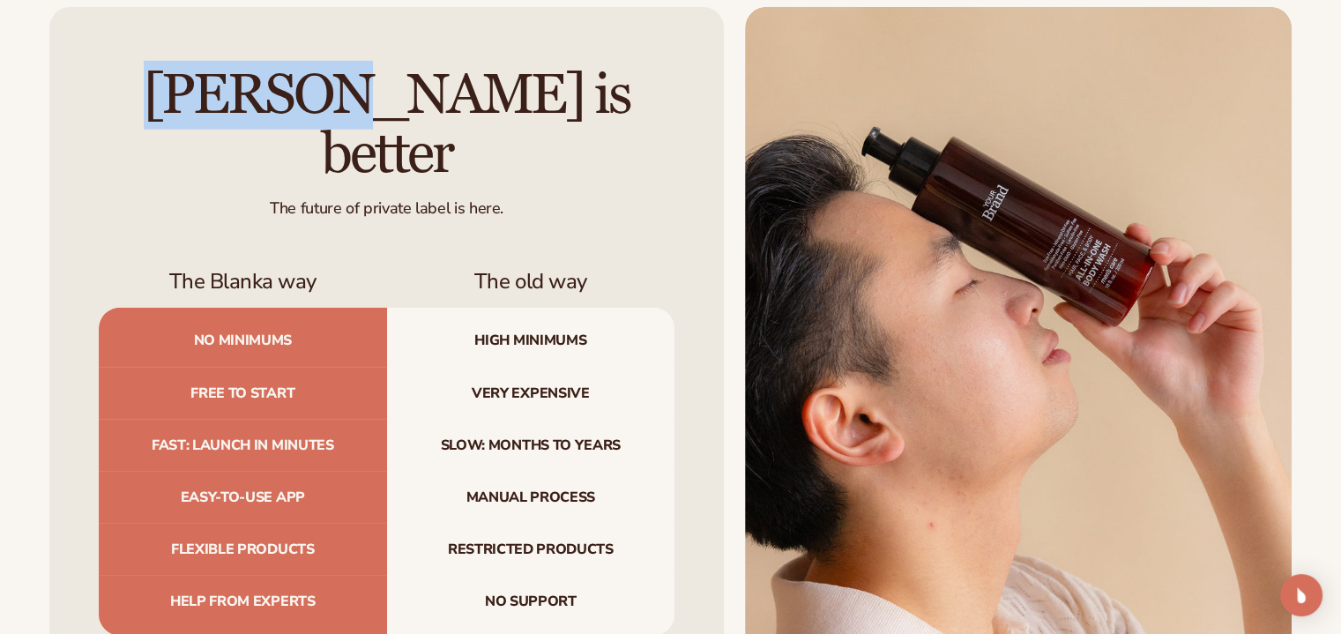
click at [63, 105] on div "[PERSON_NAME] is better The future of private label is here. The Blanka way The…" at bounding box center [386, 350] width 675 height 687
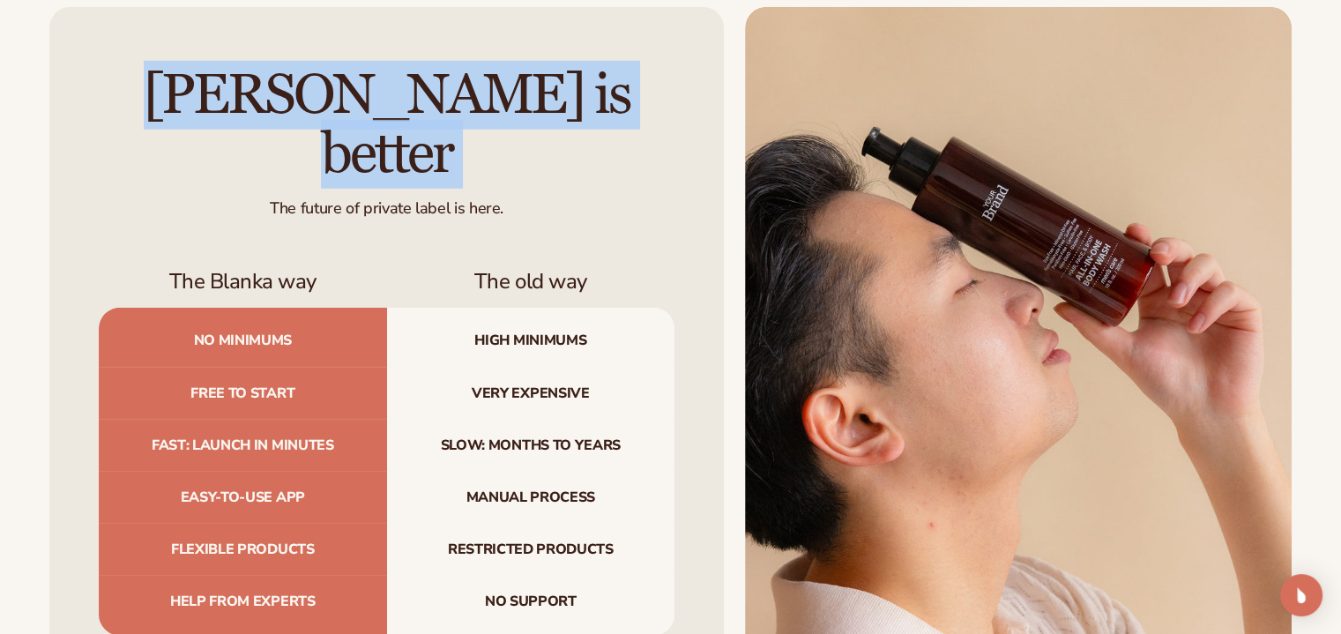
click at [63, 105] on div "[PERSON_NAME] is better The future of private label is here. The Blanka way The…" at bounding box center [386, 350] width 675 height 687
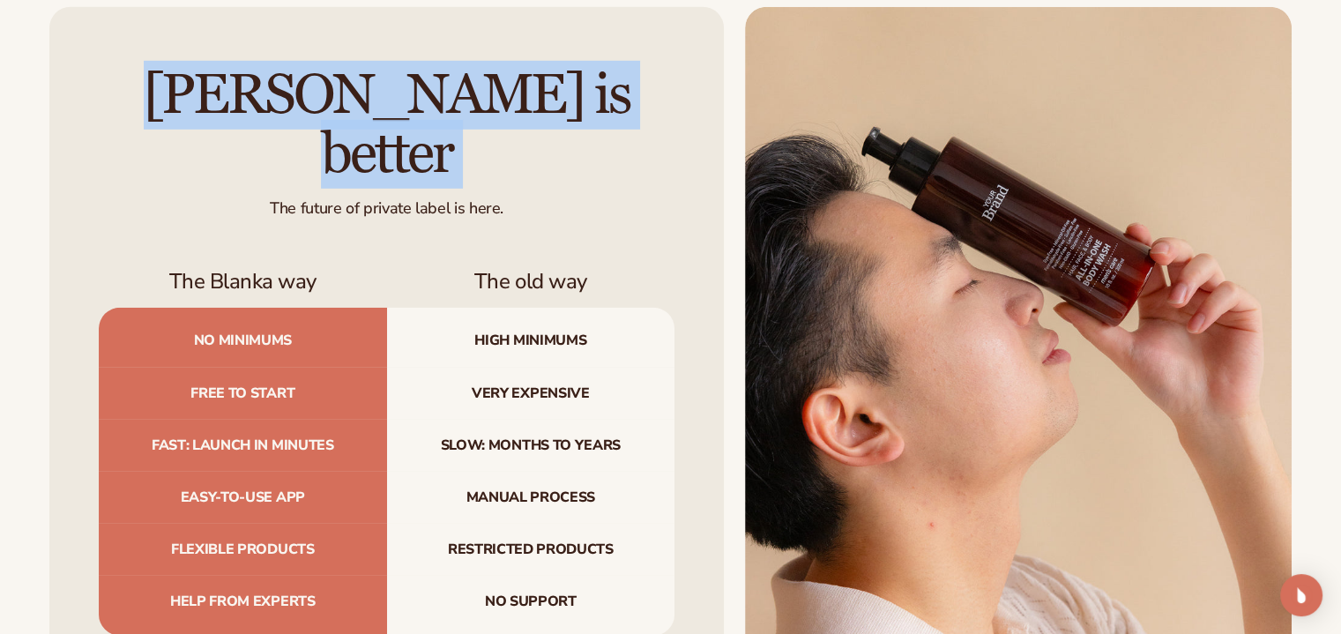
click at [63, 105] on div "[PERSON_NAME] is better The future of private label is here. The Blanka way The…" at bounding box center [386, 350] width 675 height 687
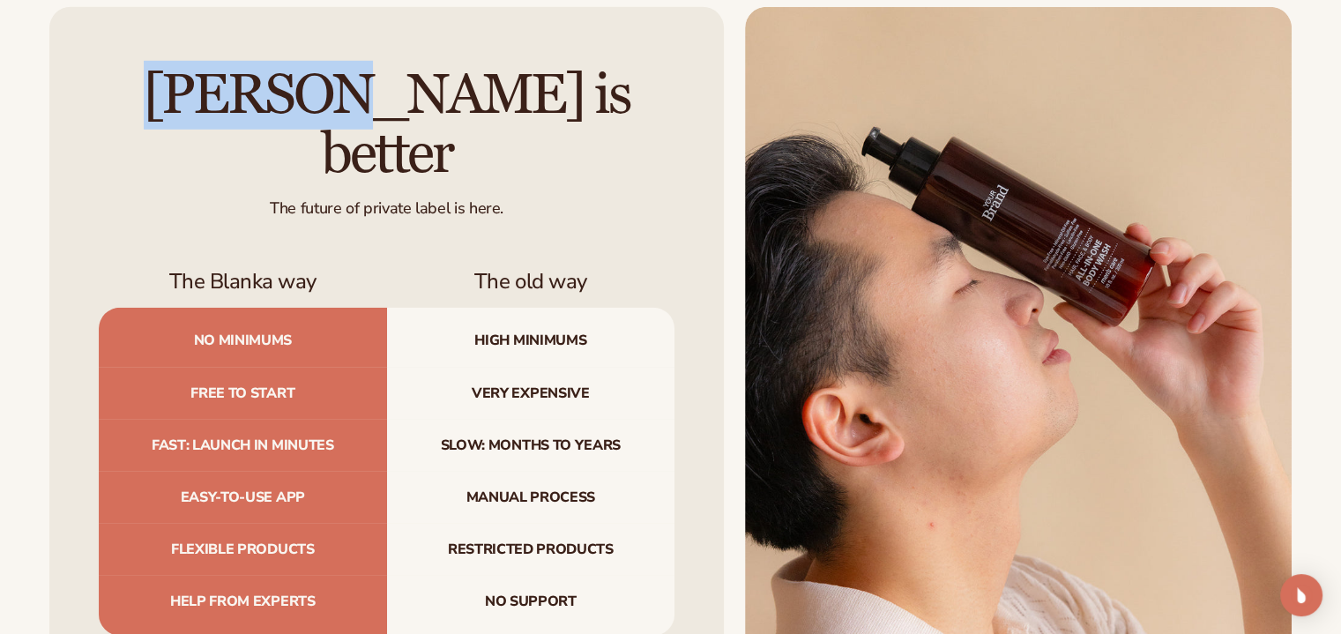
click at [63, 105] on div "[PERSON_NAME] is better The future of private label is here. The Blanka way The…" at bounding box center [386, 350] width 675 height 687
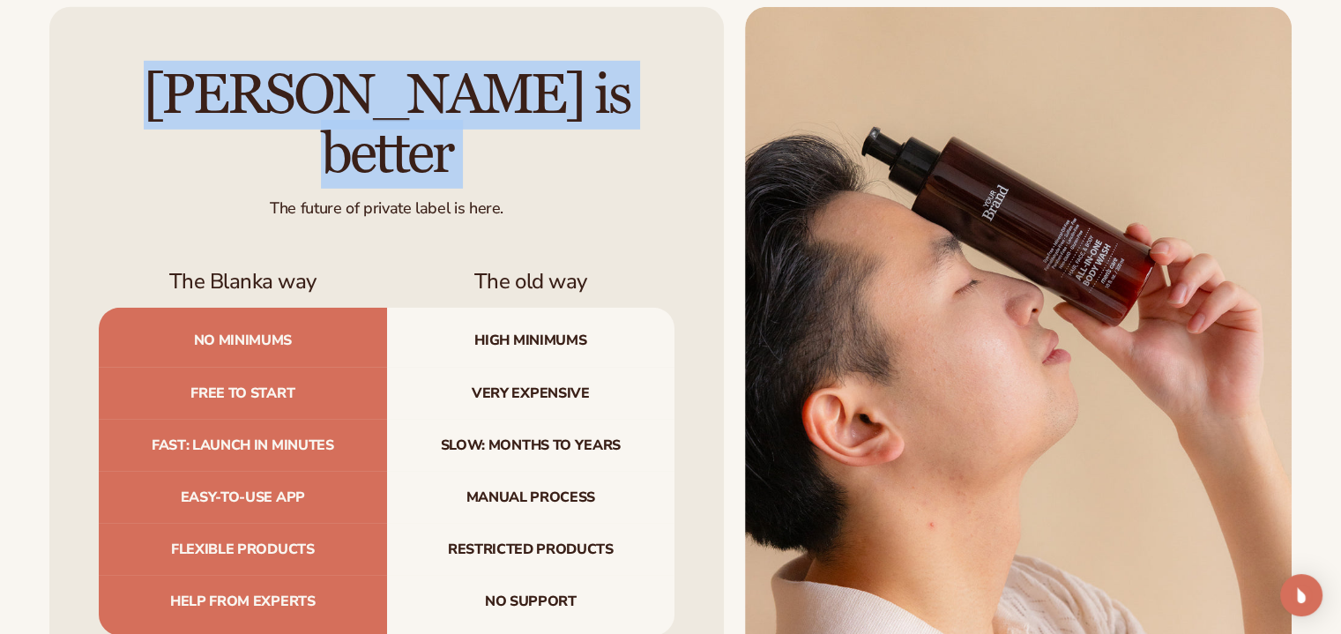
click at [63, 105] on div "[PERSON_NAME] is better The future of private label is here. The Blanka way The…" at bounding box center [386, 350] width 675 height 687
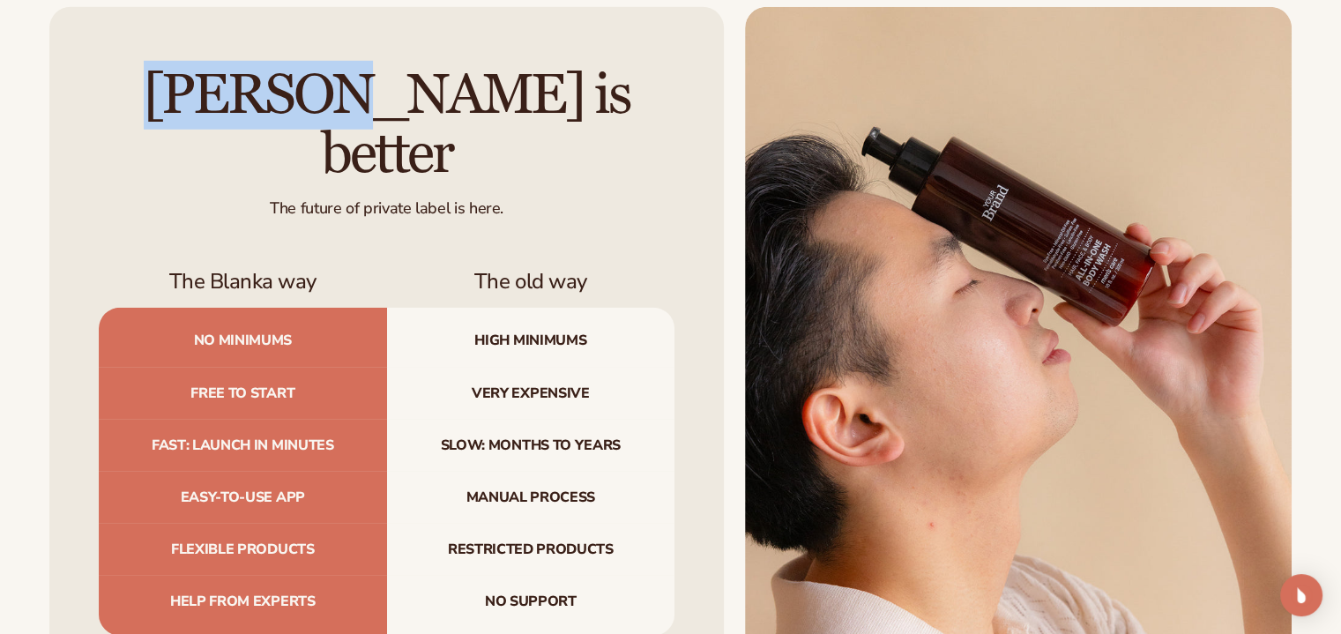
click at [63, 105] on div "[PERSON_NAME] is better The future of private label is here. The Blanka way The…" at bounding box center [386, 350] width 675 height 687
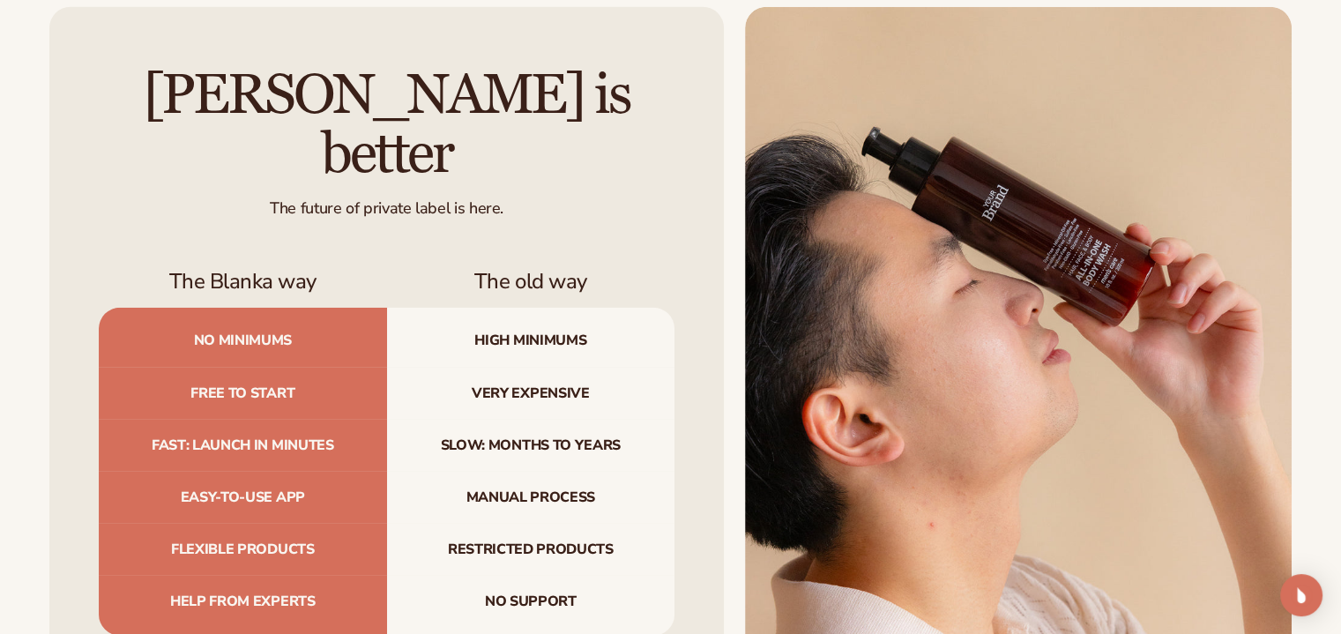
click at [63, 105] on div "[PERSON_NAME] is better The future of private label is here. The Blanka way The…" at bounding box center [386, 350] width 675 height 687
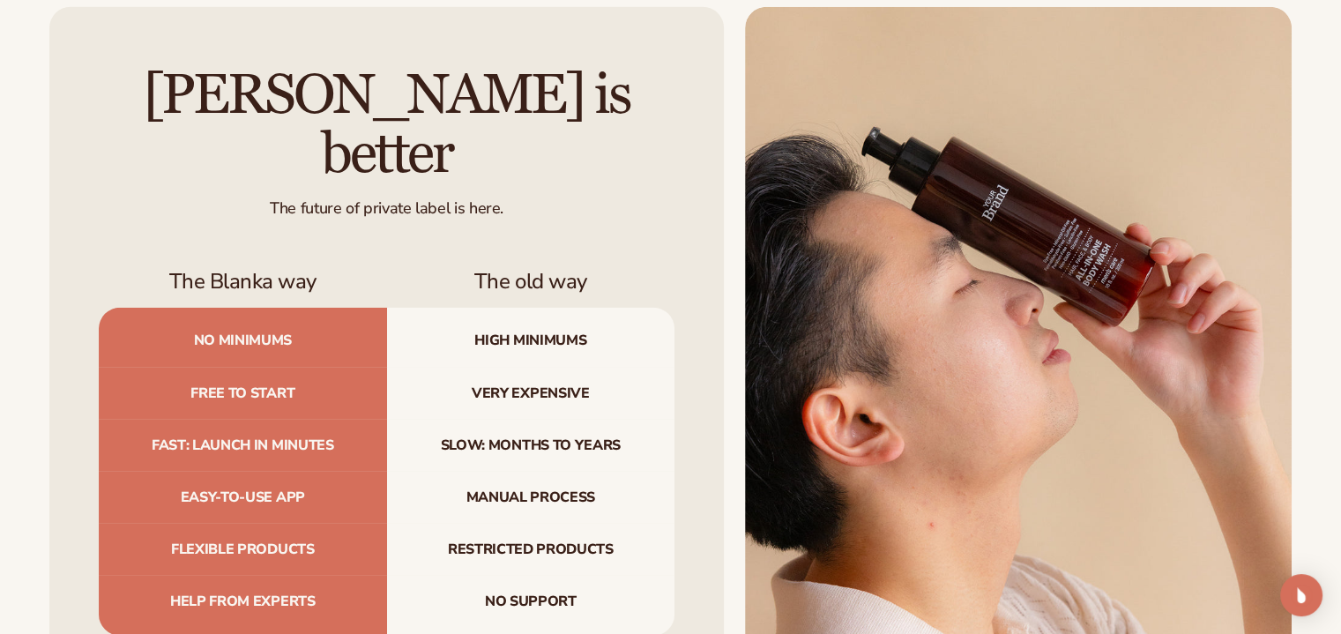
click at [63, 105] on div "[PERSON_NAME] is better The future of private label is here. The Blanka way The…" at bounding box center [386, 350] width 675 height 687
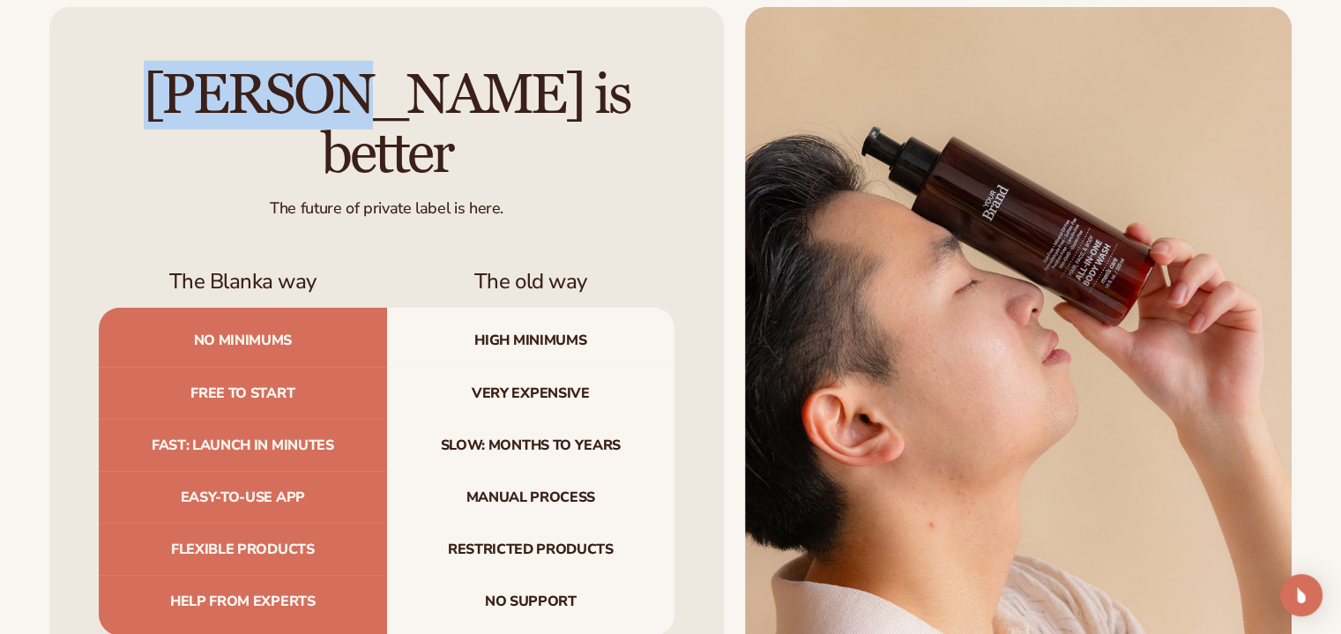
click at [63, 105] on div "[PERSON_NAME] is better The future of private label is here. The Blanka way The…" at bounding box center [386, 350] width 675 height 687
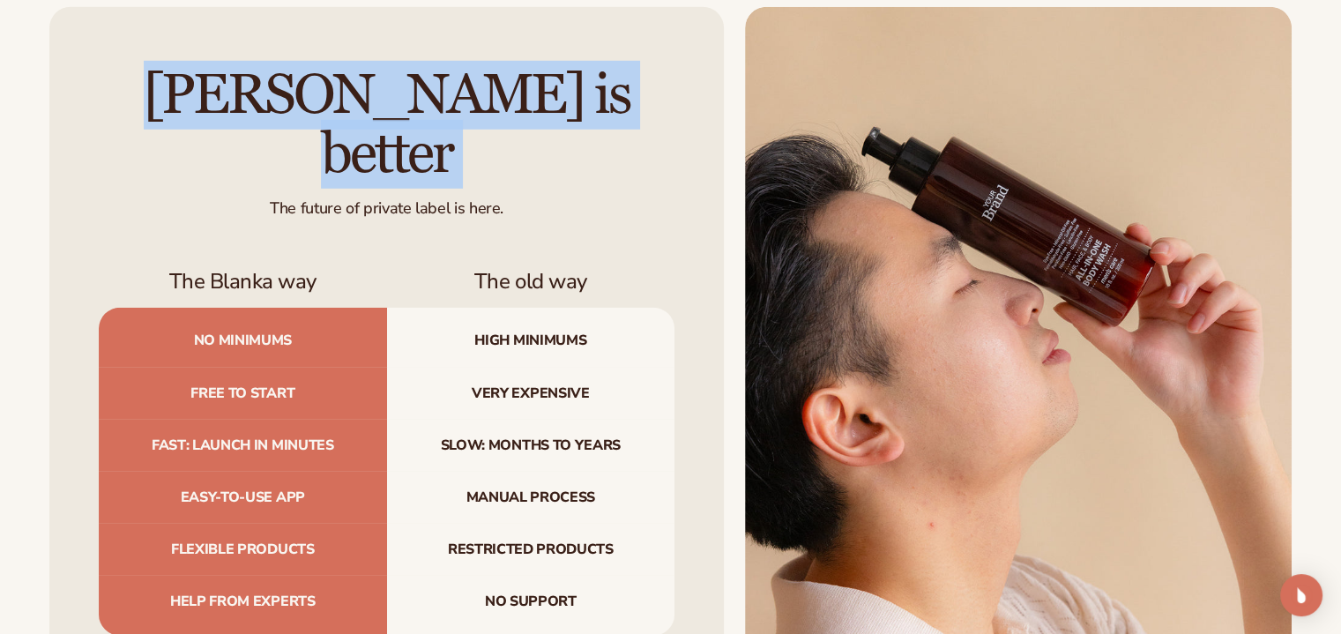
click at [63, 105] on div "[PERSON_NAME] is better The future of private label is here. The Blanka way The…" at bounding box center [386, 350] width 675 height 687
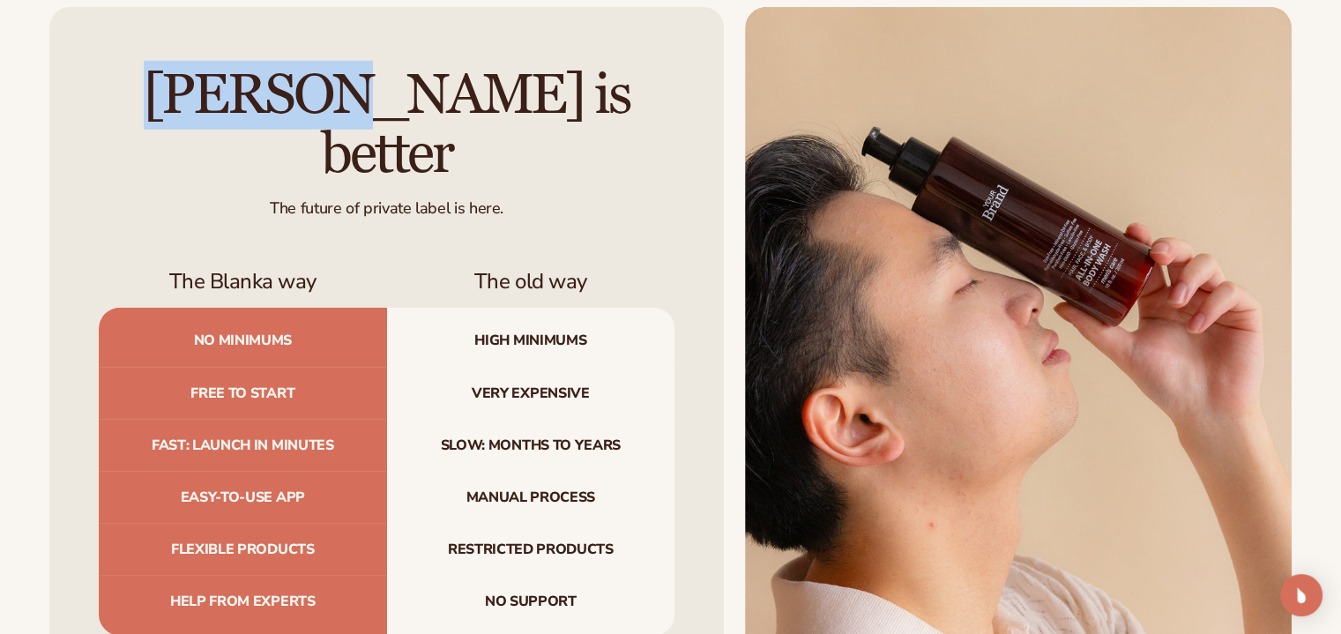
click at [63, 105] on div "[PERSON_NAME] is better The future of private label is here. The Blanka way The…" at bounding box center [386, 350] width 675 height 687
click at [106, 141] on h2 "[PERSON_NAME] is better" at bounding box center [387, 125] width 576 height 118
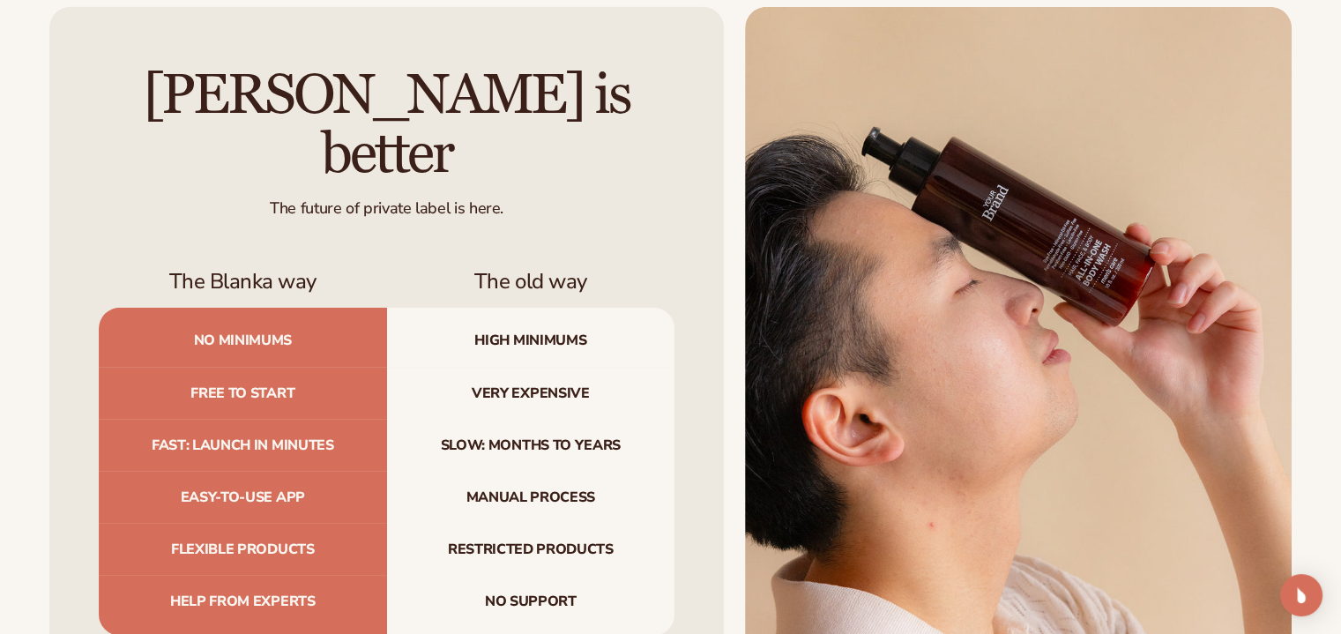
click at [106, 141] on h2 "[PERSON_NAME] is better" at bounding box center [387, 125] width 576 height 118
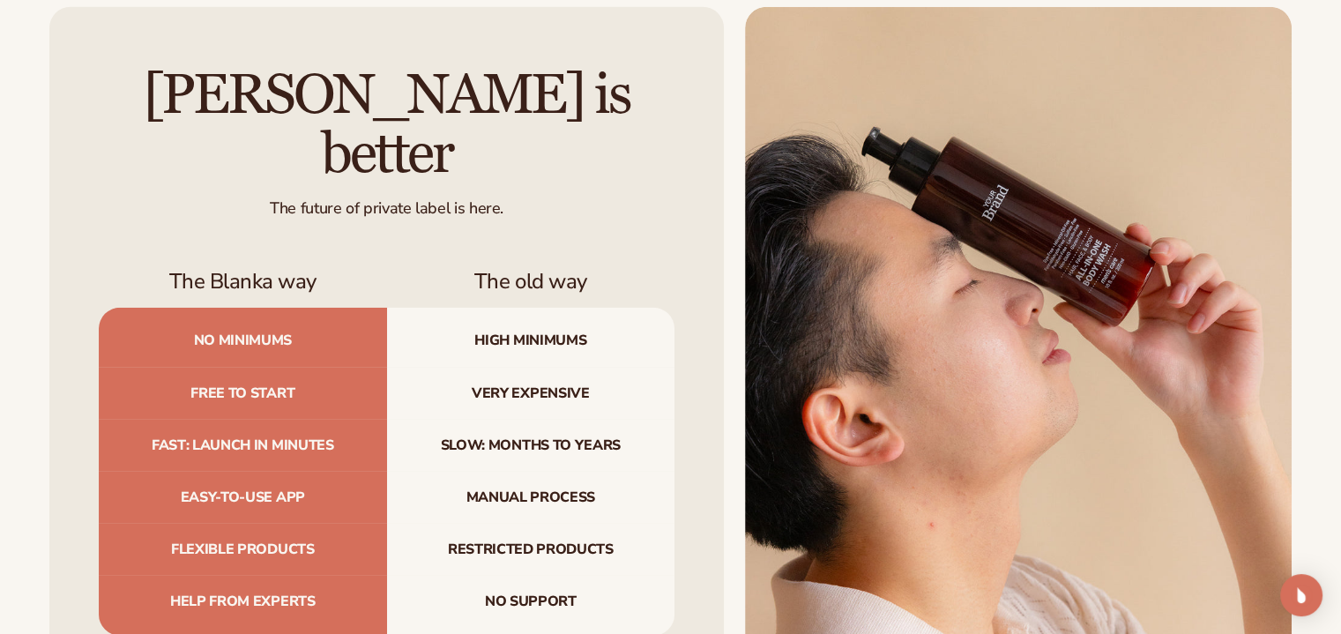
click at [106, 141] on h2 "[PERSON_NAME] is better" at bounding box center [387, 125] width 576 height 118
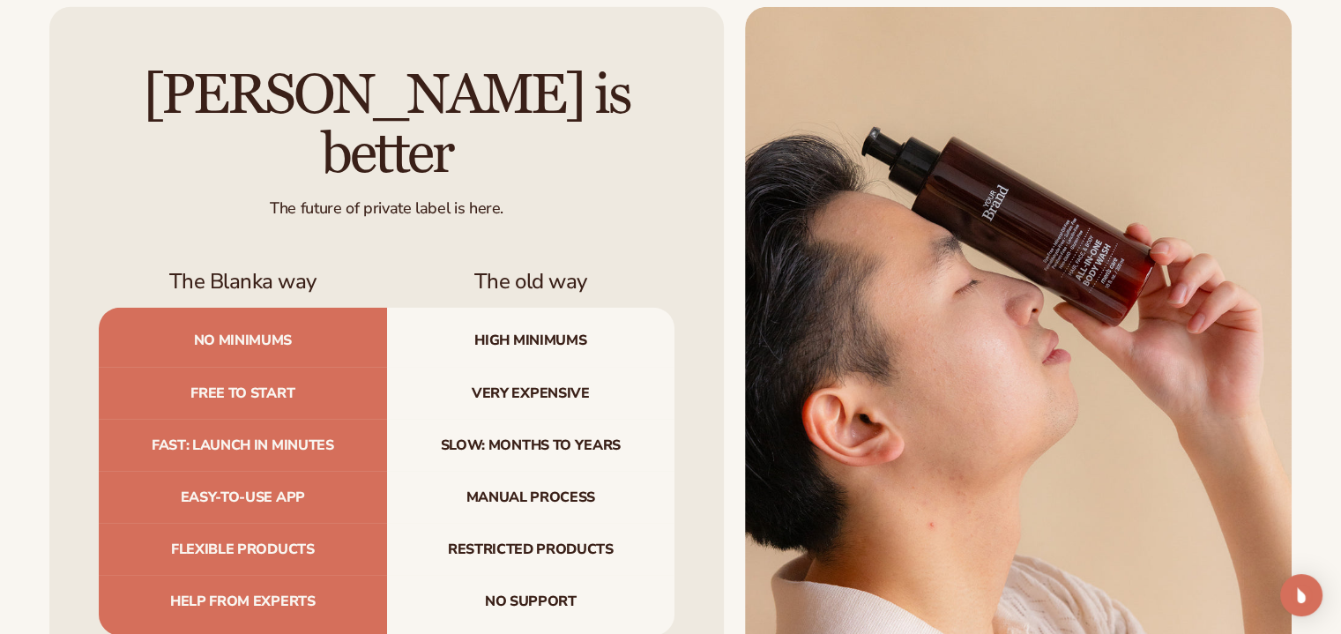
click at [106, 141] on h2 "[PERSON_NAME] is better" at bounding box center [387, 125] width 576 height 118
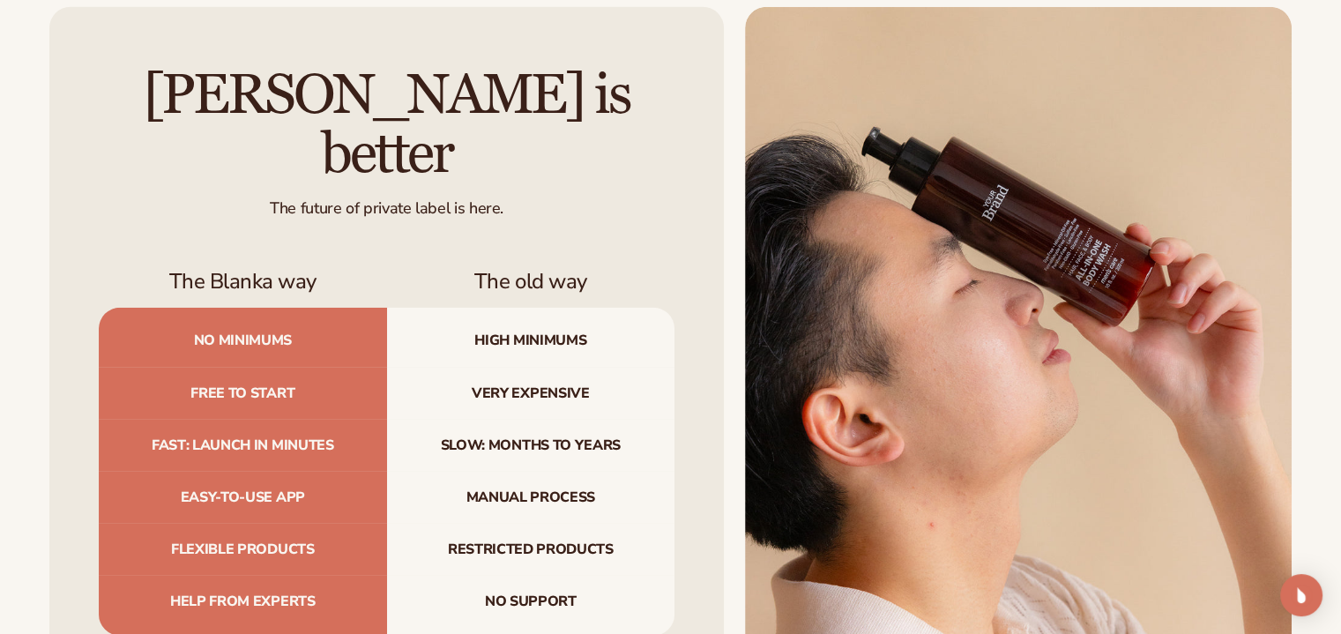
click at [106, 141] on h2 "[PERSON_NAME] is better" at bounding box center [387, 125] width 576 height 118
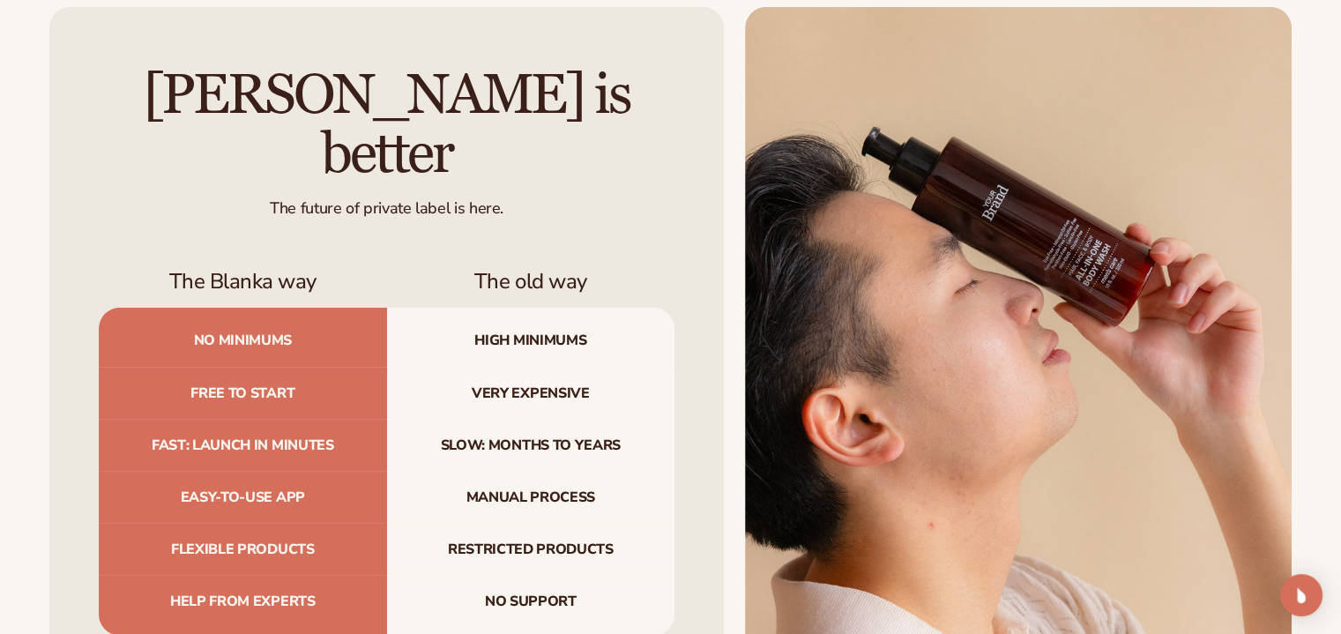
click at [106, 141] on h2 "[PERSON_NAME] is better" at bounding box center [387, 125] width 576 height 118
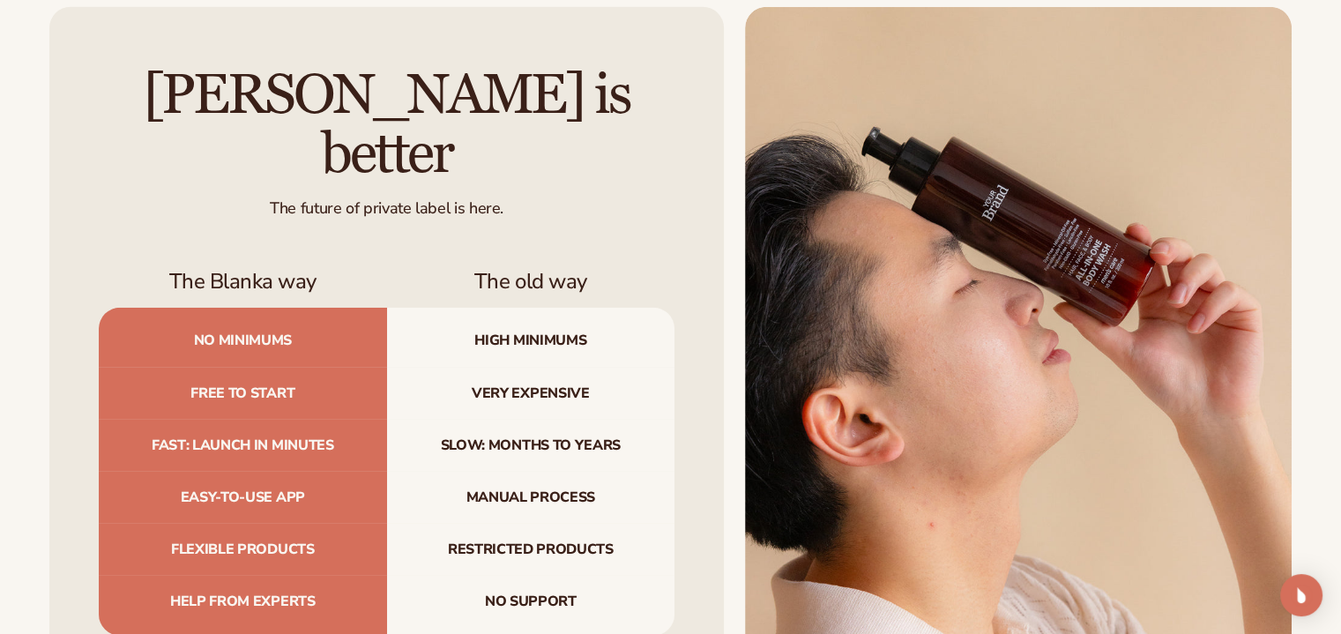
click at [106, 141] on h2 "[PERSON_NAME] is better" at bounding box center [387, 125] width 576 height 118
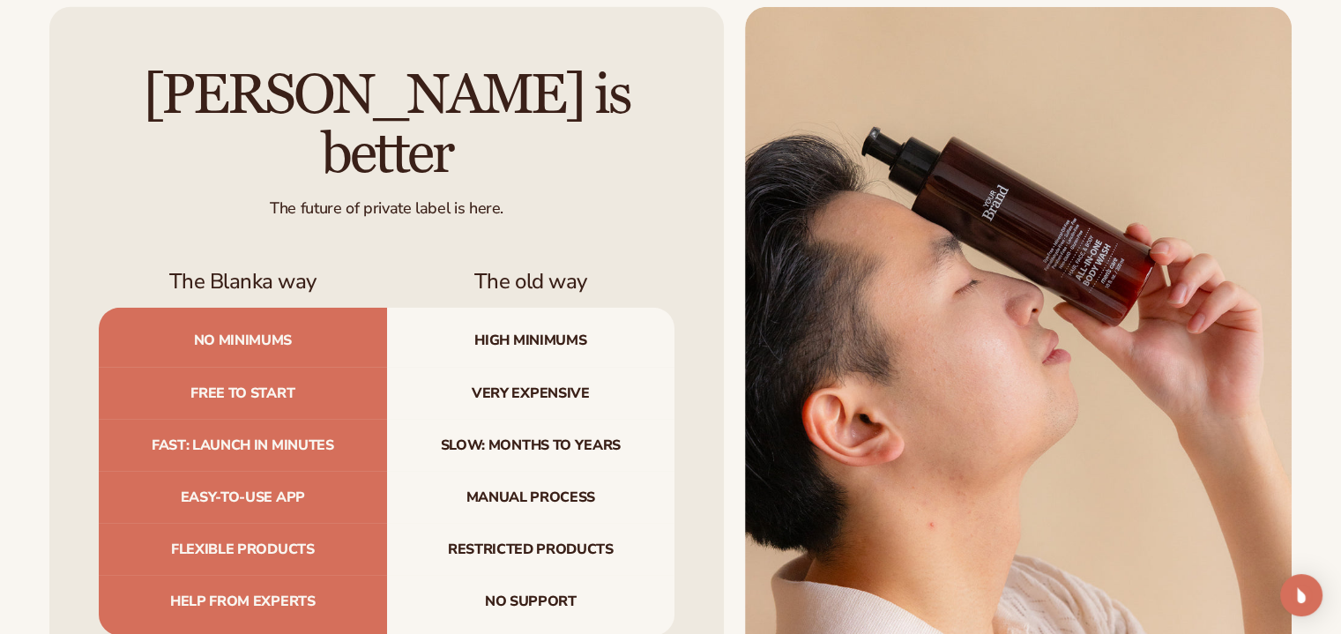
click at [106, 141] on h2 "[PERSON_NAME] is better" at bounding box center [387, 125] width 576 height 118
click at [685, 242] on div "[PERSON_NAME] is better The future of private label is here. The Blanka way The…" at bounding box center [386, 350] width 675 height 687
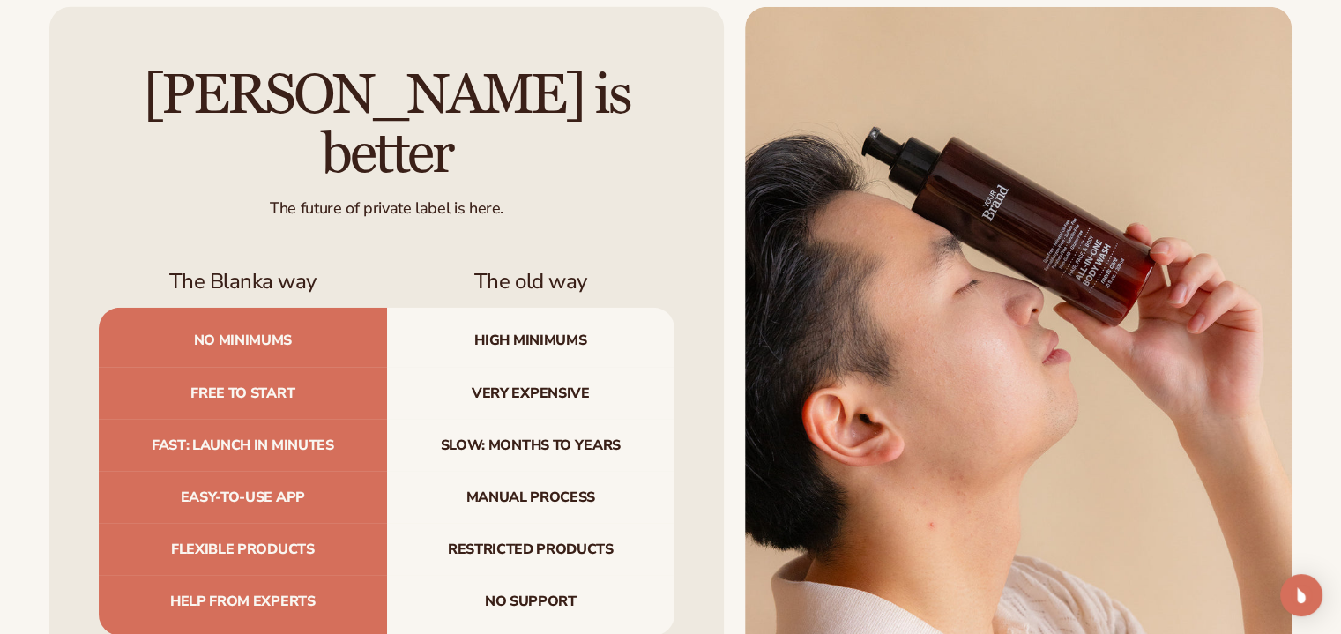
click at [685, 242] on div "[PERSON_NAME] is better The future of private label is here. The Blanka way The…" at bounding box center [386, 350] width 675 height 687
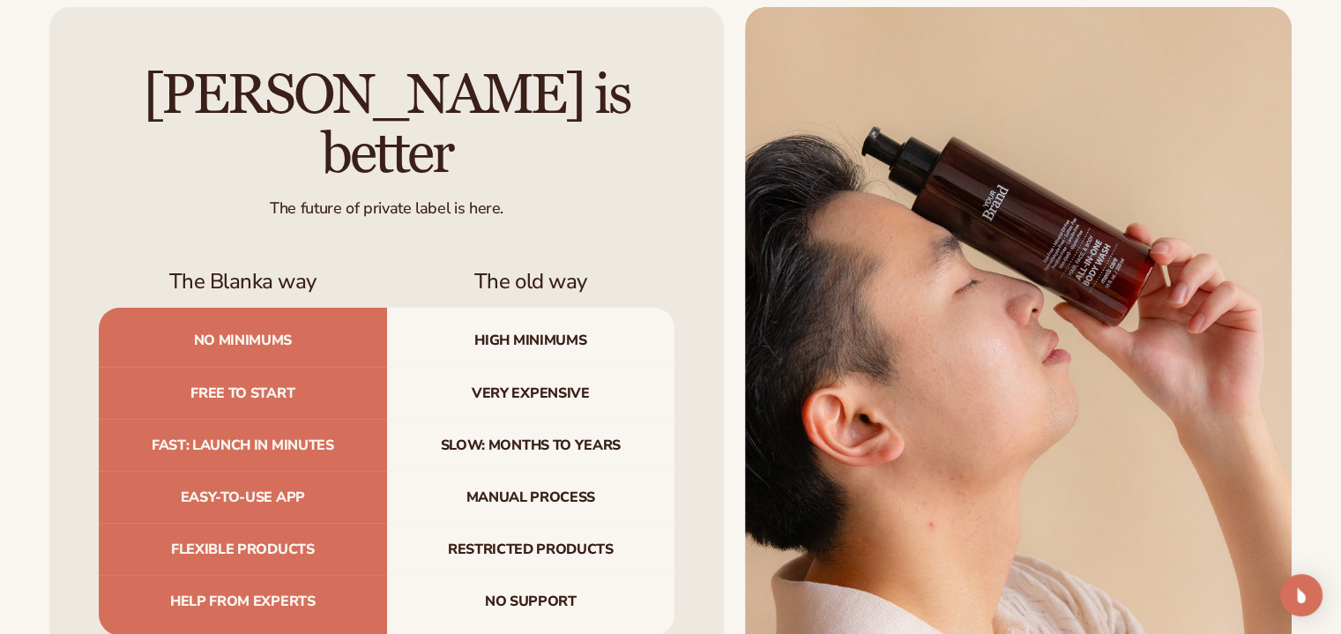
click at [685, 242] on div "[PERSON_NAME] is better The future of private label is here. The Blanka way The…" at bounding box center [386, 350] width 675 height 687
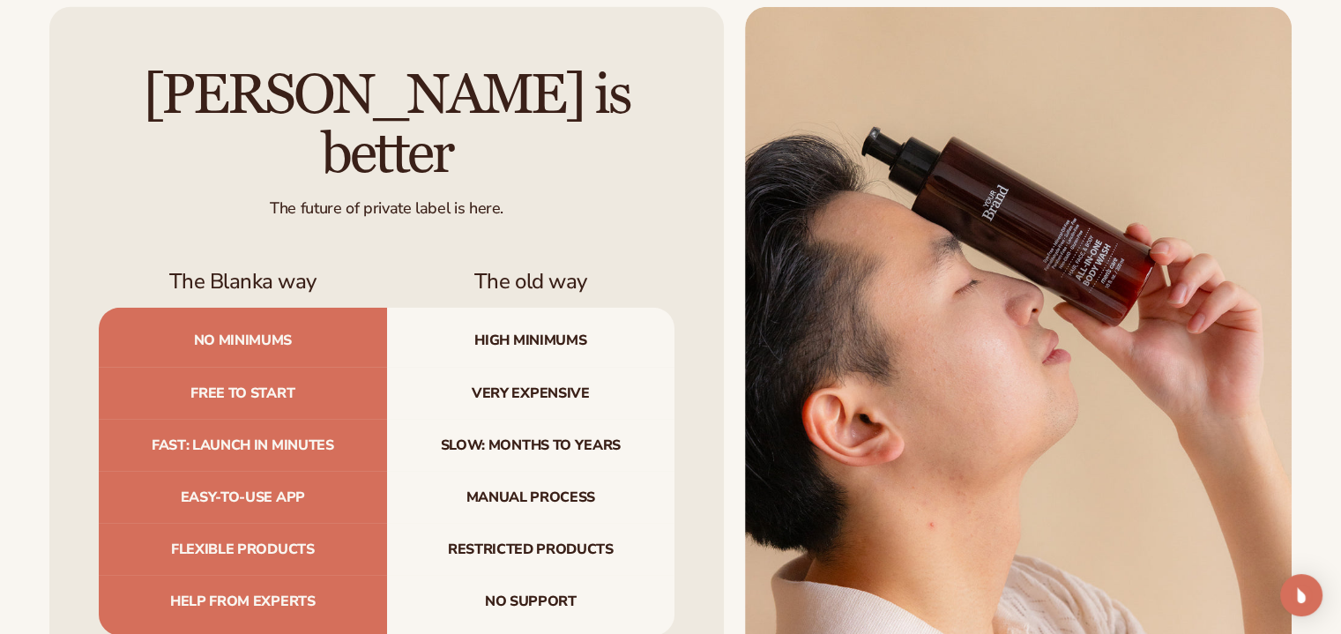
click at [685, 242] on div "[PERSON_NAME] is better The future of private label is here. The Blanka way The…" at bounding box center [386, 350] width 675 height 687
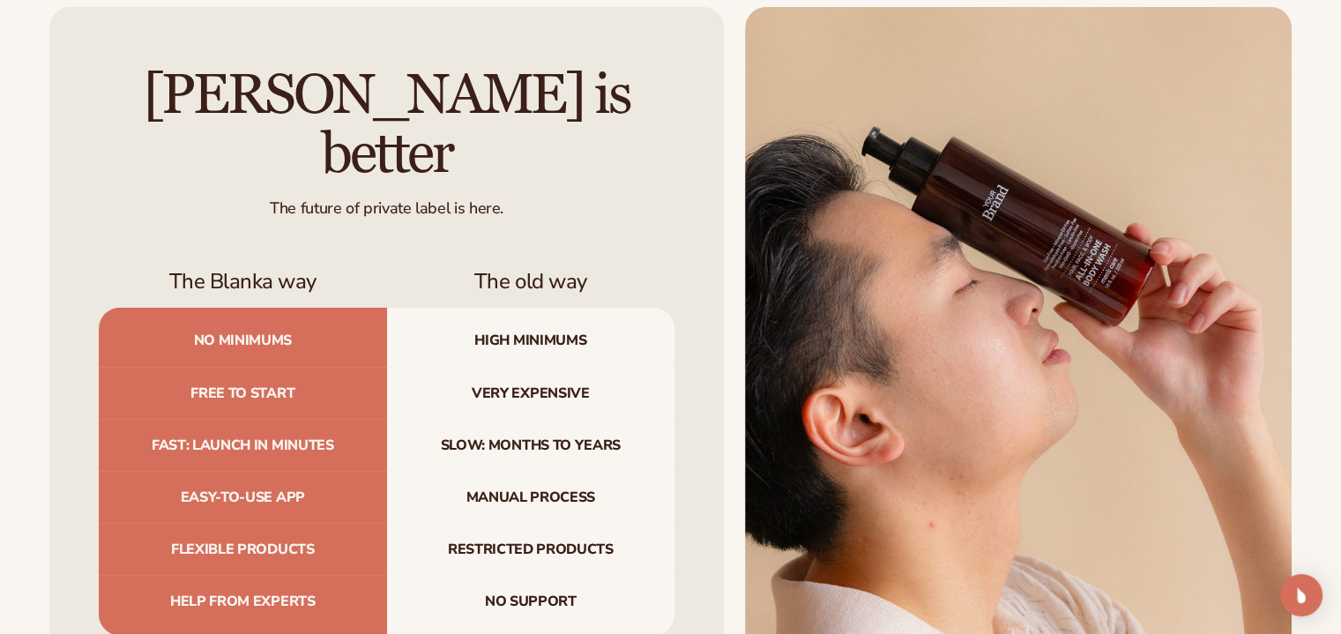
click at [685, 242] on div "[PERSON_NAME] is better The future of private label is here. The Blanka way The…" at bounding box center [386, 350] width 675 height 687
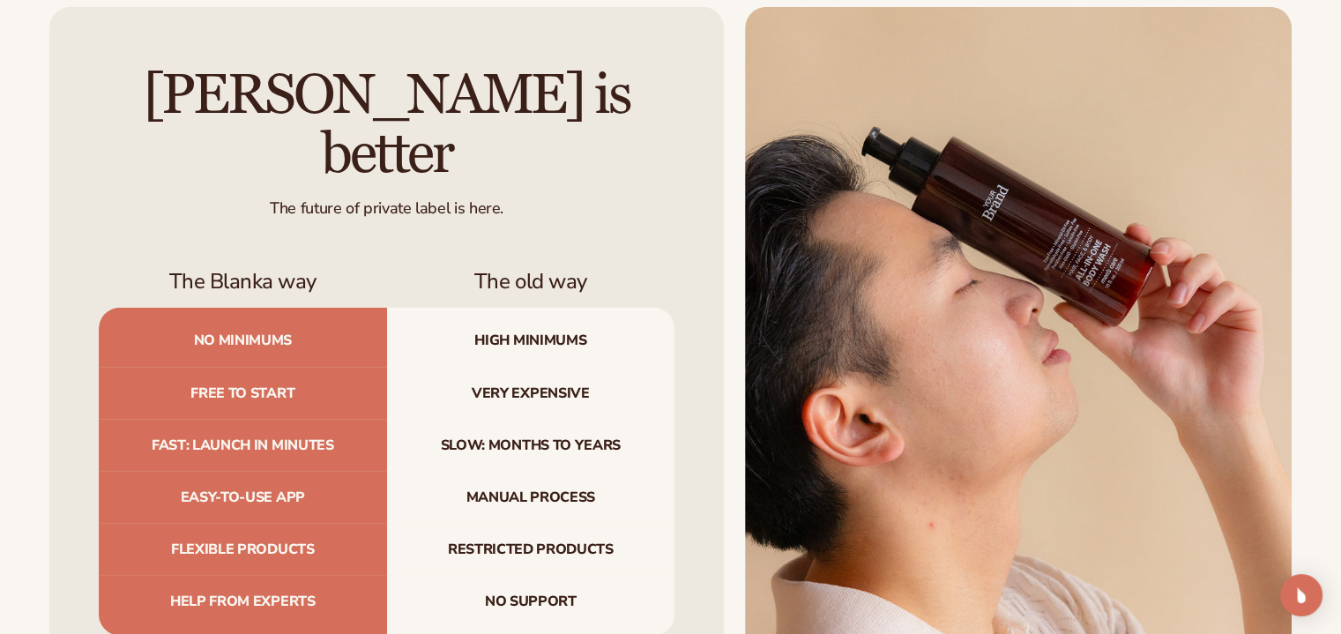
click at [685, 242] on div "[PERSON_NAME] is better The future of private label is here. The Blanka way The…" at bounding box center [386, 350] width 675 height 687
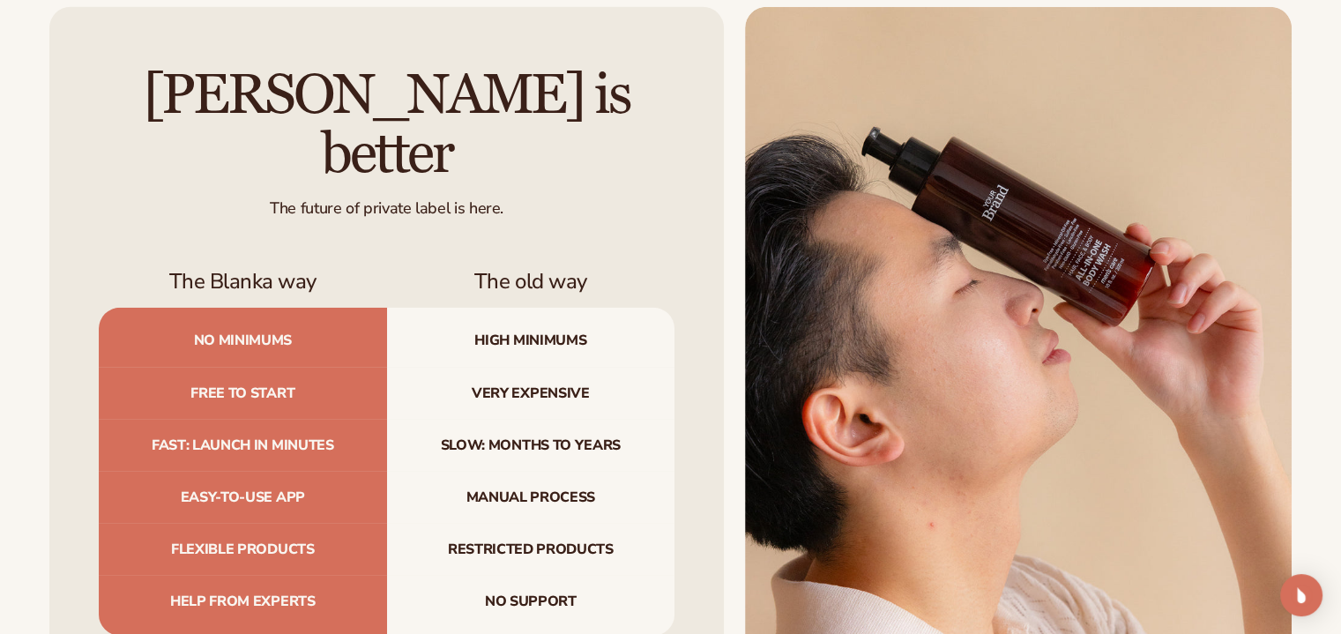
click at [685, 242] on div "[PERSON_NAME] is better The future of private label is here. The Blanka way The…" at bounding box center [386, 350] width 675 height 687
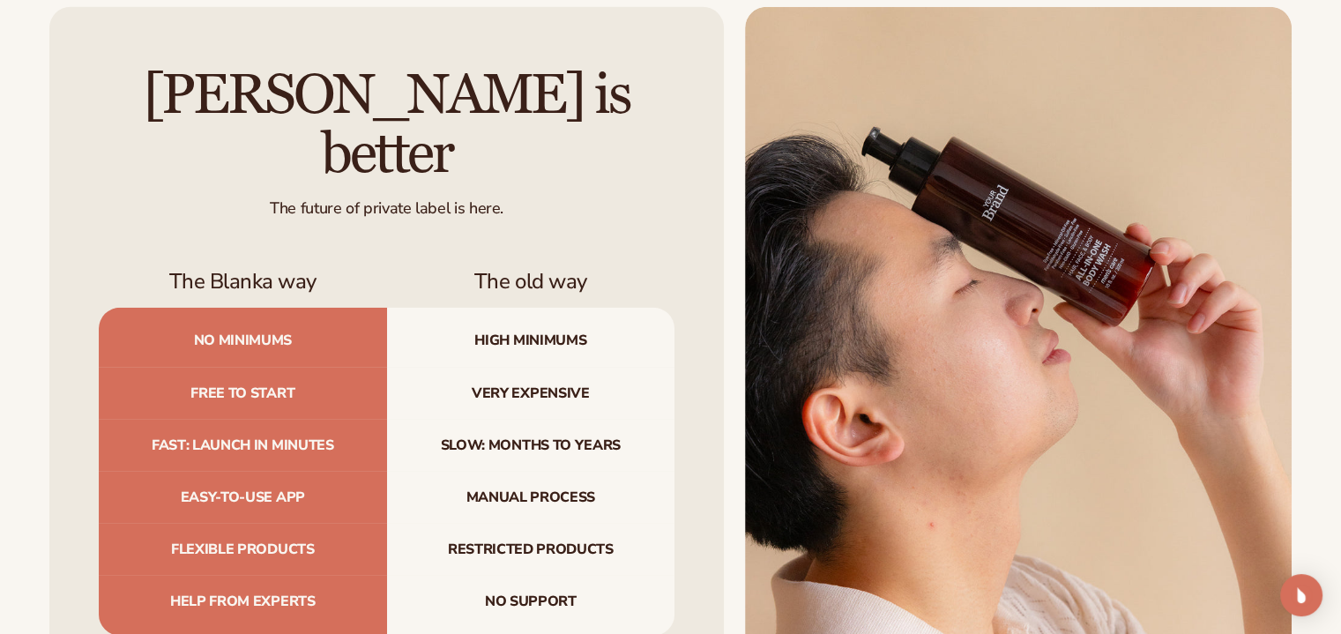
click at [685, 242] on div "[PERSON_NAME] is better The future of private label is here. The Blanka way The…" at bounding box center [386, 350] width 675 height 687
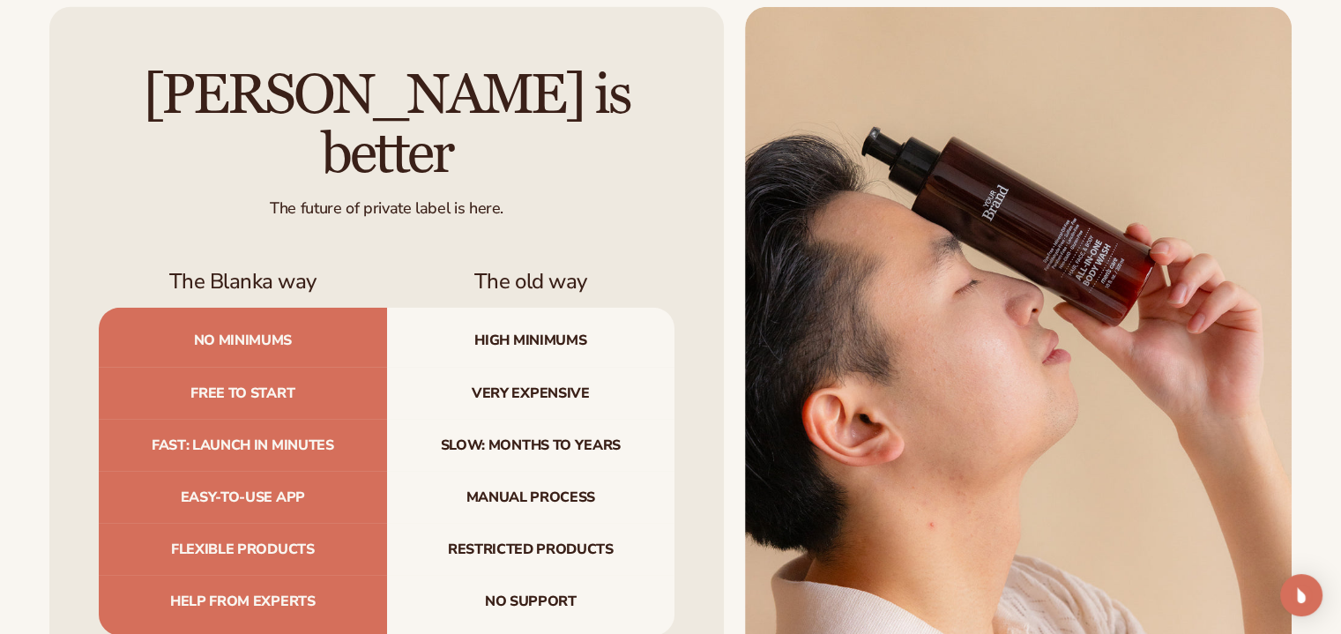
click at [685, 242] on div "[PERSON_NAME] is better The future of private label is here. The Blanka way The…" at bounding box center [386, 350] width 675 height 687
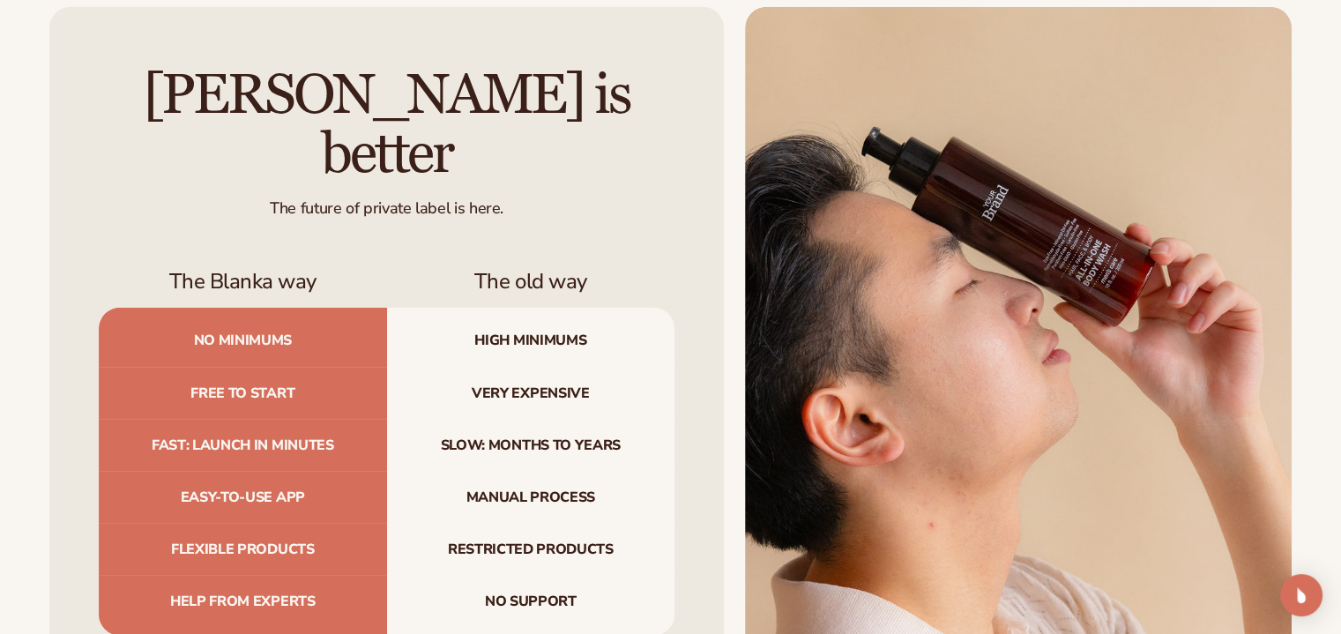
click at [685, 242] on div "[PERSON_NAME] is better The future of private label is here. The Blanka way The…" at bounding box center [386, 350] width 675 height 687
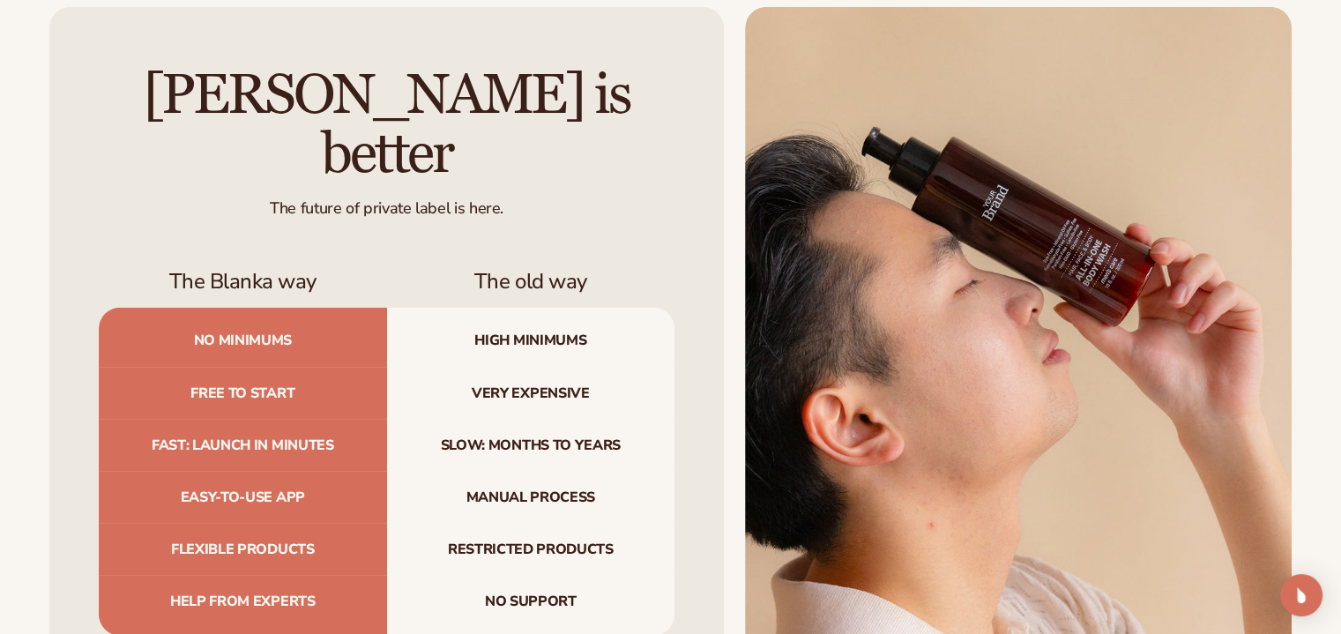
click at [685, 242] on div "[PERSON_NAME] is better The future of private label is here. The Blanka way The…" at bounding box center [386, 350] width 675 height 687
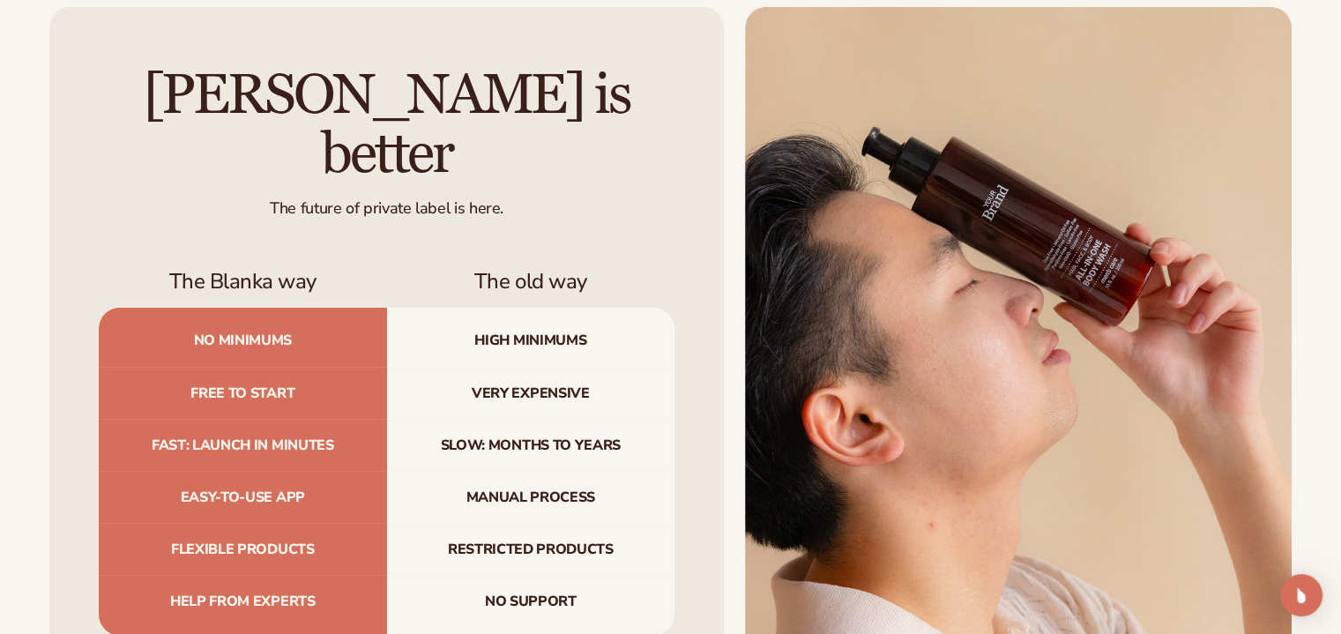
click at [685, 242] on div "[PERSON_NAME] is better The future of private label is here. The Blanka way The…" at bounding box center [386, 350] width 675 height 687
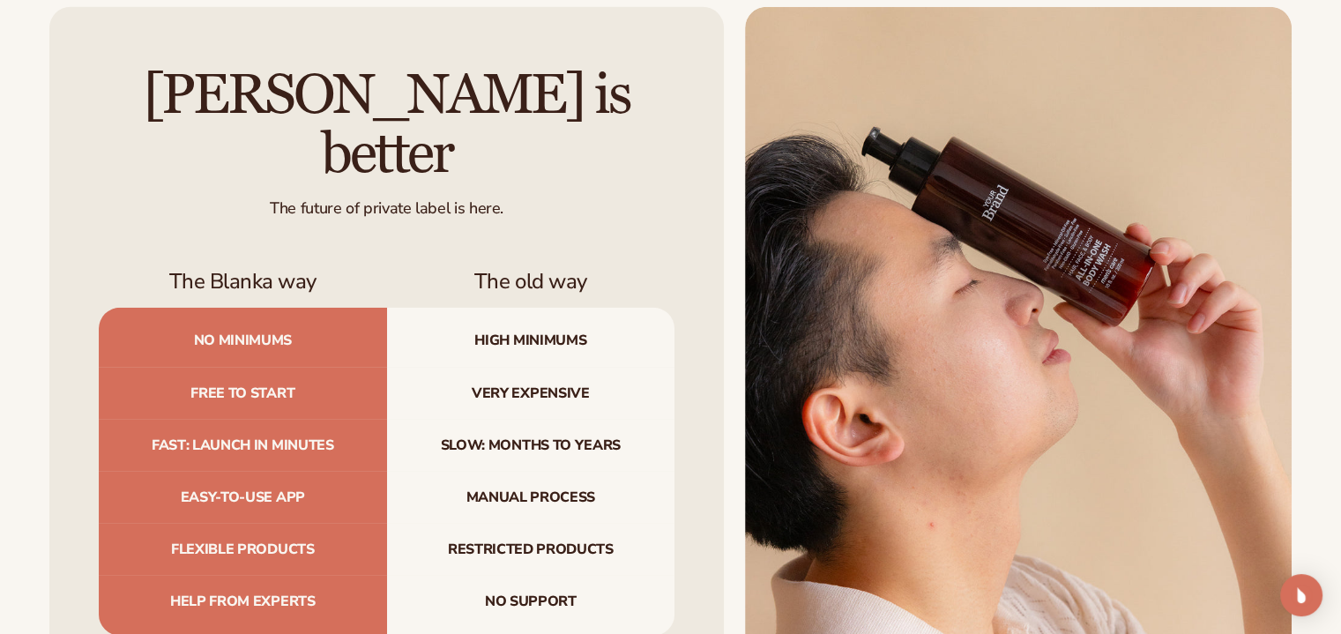
click at [685, 242] on div "[PERSON_NAME] is better The future of private label is here. The Blanka way The…" at bounding box center [386, 350] width 675 height 687
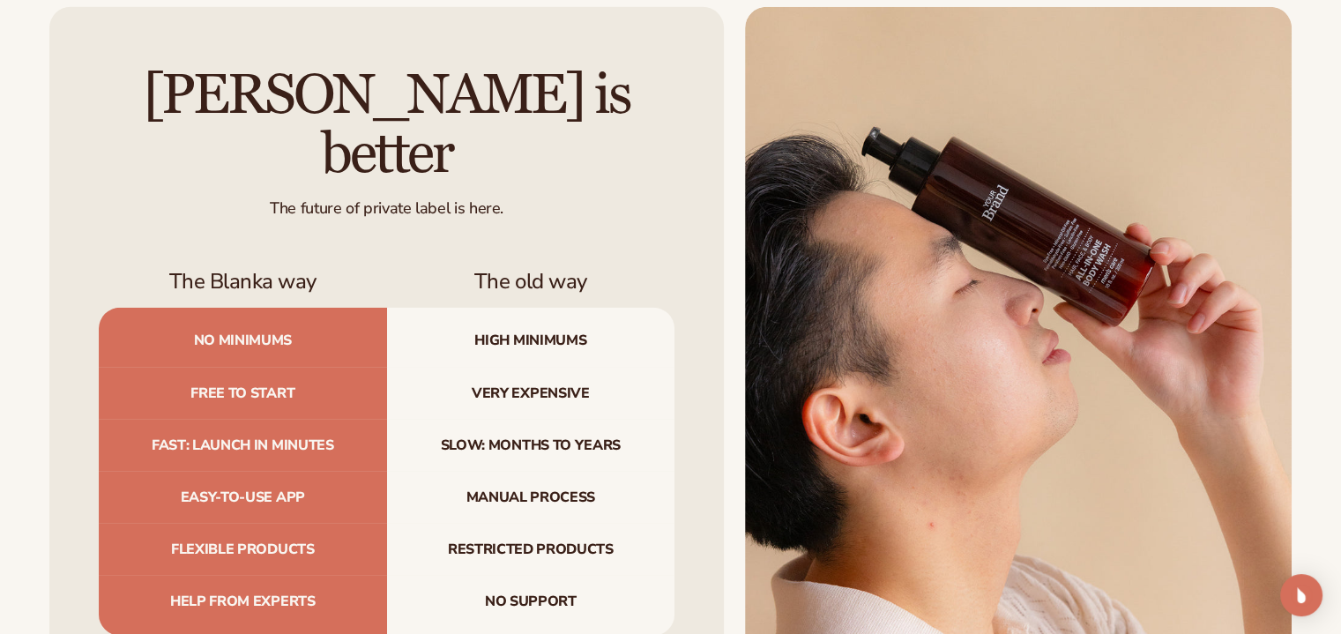
click at [685, 242] on div "[PERSON_NAME] is better The future of private label is here. The Blanka way The…" at bounding box center [386, 350] width 675 height 687
click at [1326, 309] on div "[PERSON_NAME] is better The future of private label is here. The Blanka way The…" at bounding box center [670, 350] width 1341 height 687
click at [1326, 310] on div "[PERSON_NAME] is better The future of private label is here. The Blanka way The…" at bounding box center [670, 350] width 1341 height 687
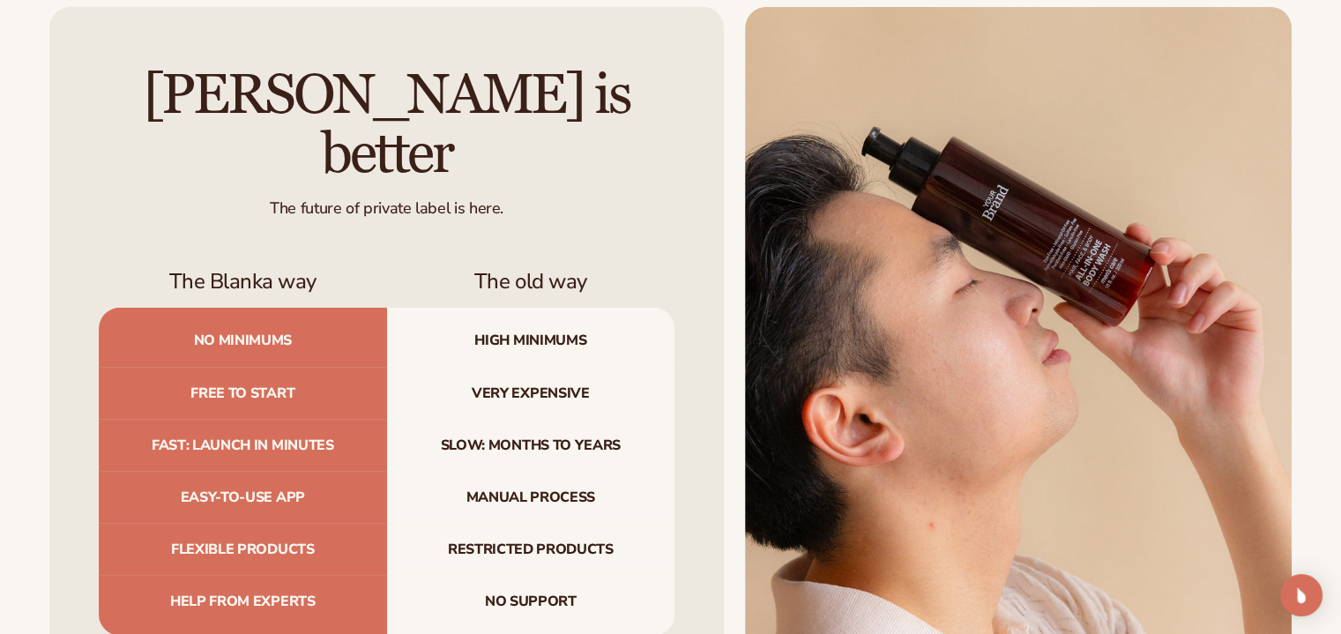
click at [1326, 310] on div "[PERSON_NAME] is better The future of private label is here. The Blanka way The…" at bounding box center [670, 350] width 1341 height 687
drag, startPoint x: 4, startPoint y: 495, endPoint x: 212, endPoint y: 600, distance: 233.0
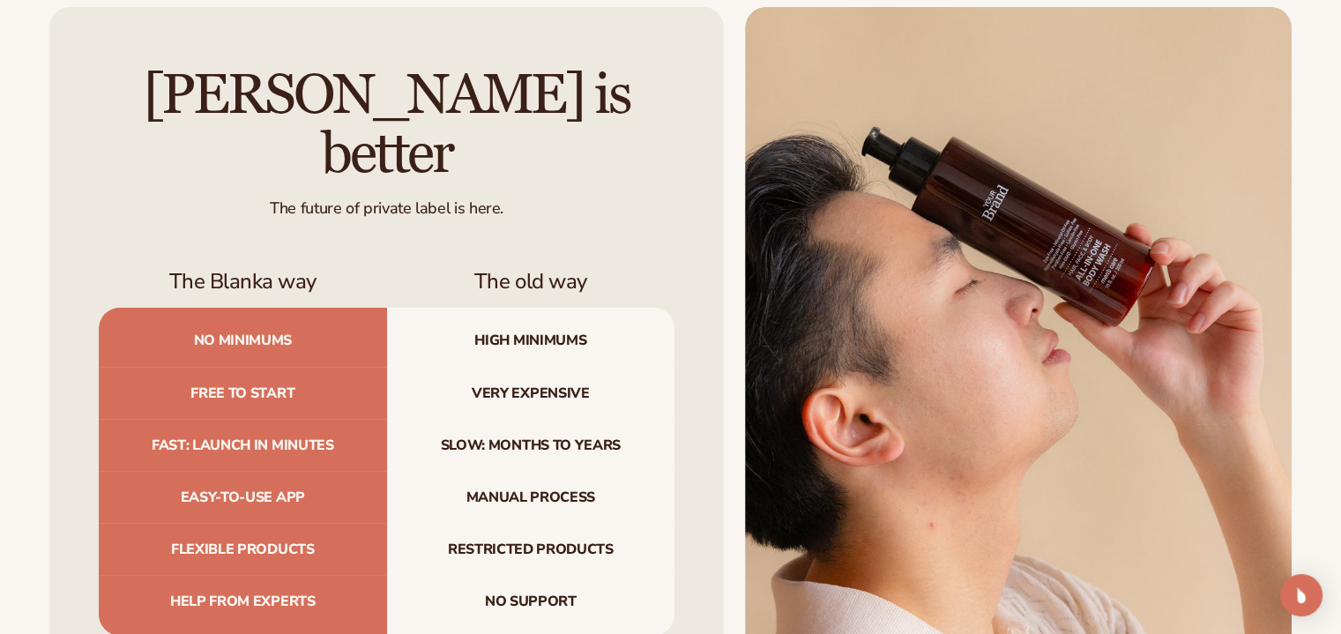
click at [25, 512] on div "[PERSON_NAME] is better The future of private label is here. The Blanka way The…" at bounding box center [670, 350] width 1341 height 687
click at [74, 171] on div "[PERSON_NAME] is better The future of private label is here. The Blanka way The…" at bounding box center [386, 350] width 675 height 687
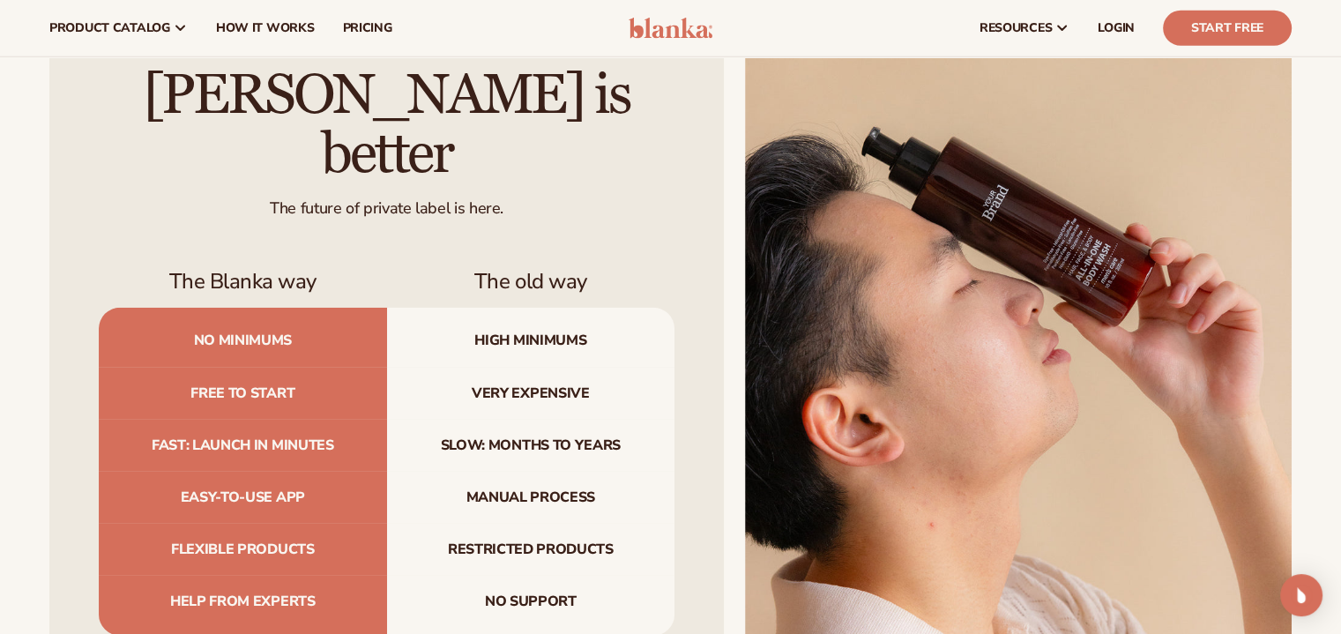
scroll to position [5202, 0]
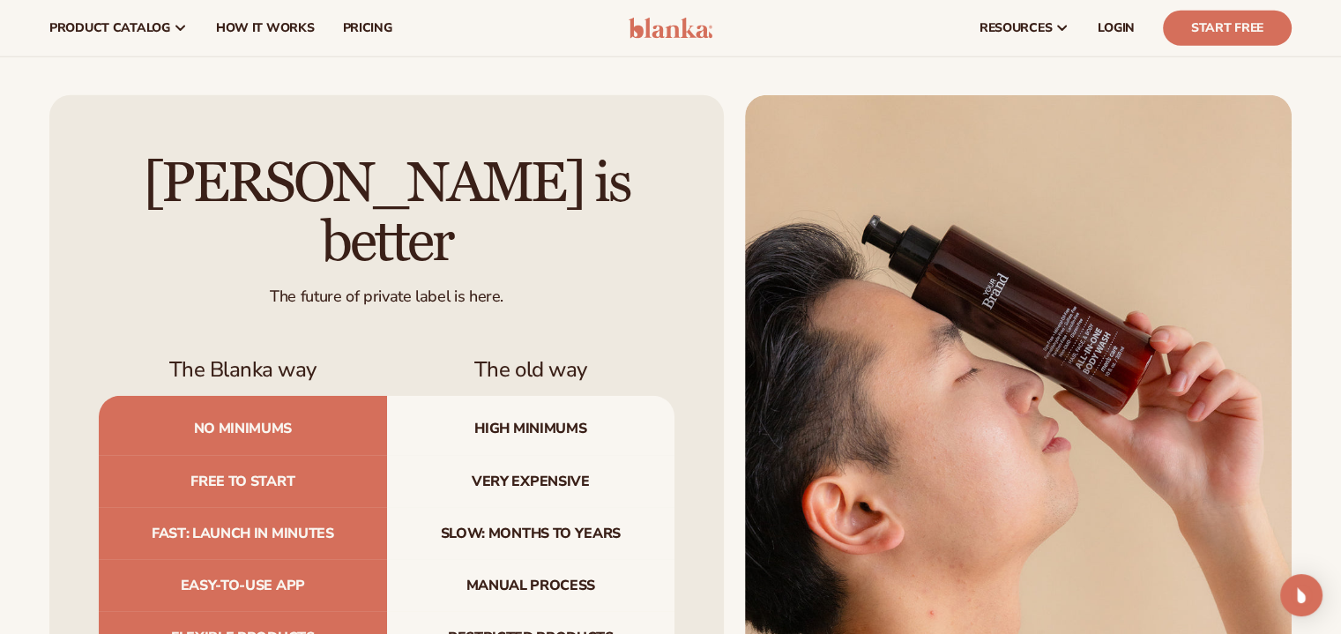
click at [645, 228] on h2 "[PERSON_NAME] is better" at bounding box center [387, 213] width 576 height 118
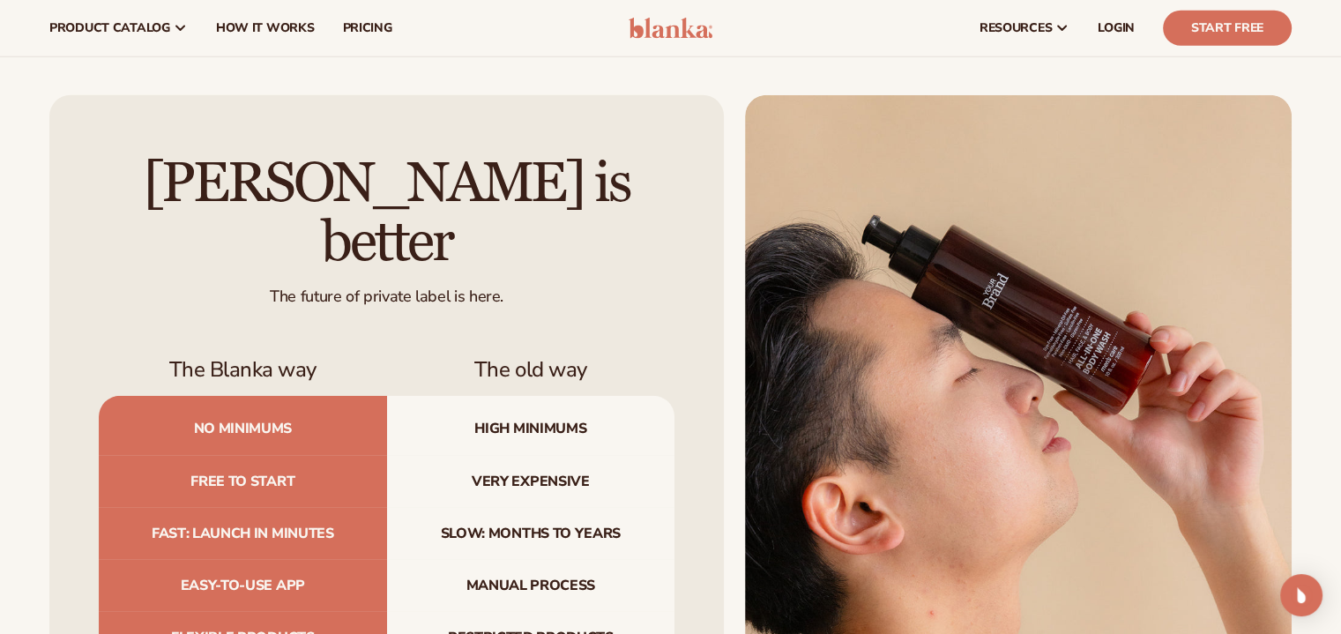
click at [62, 237] on div "[PERSON_NAME] is better The future of private label is here. The Blanka way The…" at bounding box center [386, 438] width 675 height 687
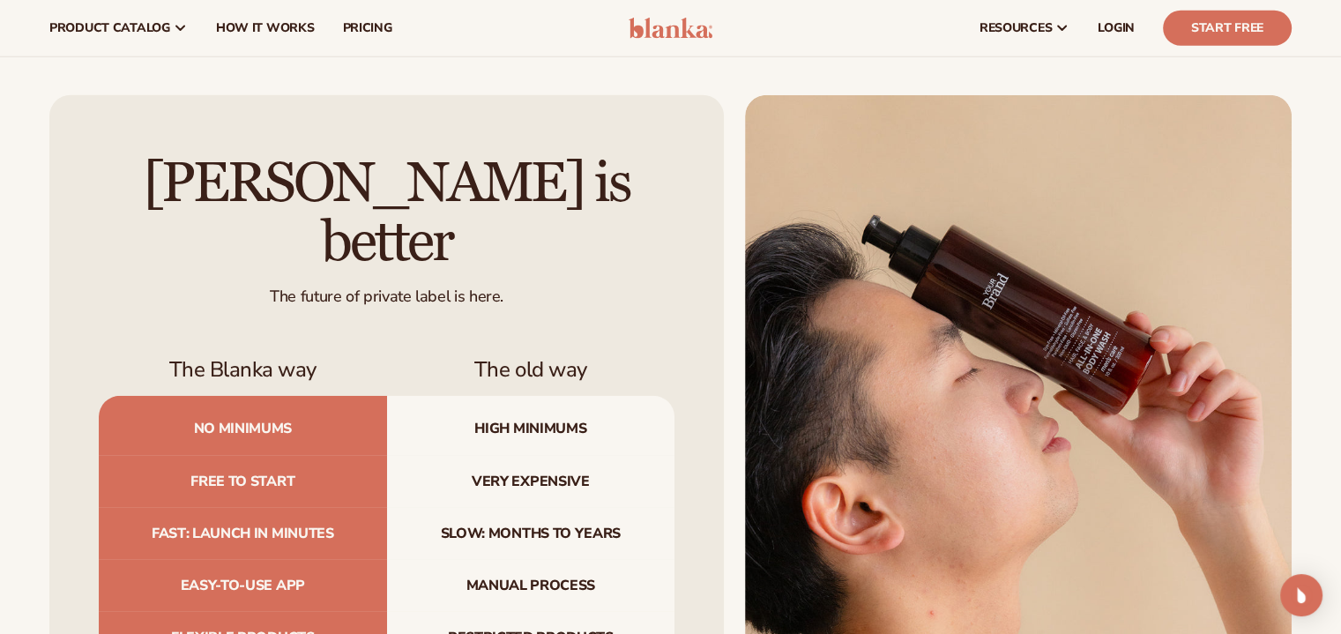
click at [62, 237] on div "[PERSON_NAME] is better The future of private label is here. The Blanka way The…" at bounding box center [386, 438] width 675 height 687
click at [63, 237] on div "[PERSON_NAME] is better The future of private label is here. The Blanka way The…" at bounding box center [386, 438] width 675 height 687
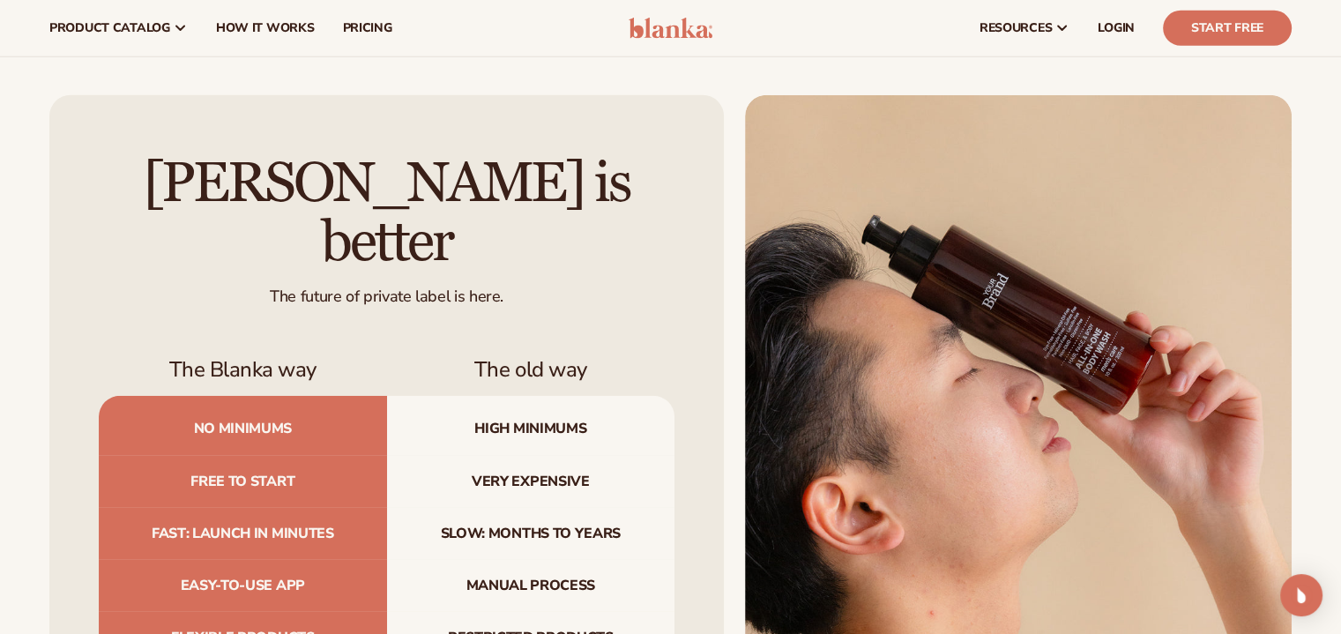
click at [63, 237] on div "[PERSON_NAME] is better The future of private label is here. The Blanka way The…" at bounding box center [386, 438] width 675 height 687
click at [63, 235] on div "[PERSON_NAME] is better The future of private label is here. The Blanka way The…" at bounding box center [386, 438] width 675 height 687
